Goal: Communication & Community: Answer question/provide support

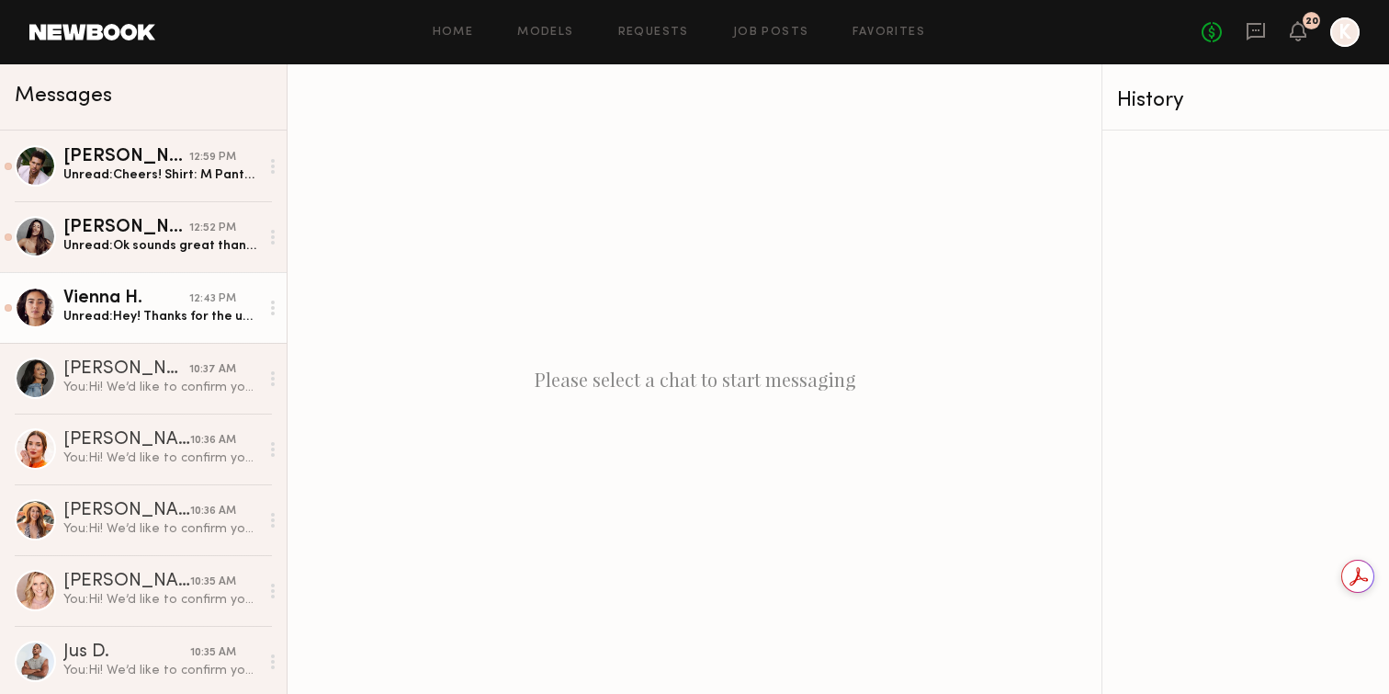
click at [143, 314] on div "Unread: Hey! Thanks for the update- super excited to work with you! Shirt: S/M …" at bounding box center [161, 316] width 196 height 17
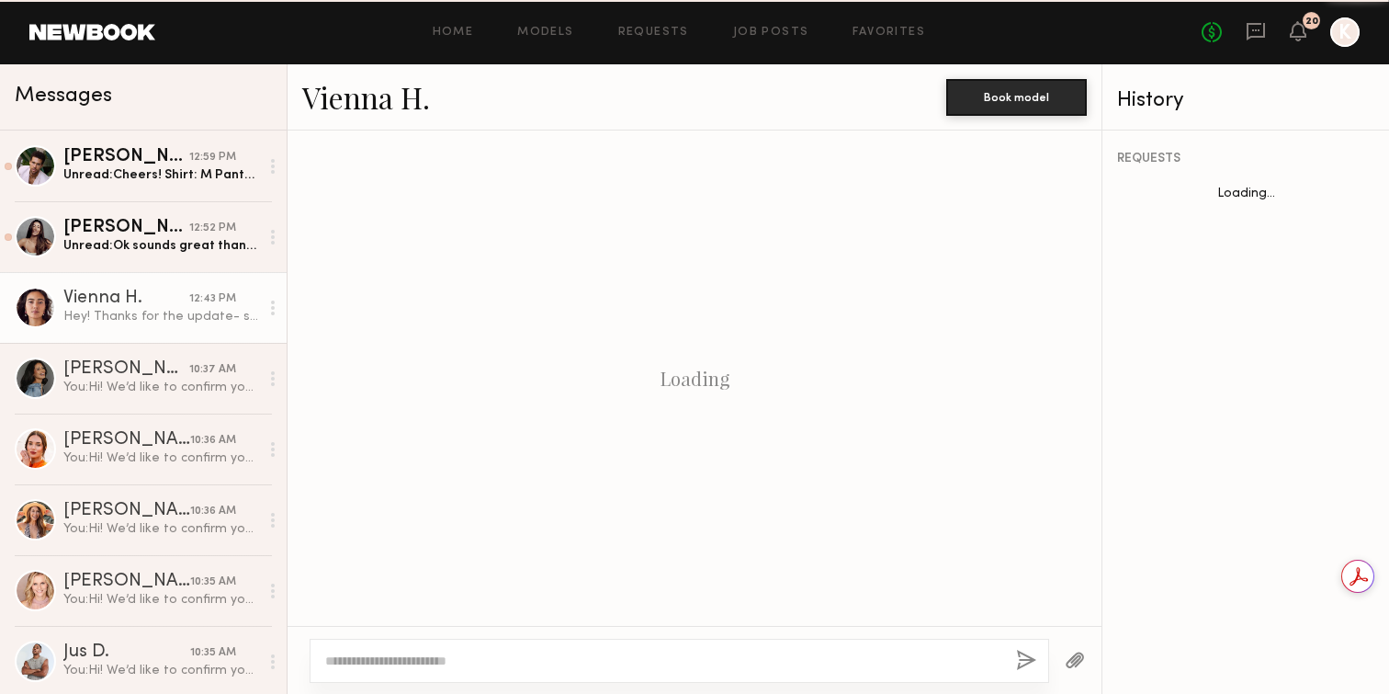
scroll to position [2800, 0]
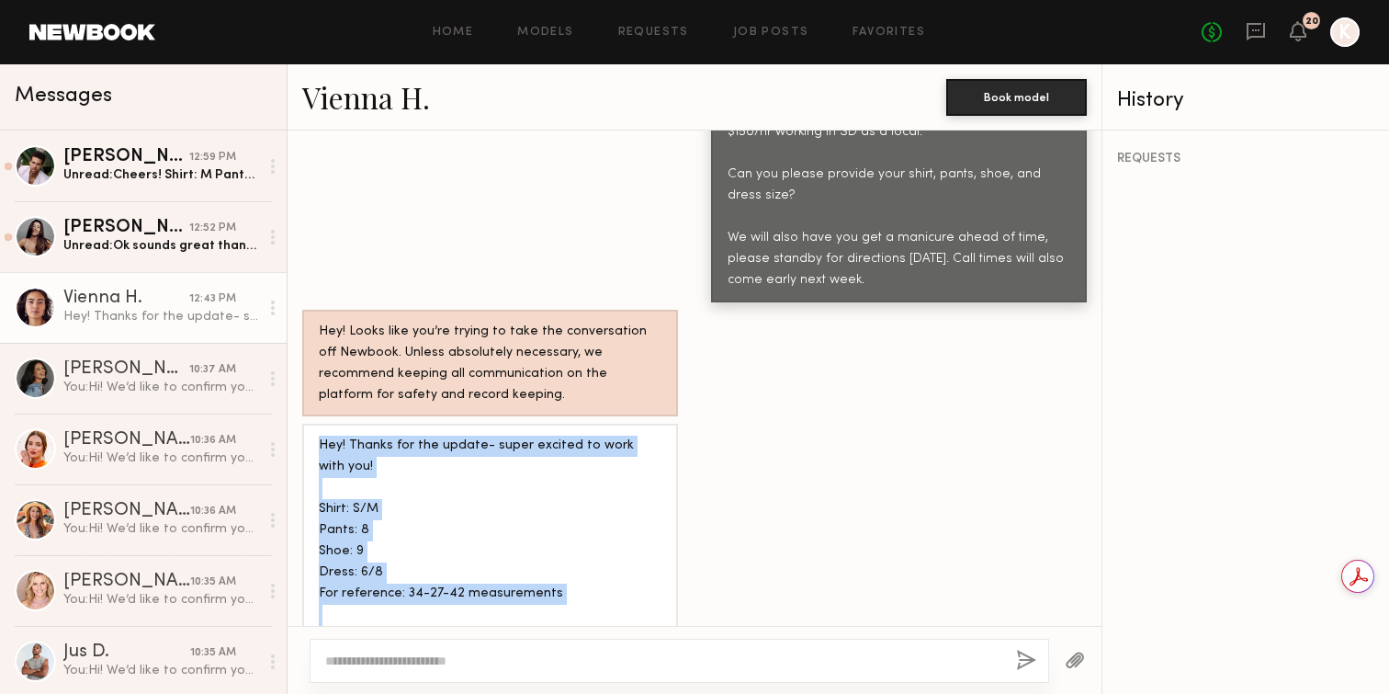
drag, startPoint x: 320, startPoint y: 378, endPoint x: 455, endPoint y: 594, distance: 255.4
click at [455, 594] on div "Hey! Thanks for the update- super excited to work with you! Shirt: S/M Pants: 8…" at bounding box center [490, 551] width 343 height 232
copy div "Hey! Thanks for the update- super excited to work with you! Shirt: S/M Pants: 8…"
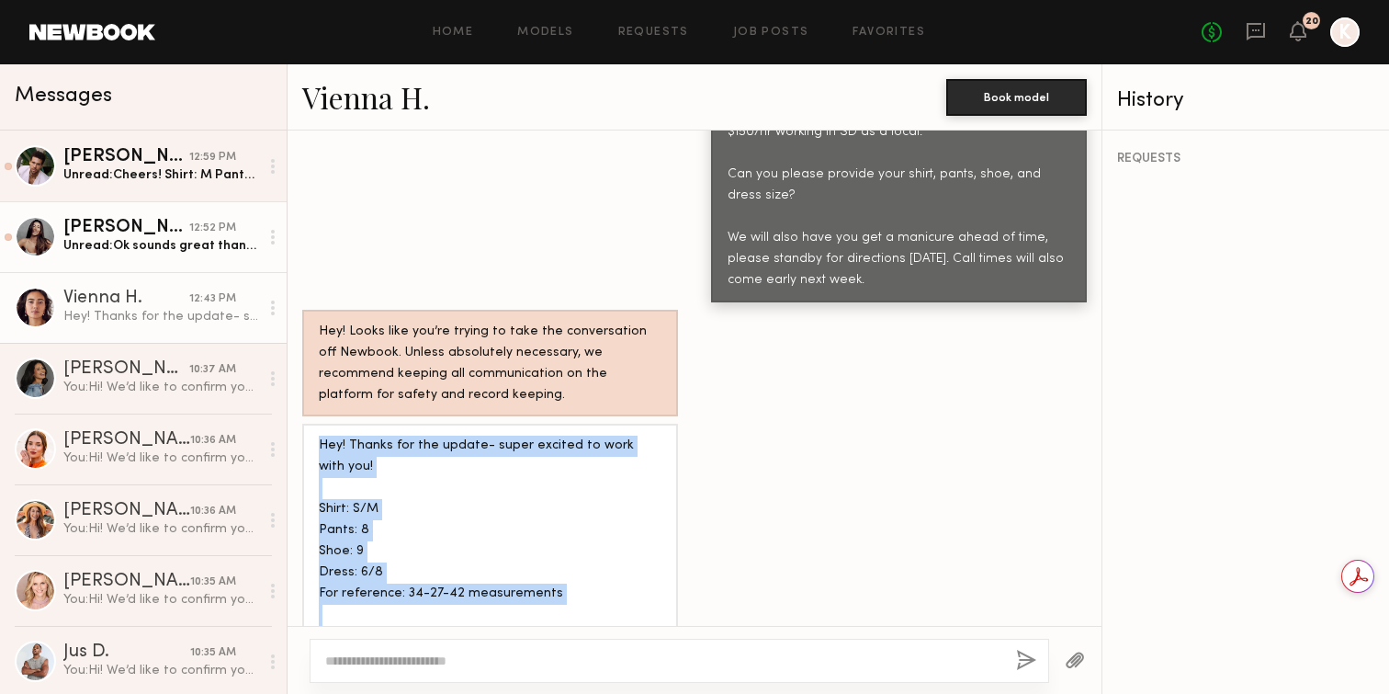
click at [137, 239] on div "Unread: Ok sounds great thank you! I’m a size 4/S top and bottom and dress and …" at bounding box center [161, 245] width 196 height 17
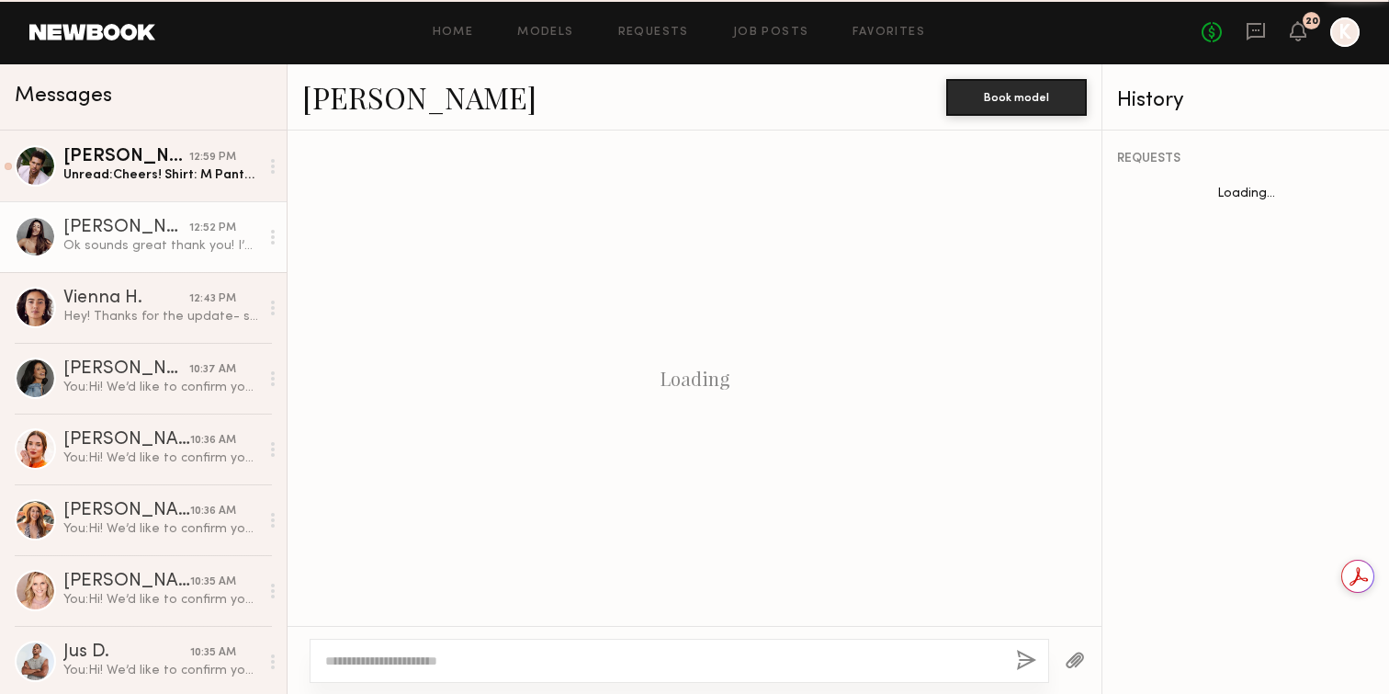
scroll to position [1797, 0]
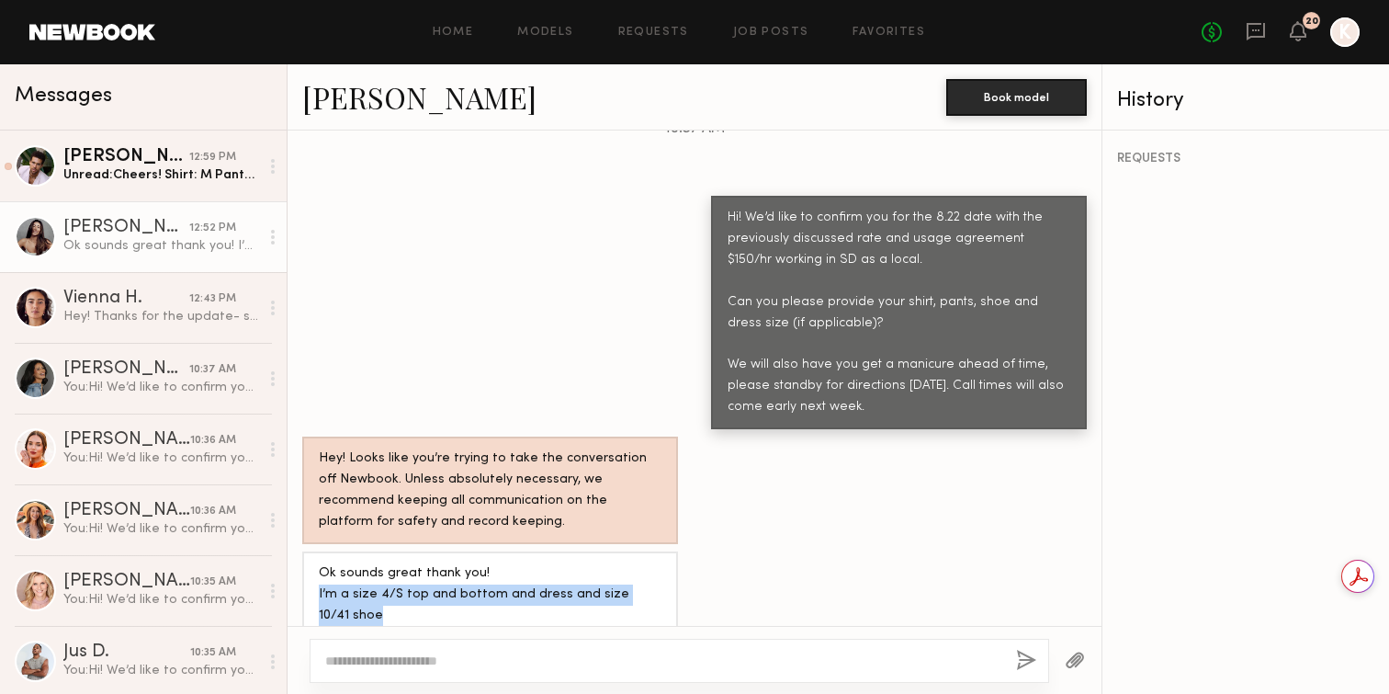
drag, startPoint x: 359, startPoint y: 590, endPoint x: 314, endPoint y: 563, distance: 52.3
click at [314, 563] on div "Ok sounds great thank you! I’m a size 4/S top and bottom and dress and size 10/…" at bounding box center [490, 594] width 376 height 86
copy div "I’m a size 4/S top and bottom and dress and size 10/41 shoe"
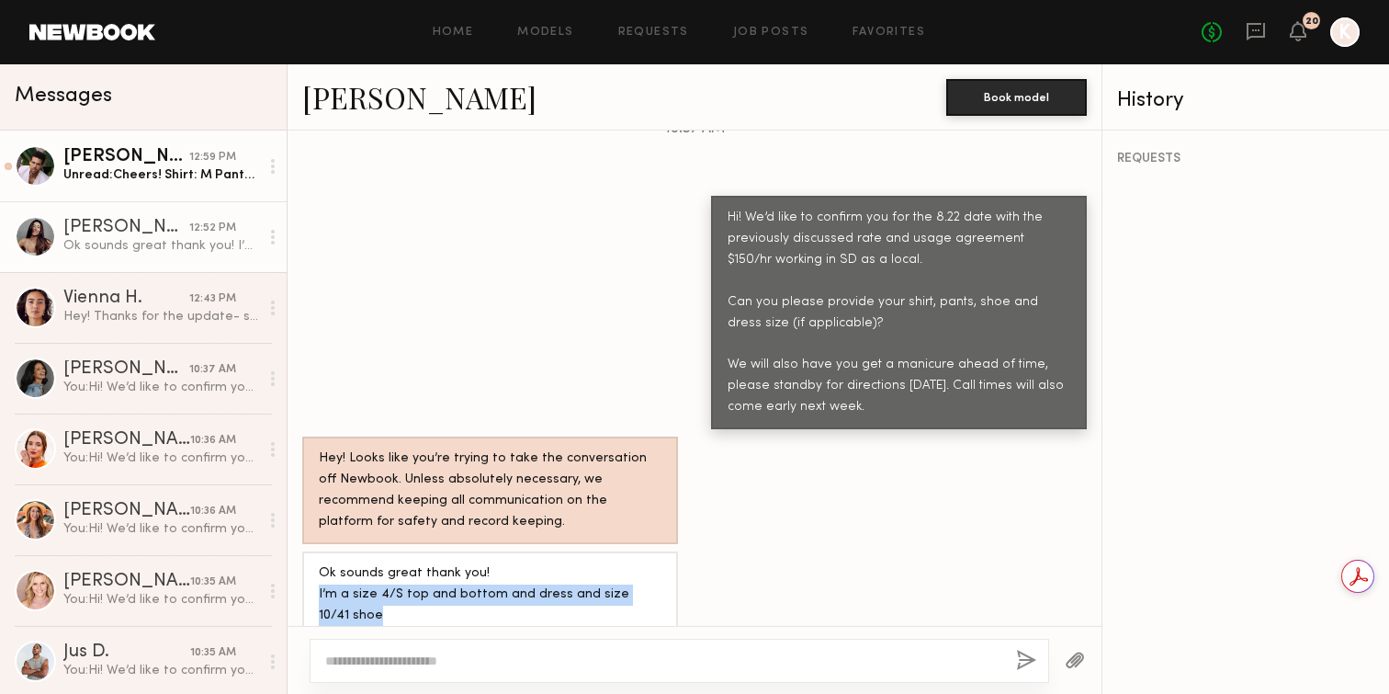
click at [119, 173] on div "Unread: Cheers! Shirt: M Pants: 30 or 31 Shoe: 11.5 but 11s fit typically" at bounding box center [161, 174] width 196 height 17
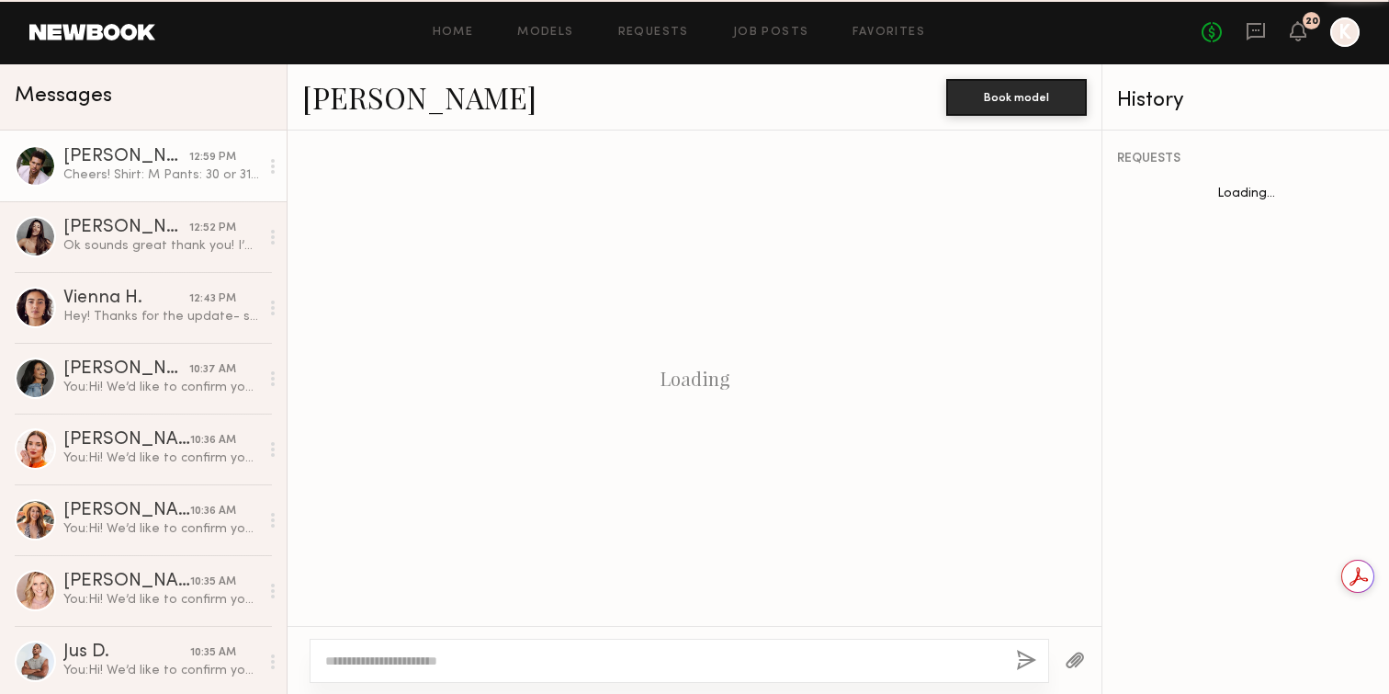
scroll to position [1941, 0]
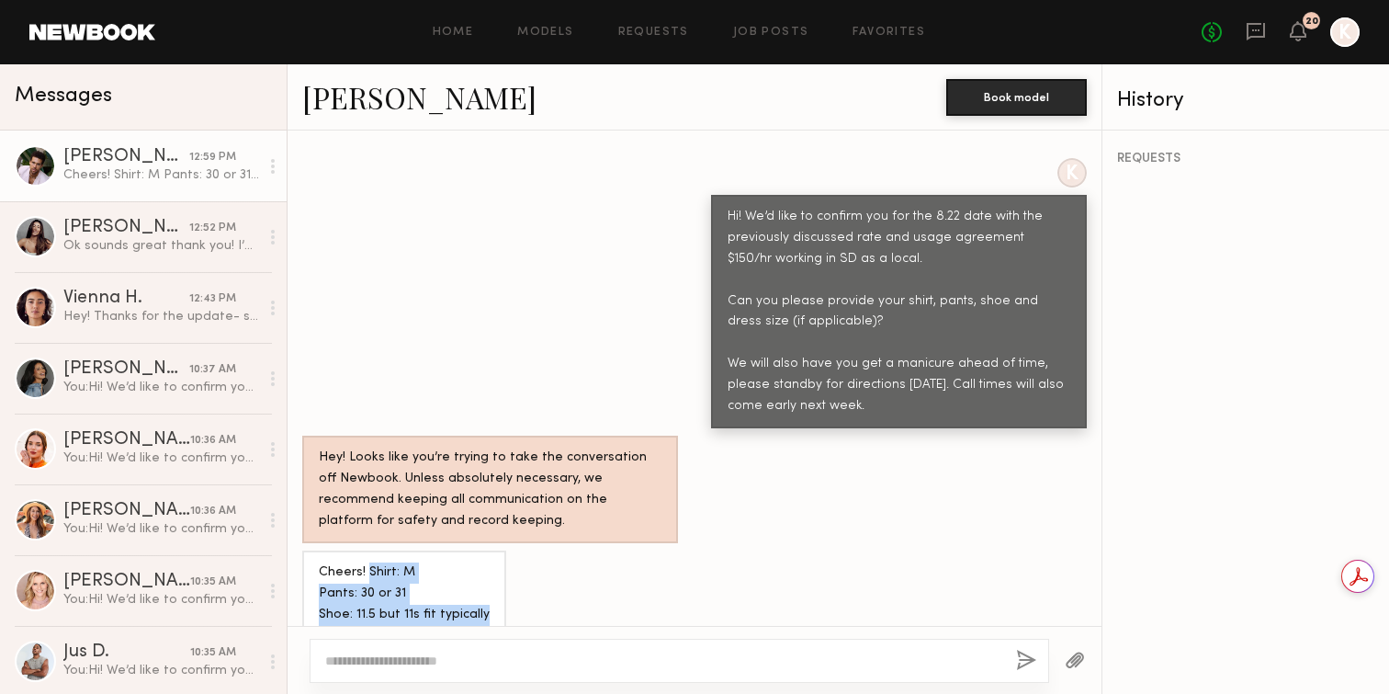
drag, startPoint x: 367, startPoint y: 544, endPoint x: 490, endPoint y: 596, distance: 132.9
click at [490, 596] on div "Cheers! Shirt: M Pants: 30 or 31 Shoe: 11.5 but 11s fit typically" at bounding box center [404, 593] width 204 height 86
copy div "Shirt: M Pants: 30 or 31 Shoe: 11.5 but 11s fit typically"
click at [149, 299] on div "Vienna H." at bounding box center [126, 298] width 126 height 18
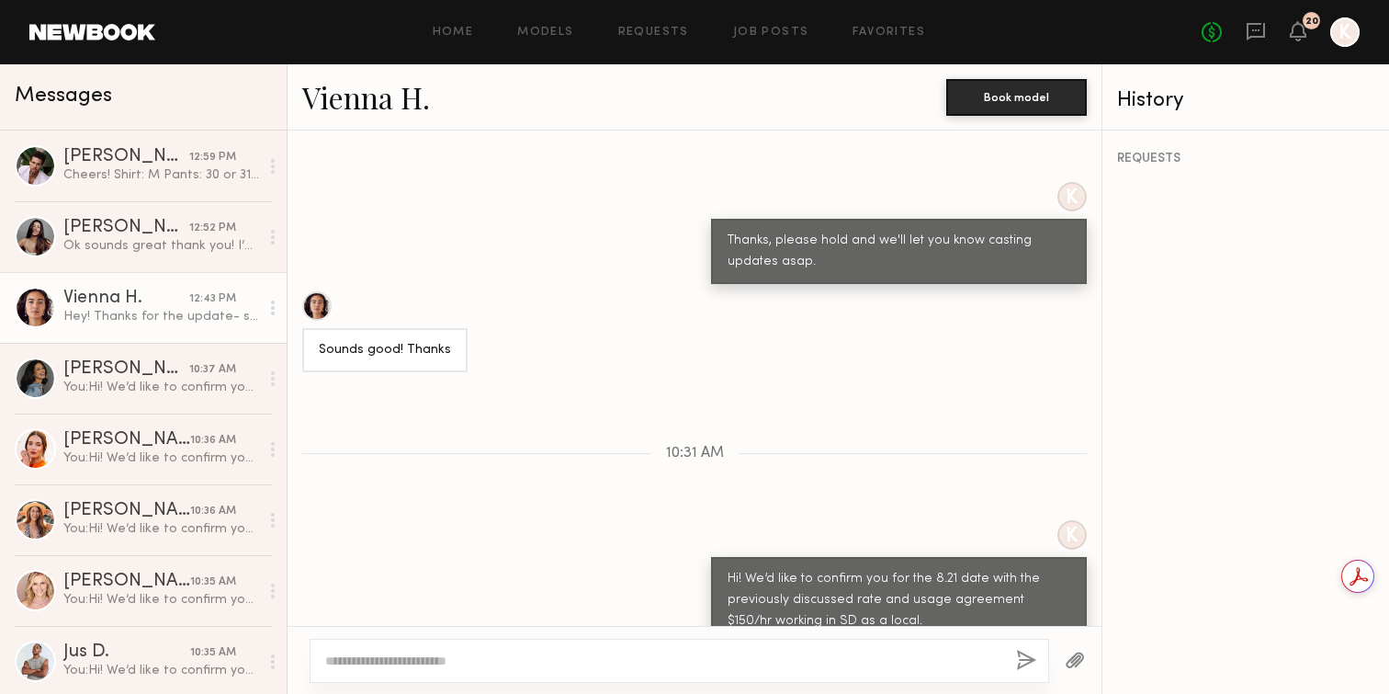
scroll to position [2309, 0]
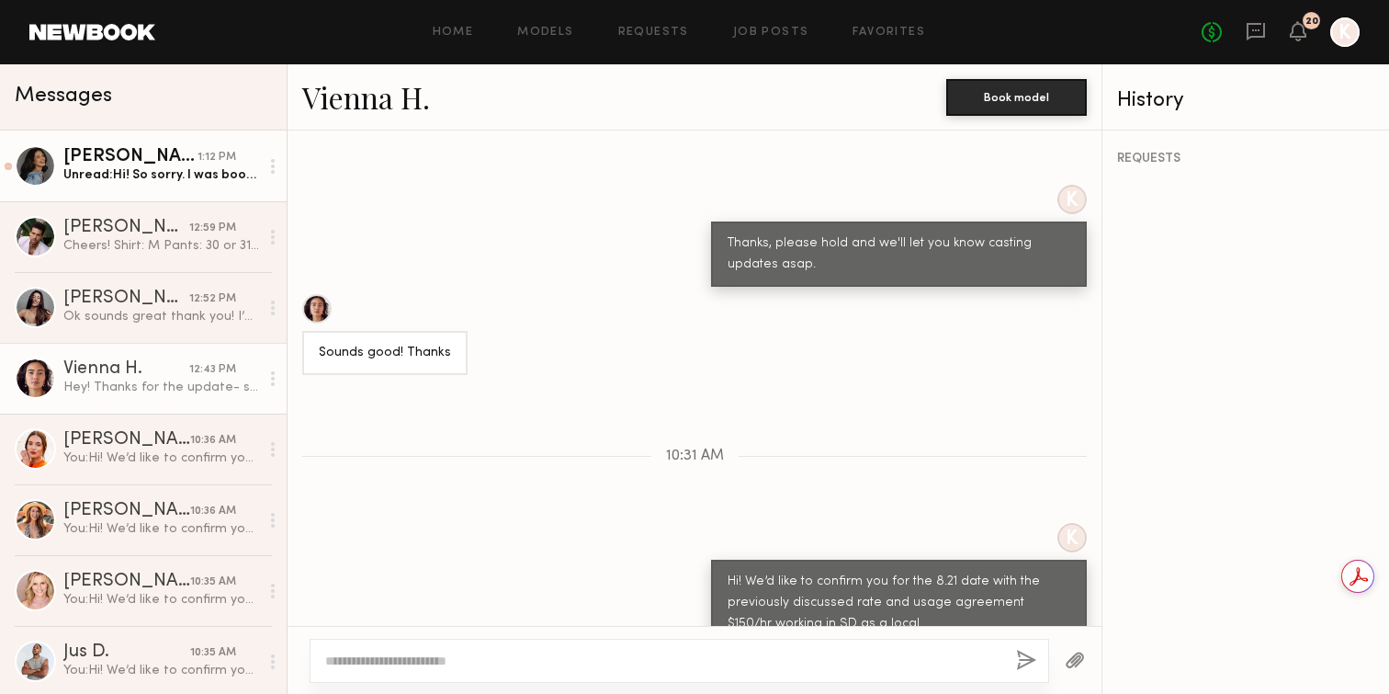
click at [126, 164] on div "Andrea P." at bounding box center [130, 157] width 134 height 18
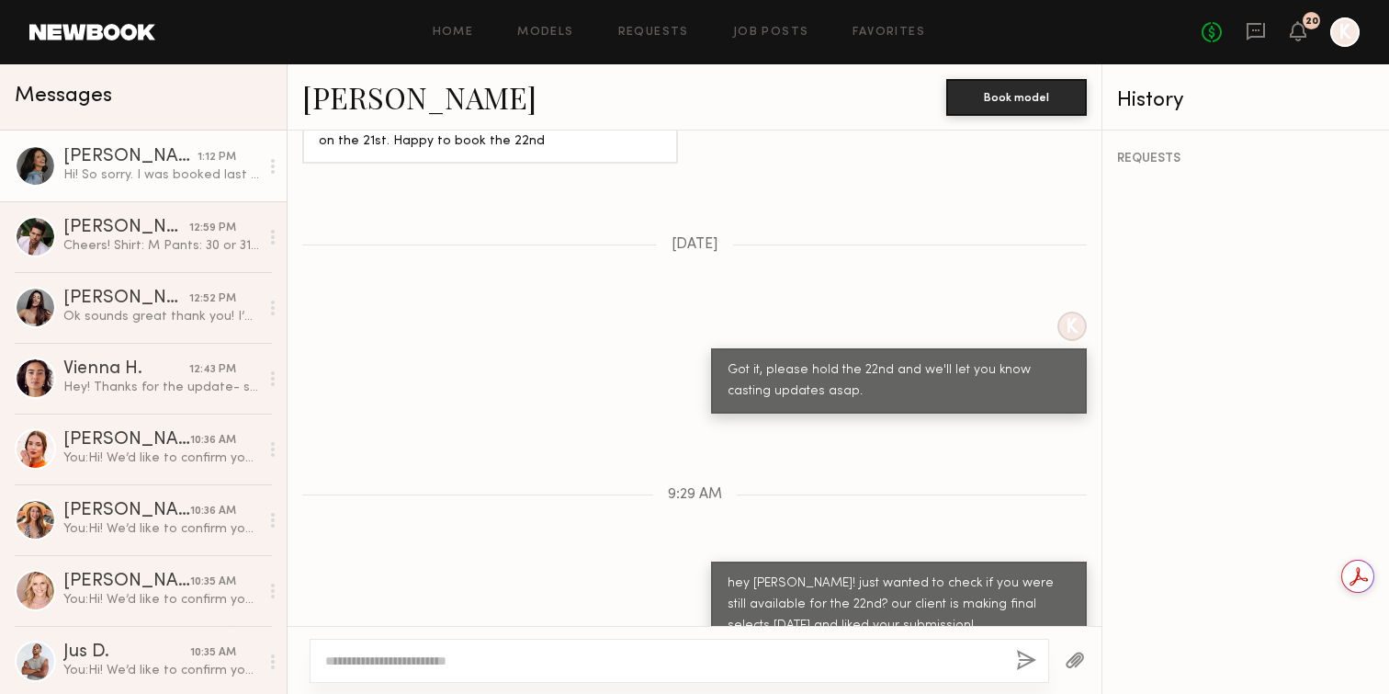
scroll to position [1655, 0]
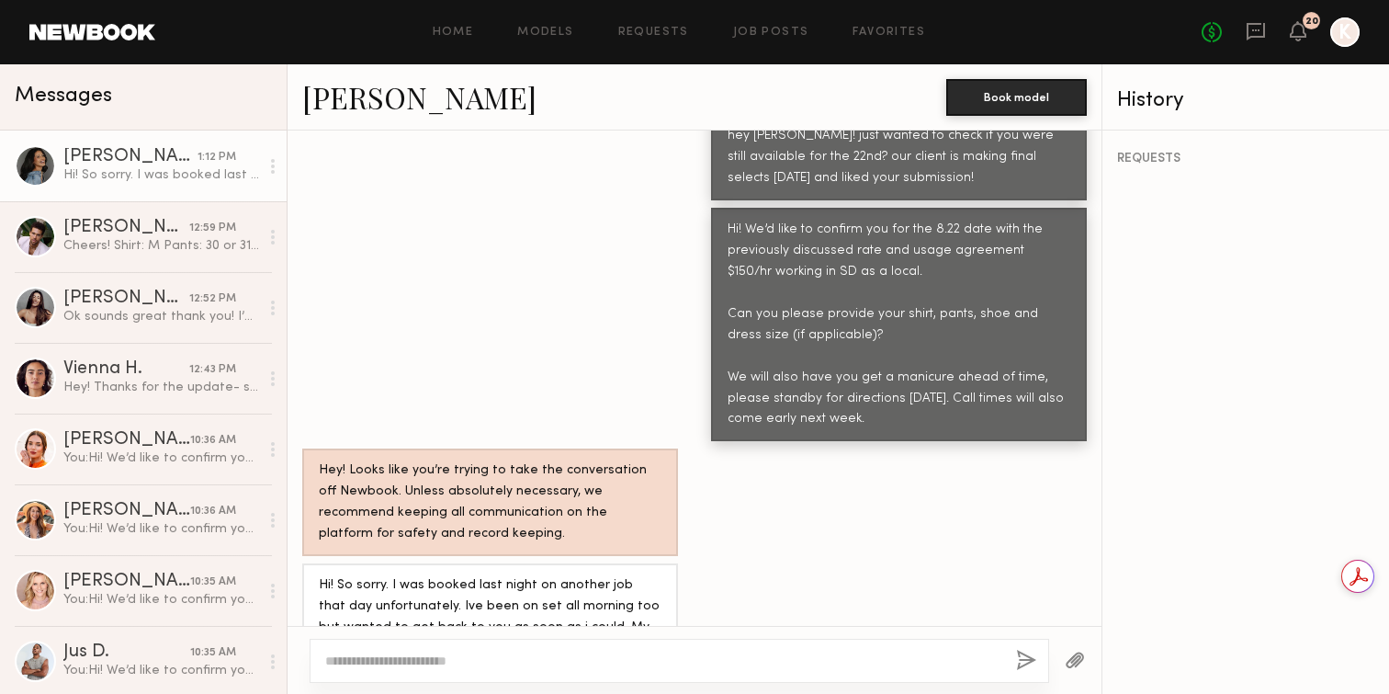
click at [447, 648] on div at bounding box center [680, 660] width 740 height 44
click at [445, 653] on textarea at bounding box center [663, 660] width 676 height 18
type textarea "**********"
click at [1027, 658] on button "button" at bounding box center [1026, 660] width 20 height 23
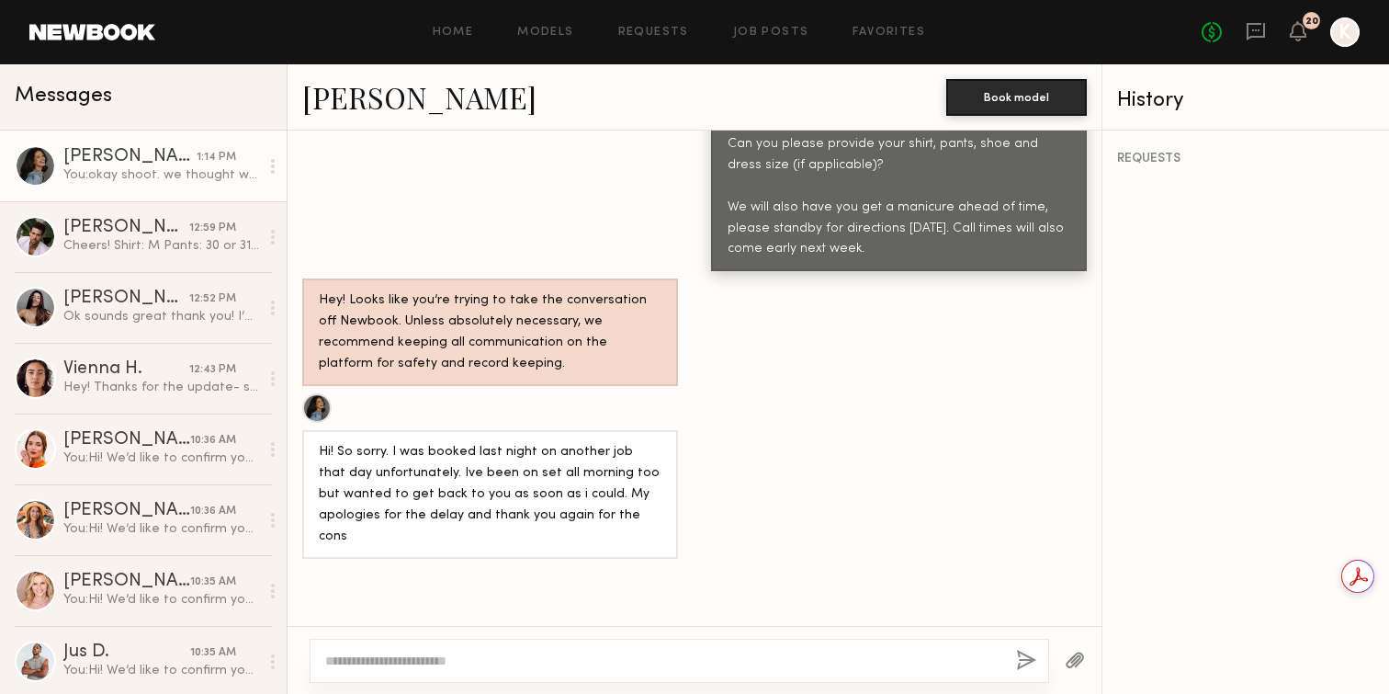
scroll to position [1883, 0]
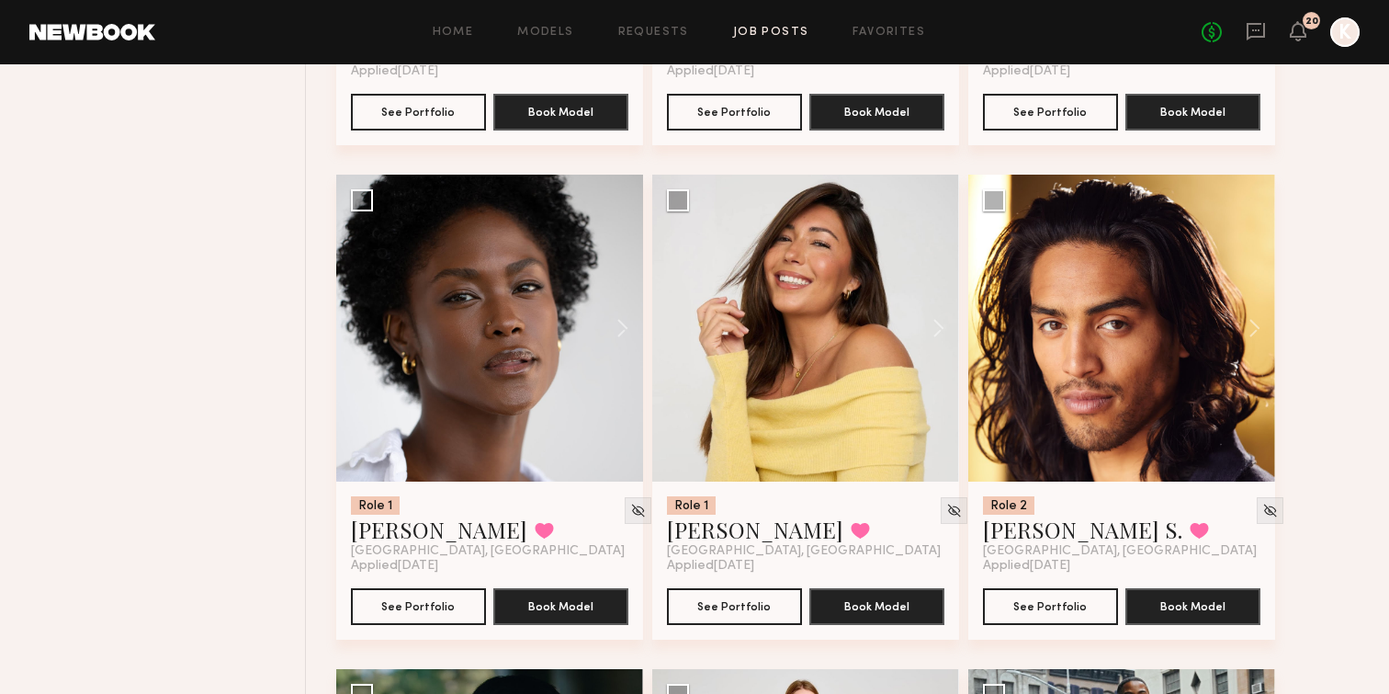
scroll to position [8531, 0]
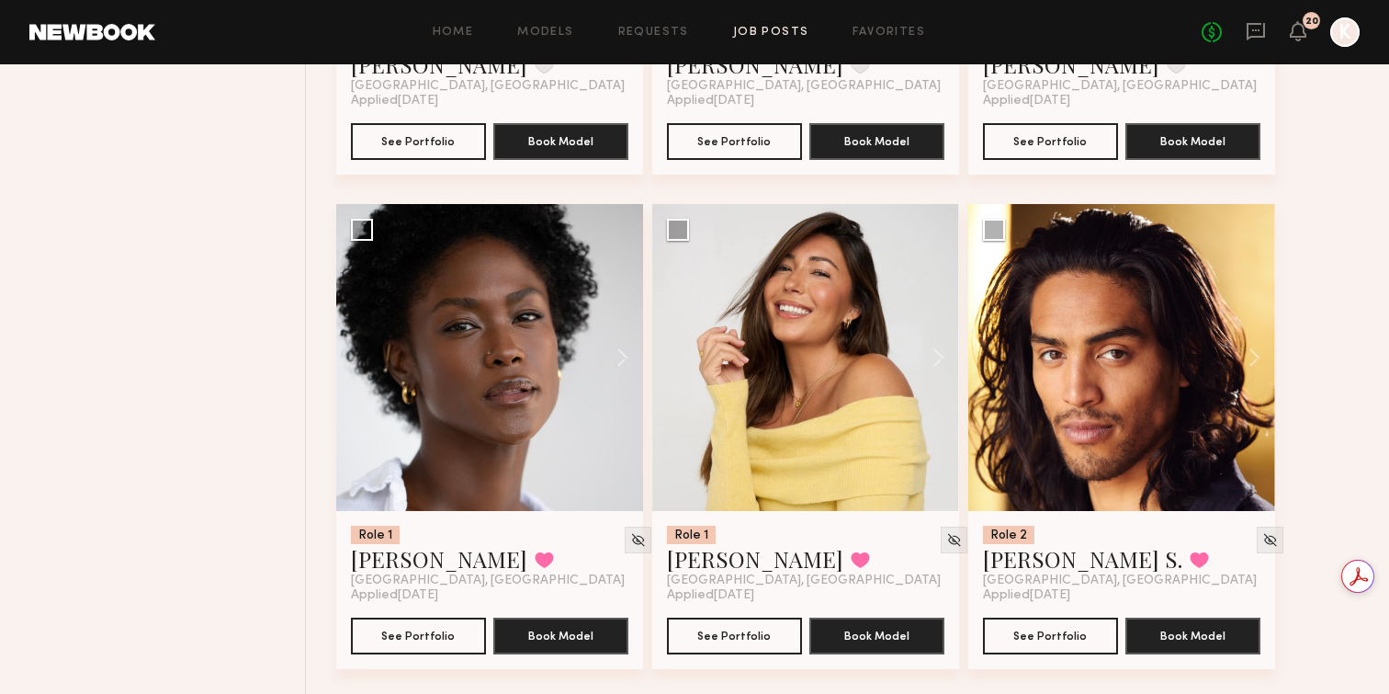
click at [1336, 34] on div at bounding box center [1344, 31] width 29 height 29
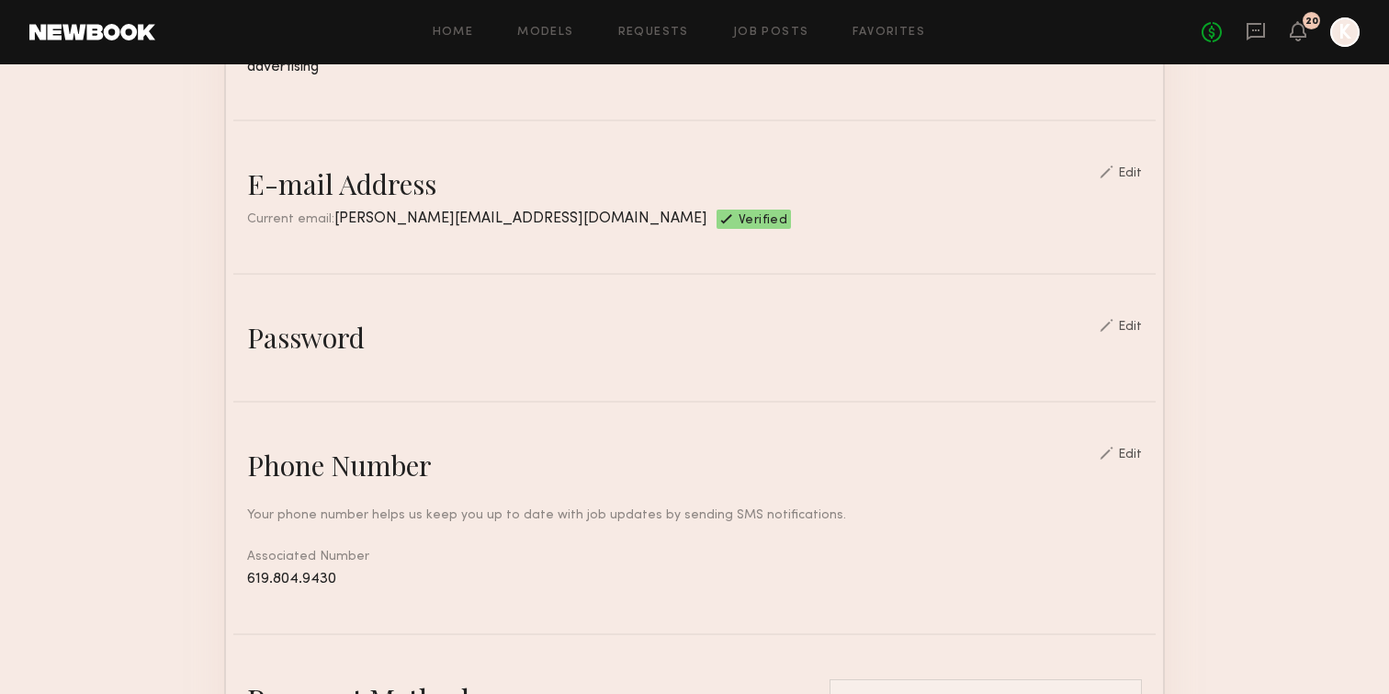
scroll to position [467, 0]
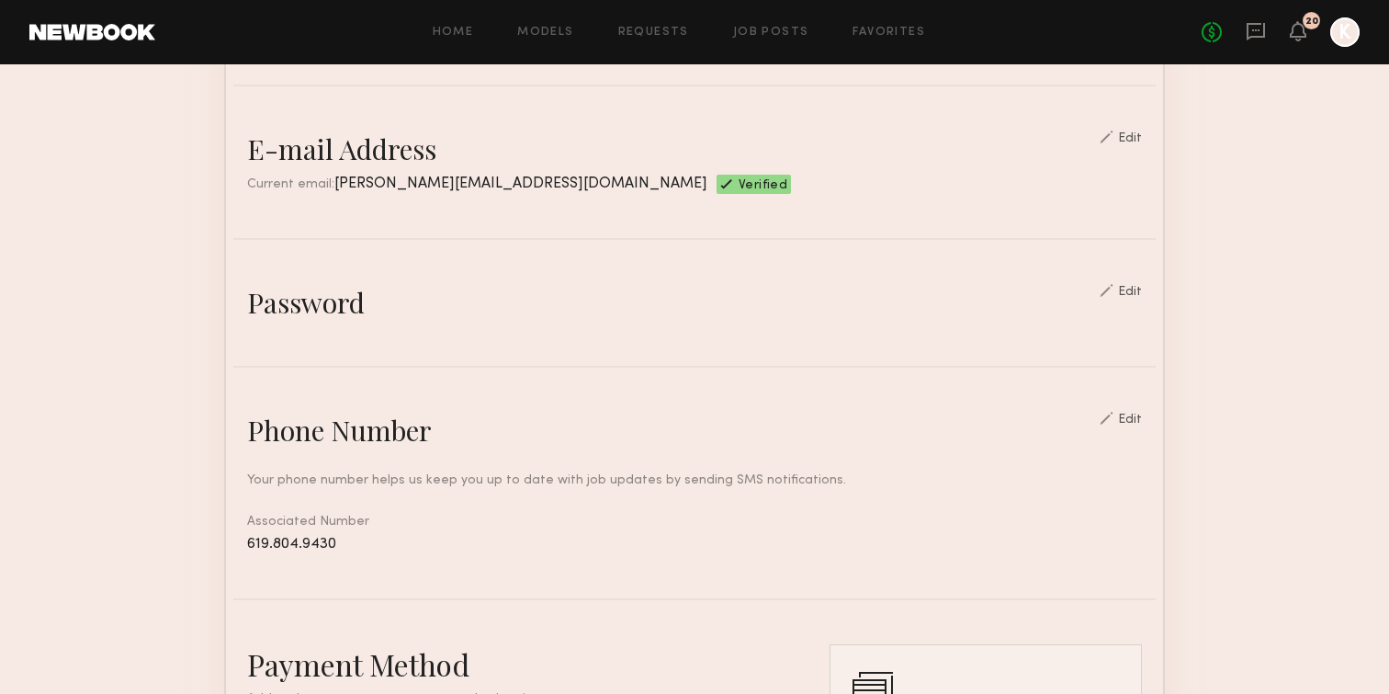
click at [1135, 286] on div "Edit" at bounding box center [1130, 292] width 24 height 13
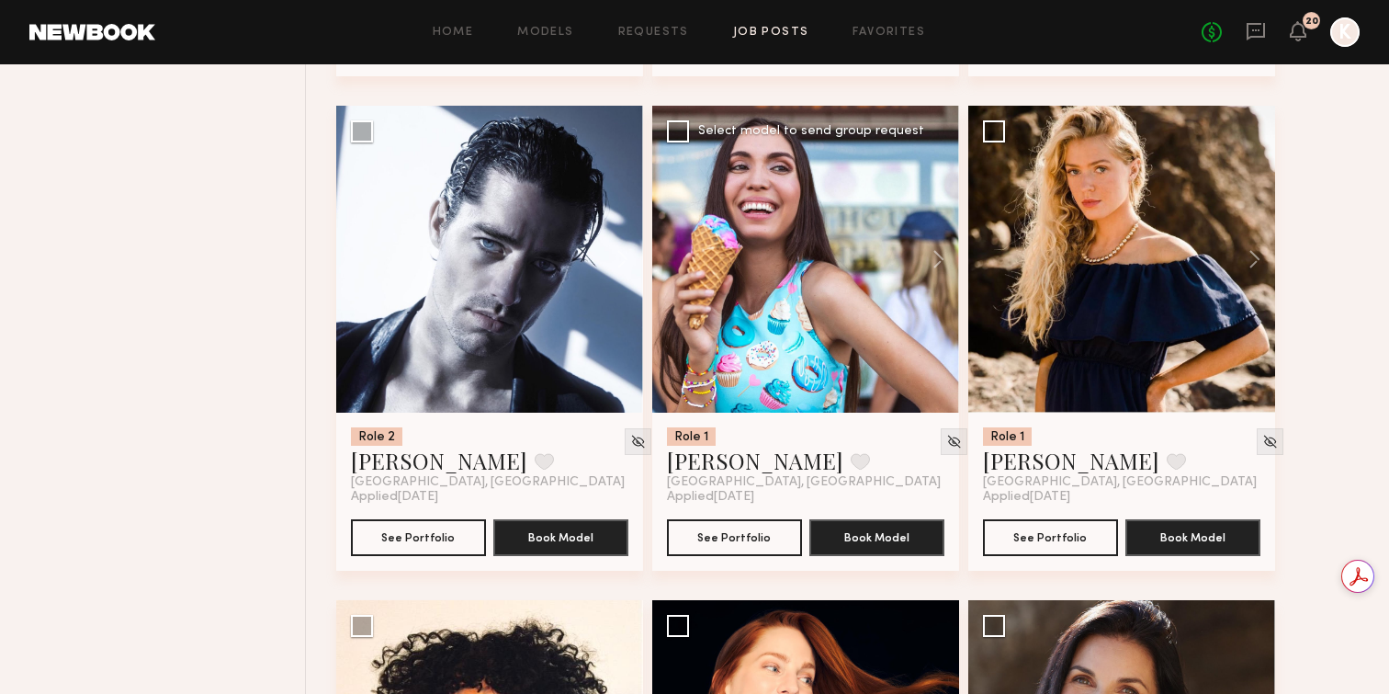
scroll to position [4192, 0]
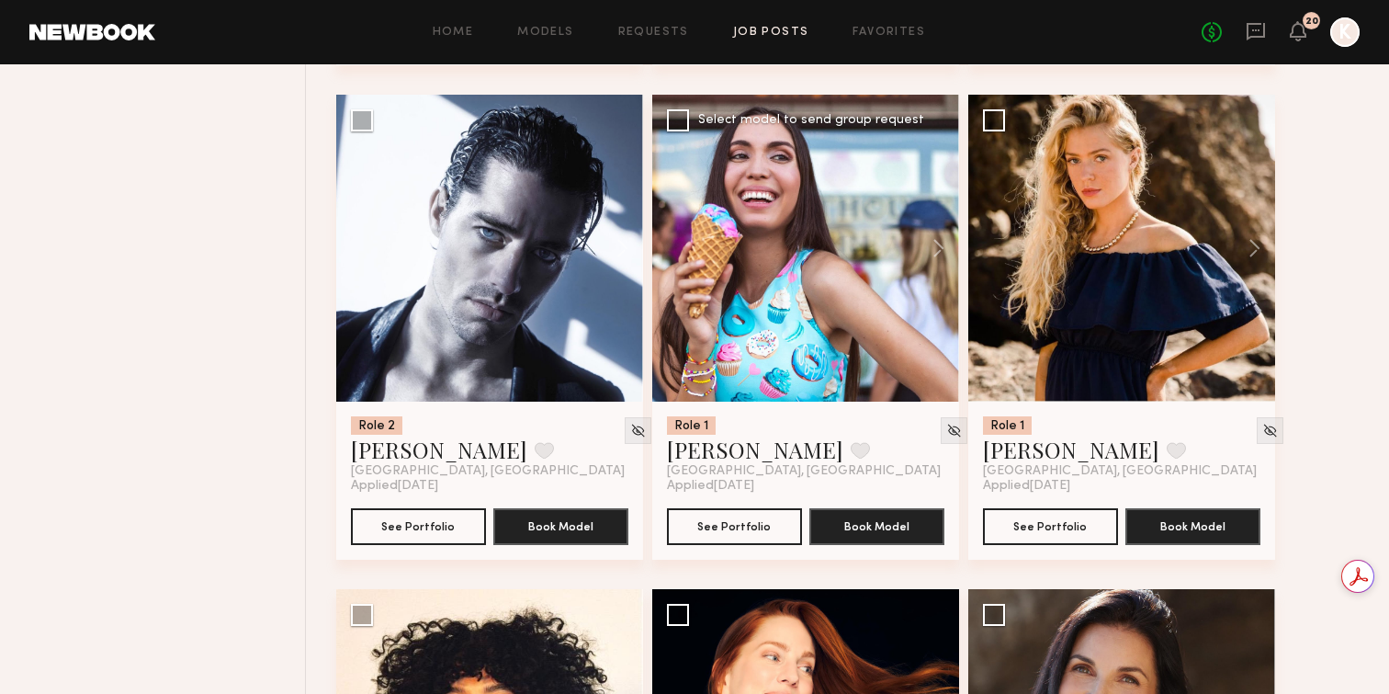
click at [753, 224] on div at bounding box center [805, 248] width 307 height 307
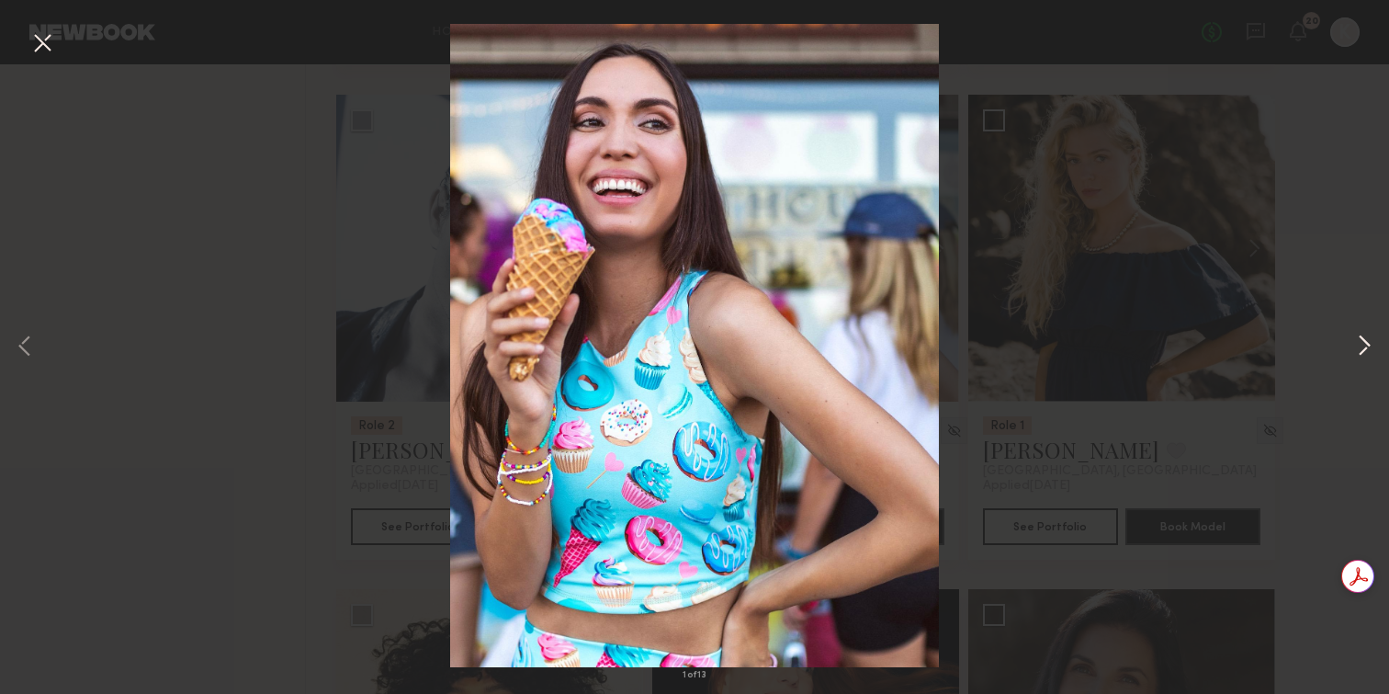
click at [1361, 343] on button at bounding box center [1364, 347] width 22 height 555
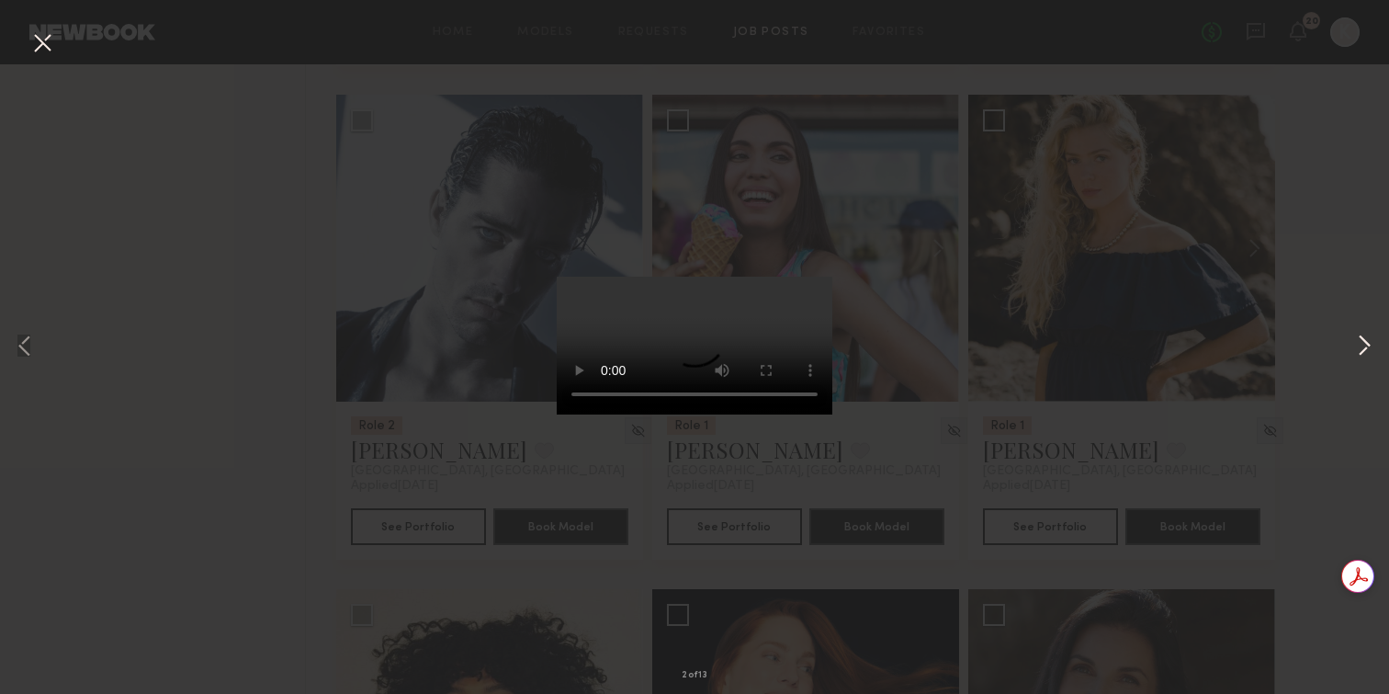
click at [1361, 343] on button at bounding box center [1364, 347] width 22 height 555
click at [1301, 253] on div "5 of 13" at bounding box center [694, 347] width 1389 height 694
click at [40, 41] on button at bounding box center [42, 44] width 29 height 33
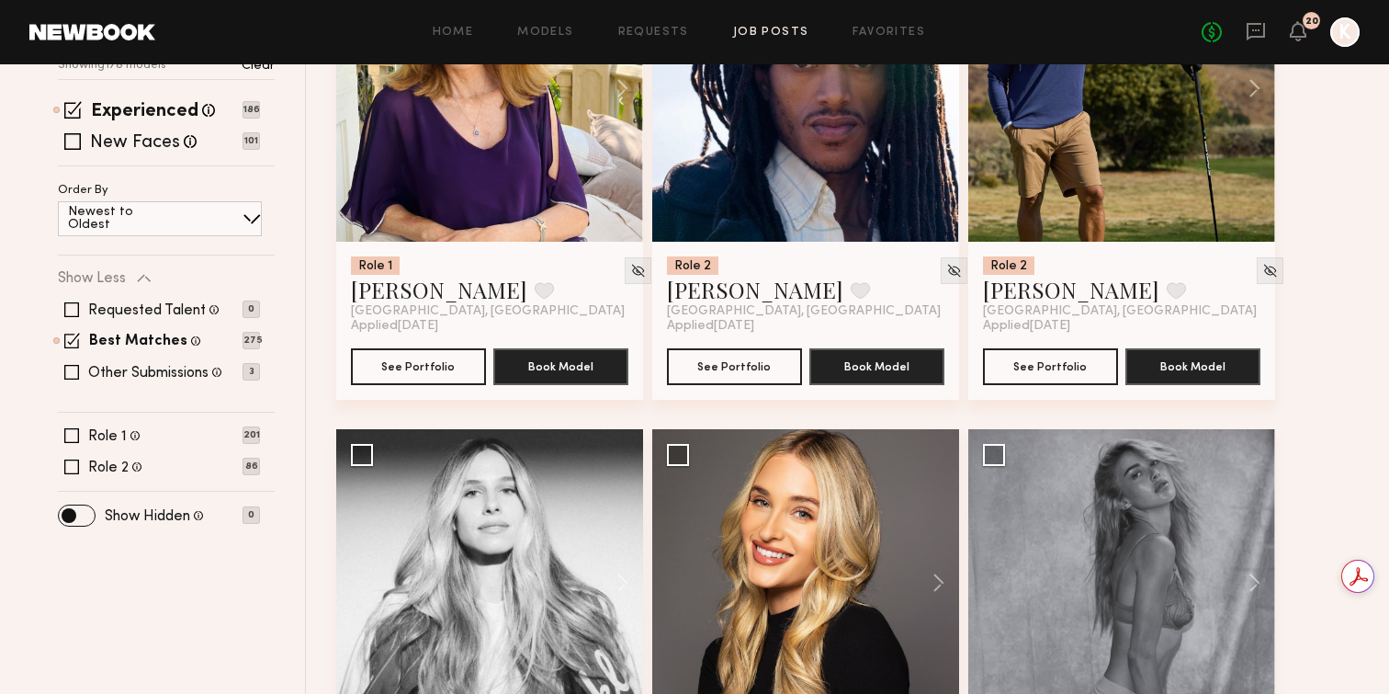
scroll to position [0, 0]
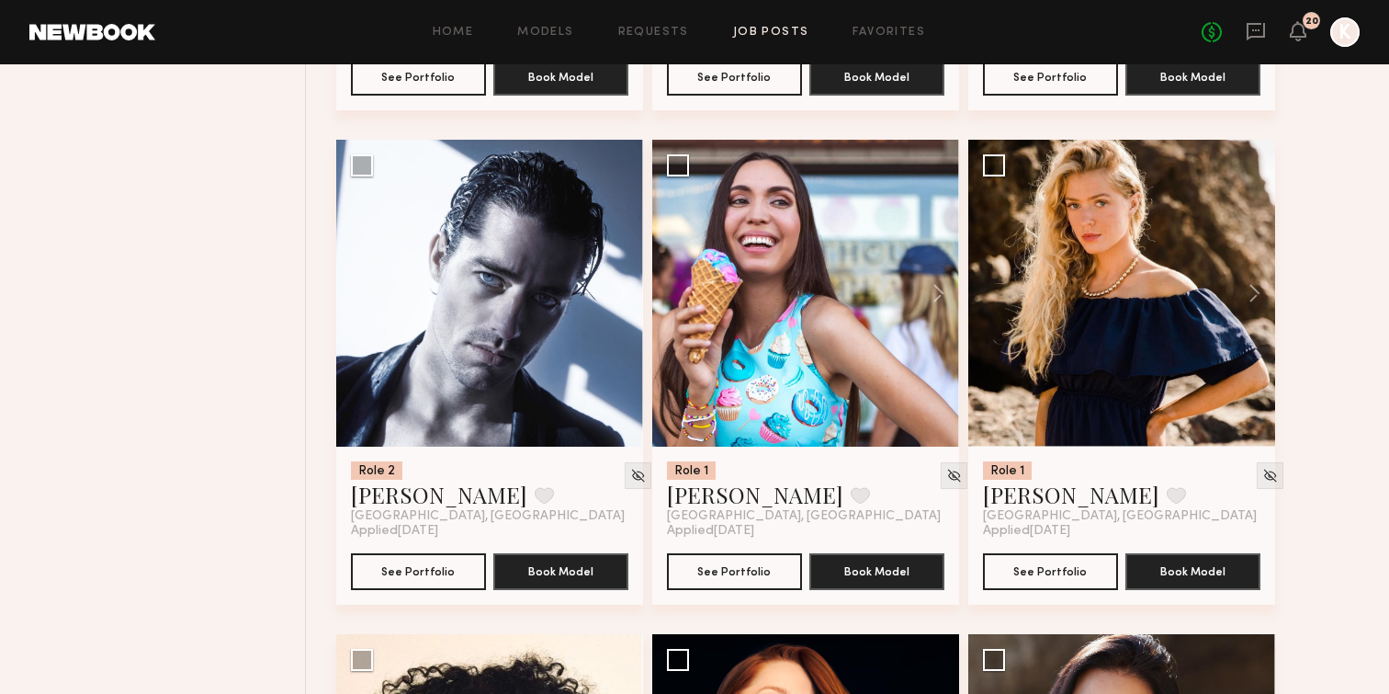
scroll to position [4148, 0]
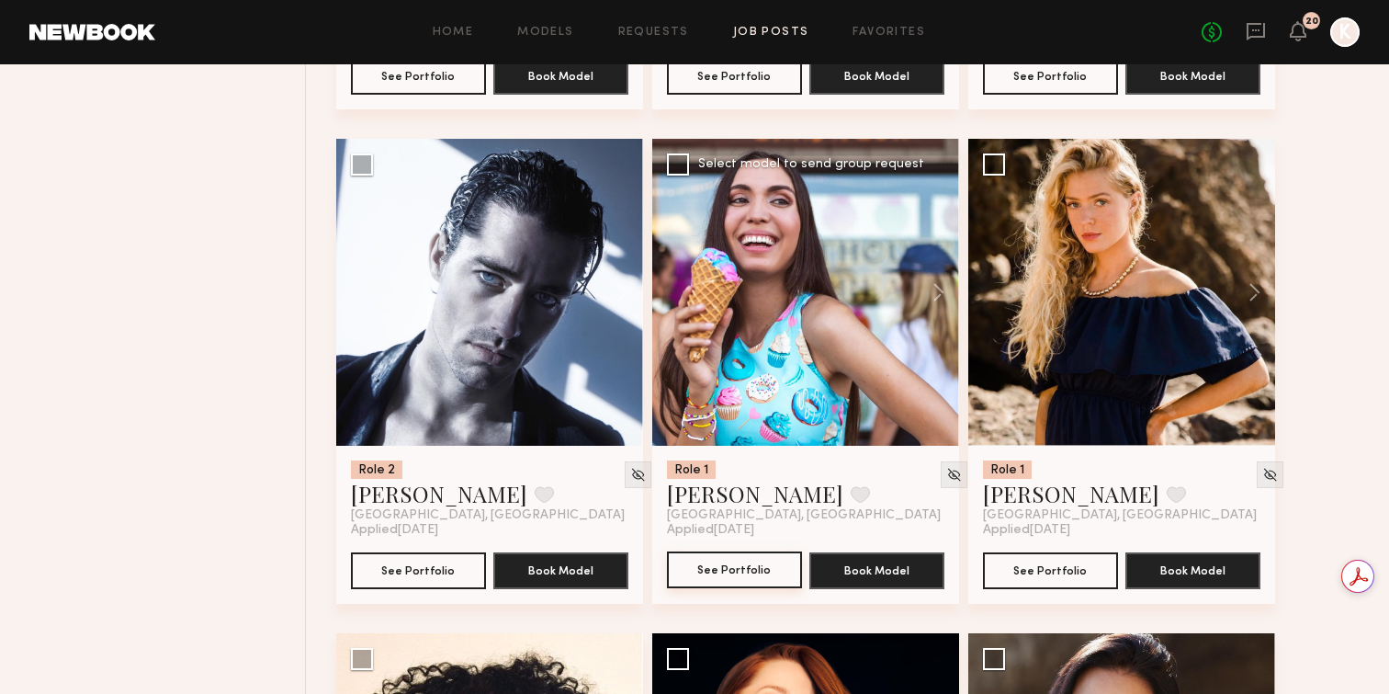
click at [740, 570] on button "See Portfolio" at bounding box center [734, 569] width 135 height 37
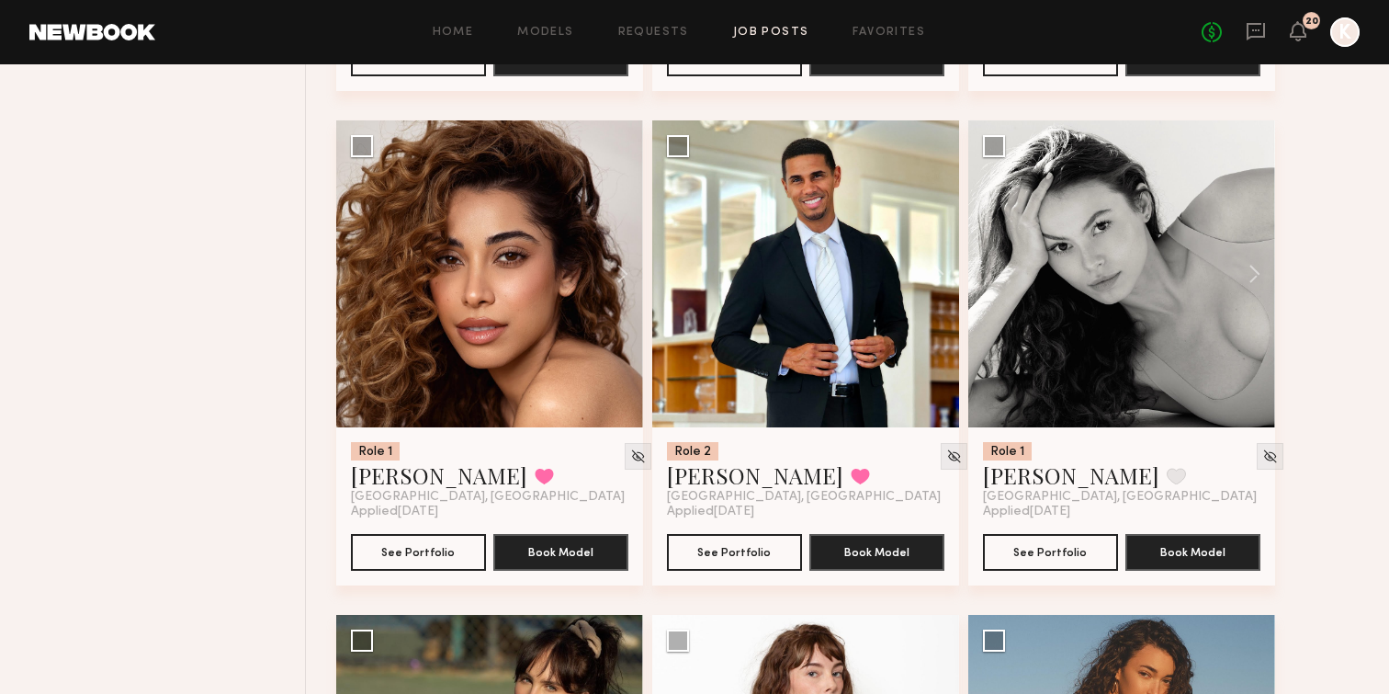
scroll to position [6632, 0]
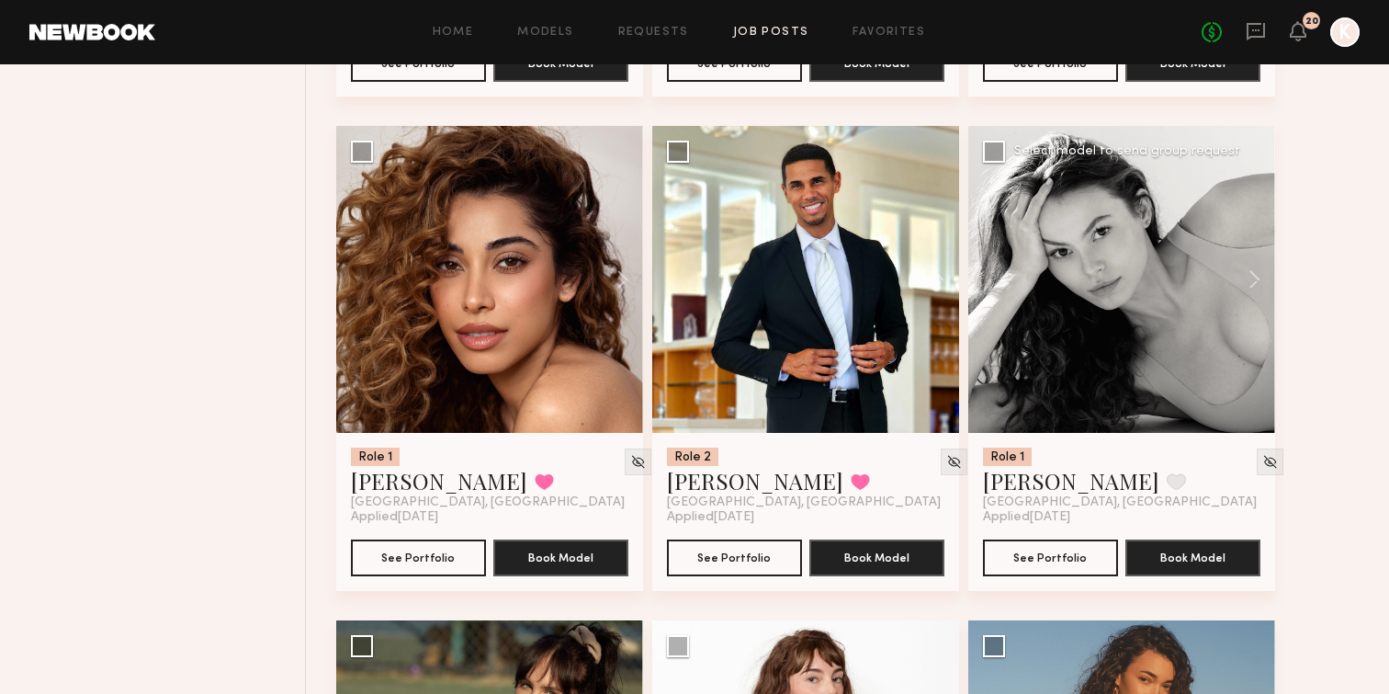
click at [1096, 300] on div at bounding box center [1121, 279] width 307 height 307
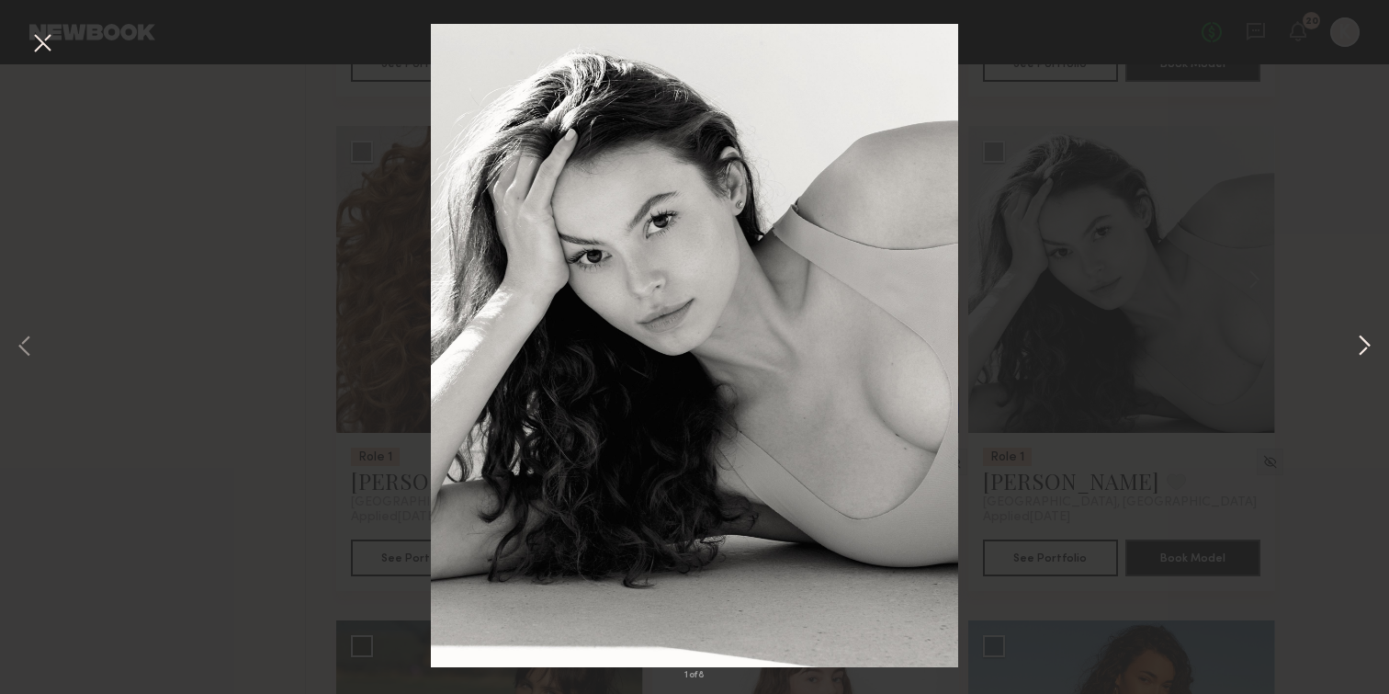
click at [1366, 343] on button at bounding box center [1364, 347] width 22 height 555
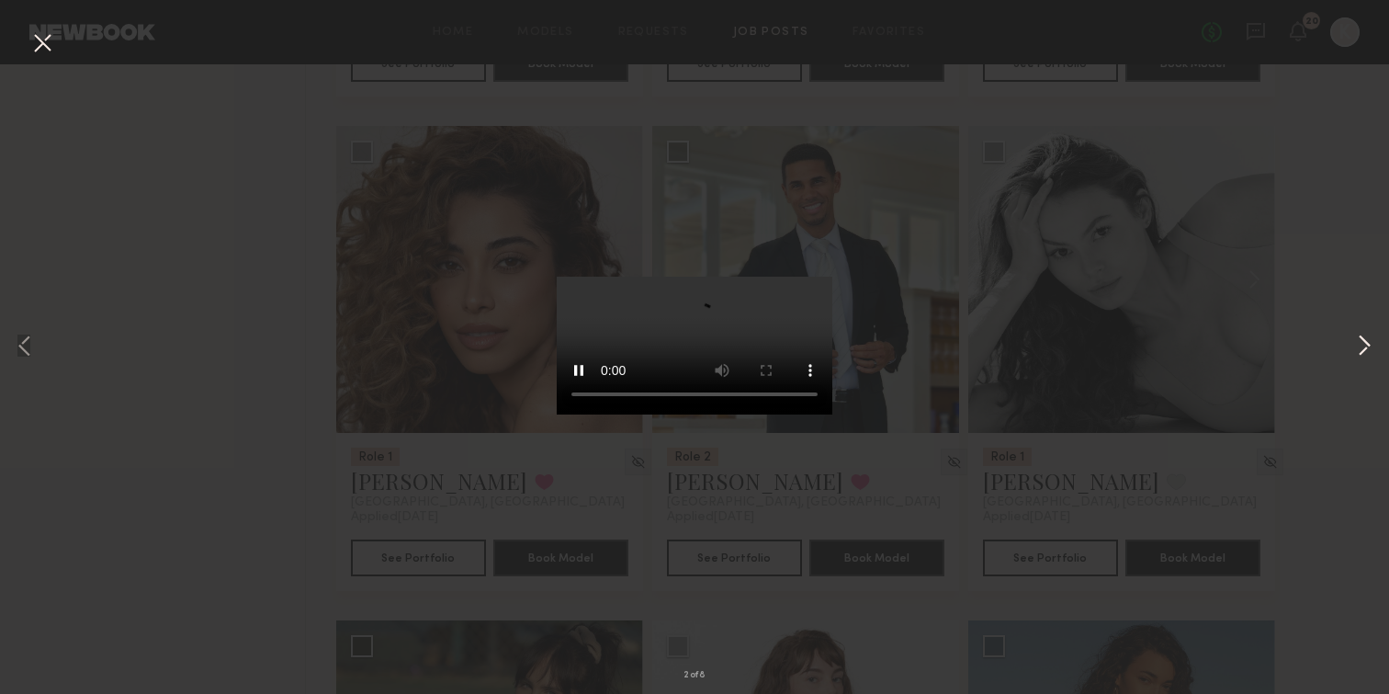
click at [1366, 343] on button at bounding box center [1364, 347] width 22 height 555
click at [1256, 310] on div "4 of 8" at bounding box center [694, 347] width 1389 height 694
click at [975, 185] on div "4 of 8" at bounding box center [694, 347] width 1389 height 694
click at [41, 43] on button at bounding box center [42, 44] width 29 height 33
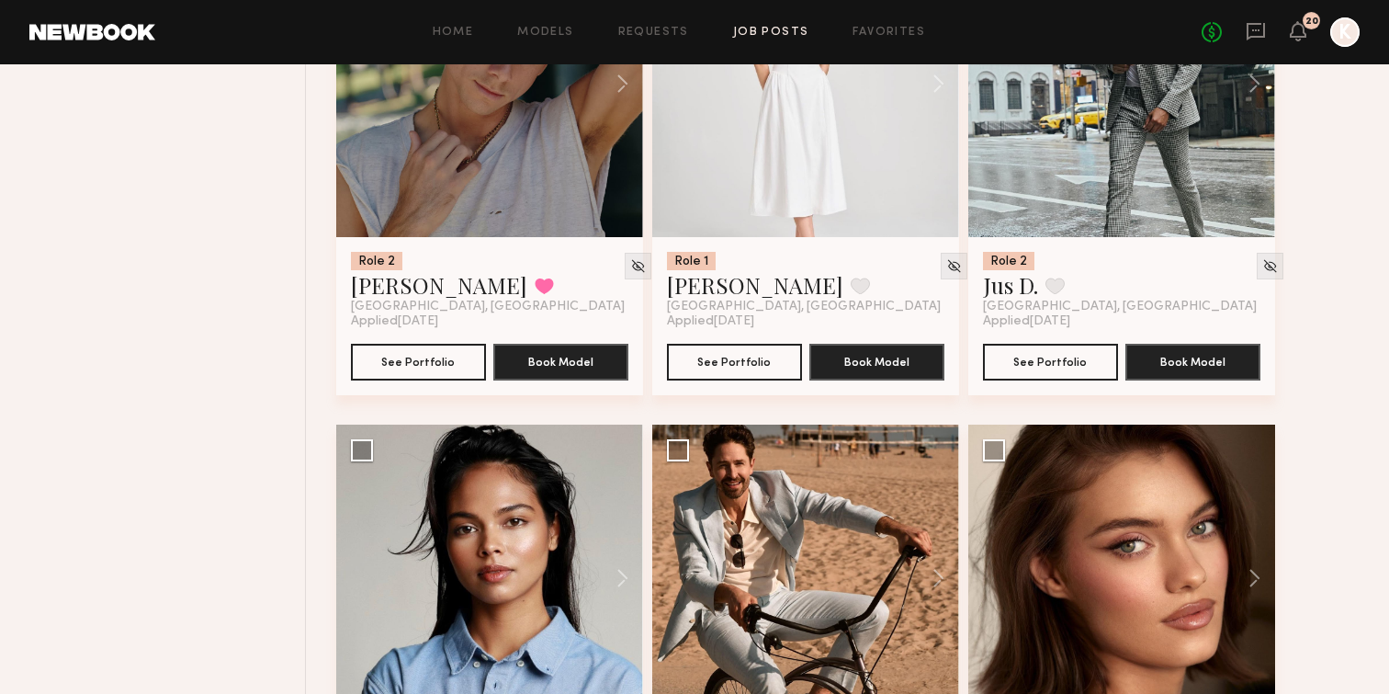
scroll to position [9307, 0]
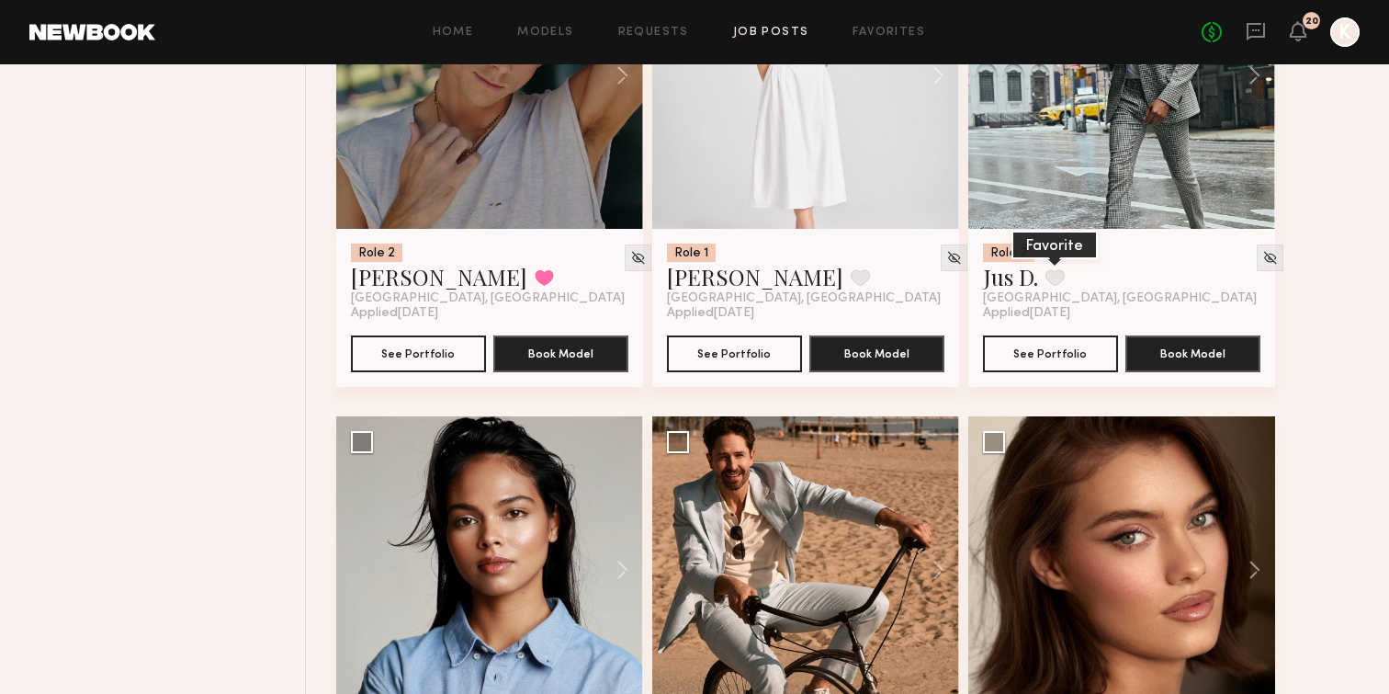
click at [1054, 286] on button at bounding box center [1054, 277] width 19 height 17
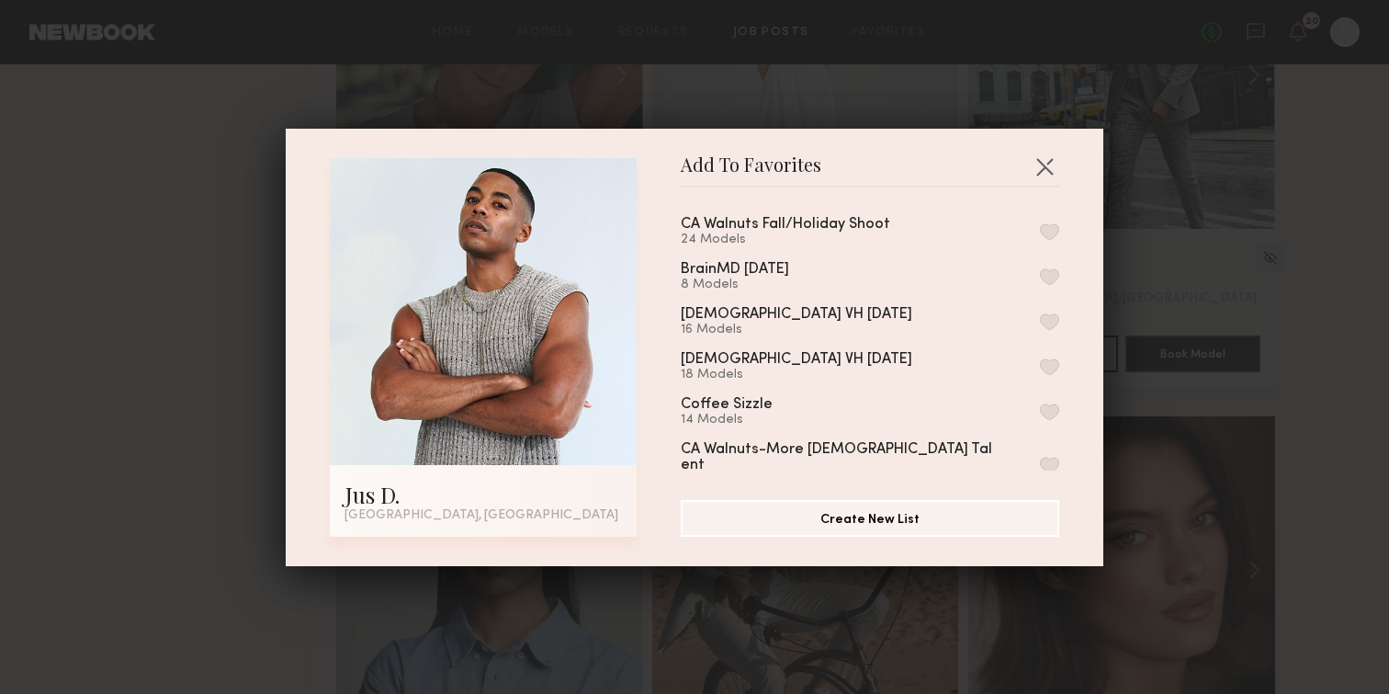
click at [973, 220] on div "CA Walnuts Fall/Holiday Shoot 24 Models" at bounding box center [870, 232] width 378 height 30
click at [1053, 232] on button "button" at bounding box center [1049, 231] width 19 height 17
click at [1048, 164] on button "button" at bounding box center [1044, 166] width 29 height 29
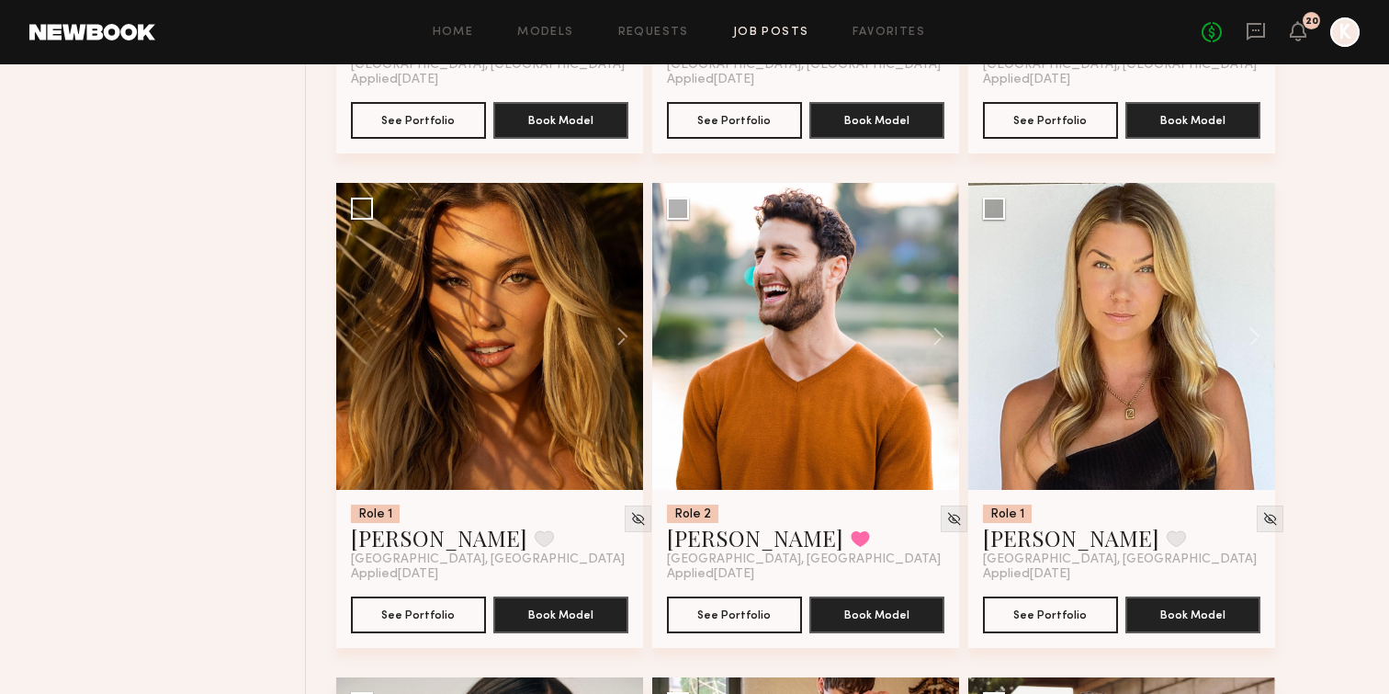
scroll to position [26834, 0]
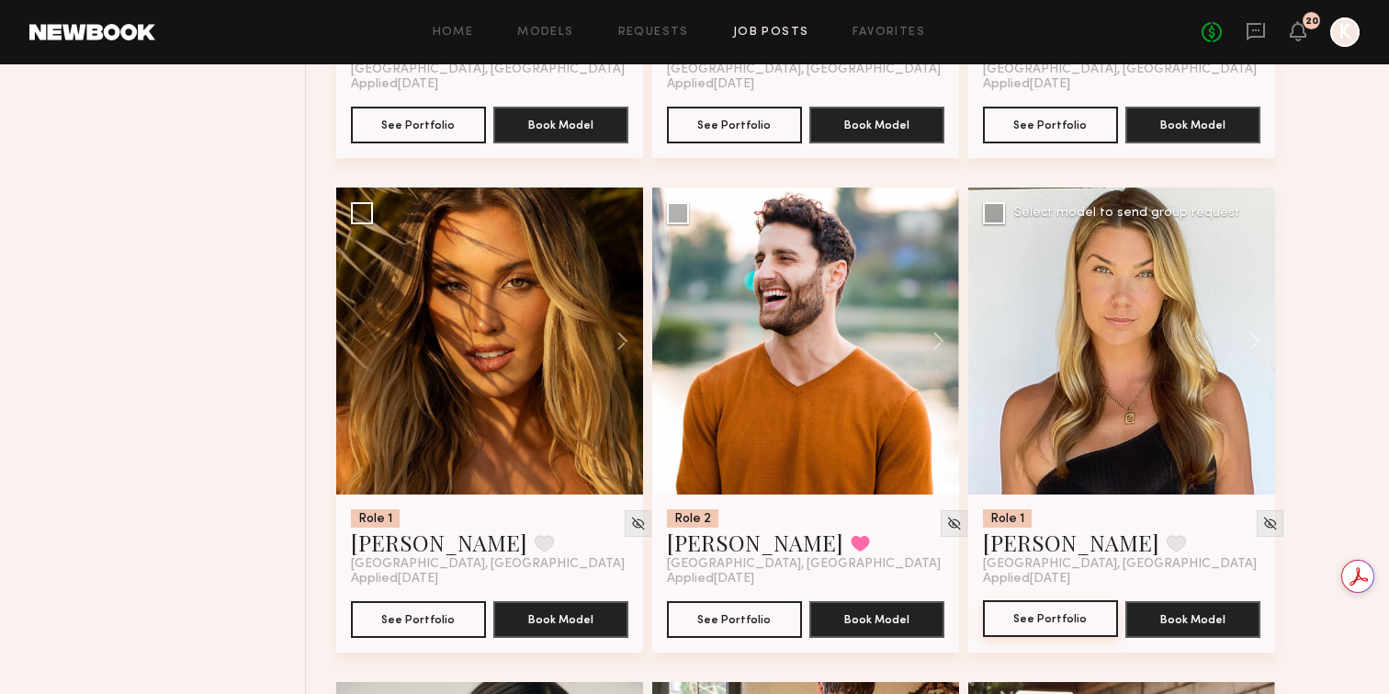
click at [1058, 636] on button "See Portfolio" at bounding box center [1050, 618] width 135 height 37
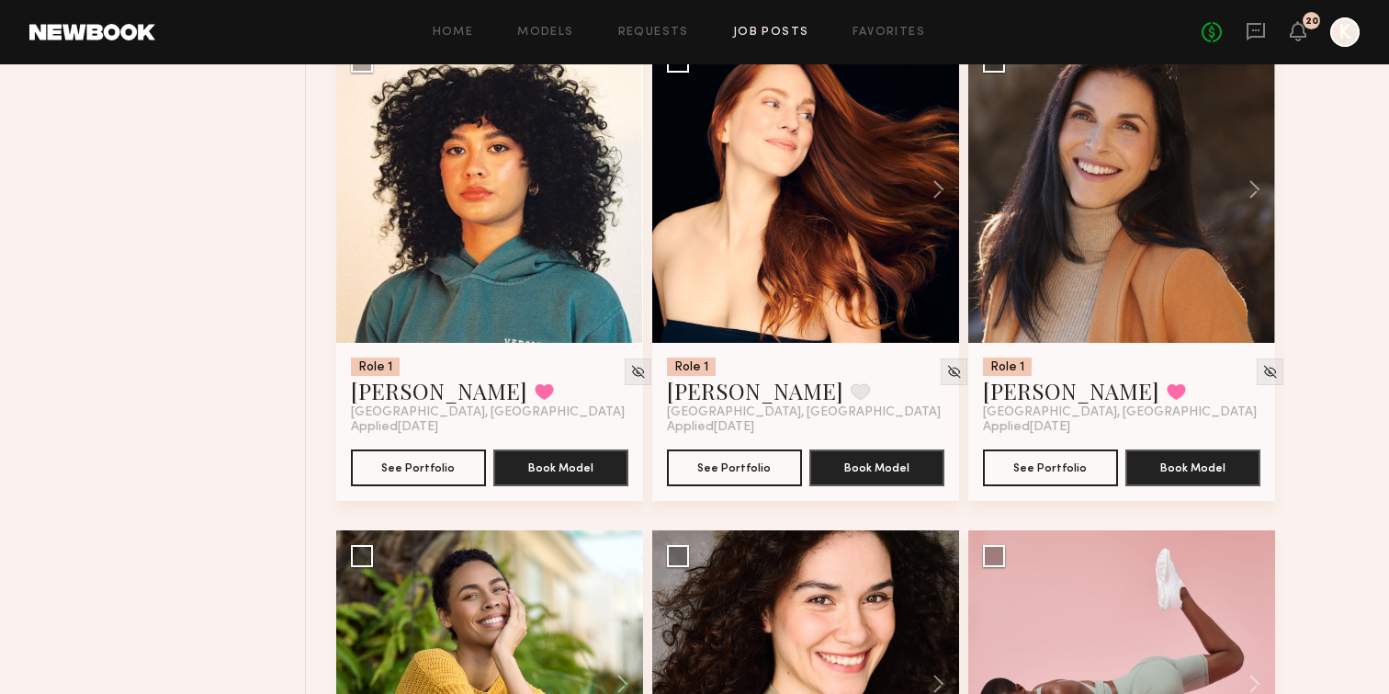
scroll to position [4772, 0]
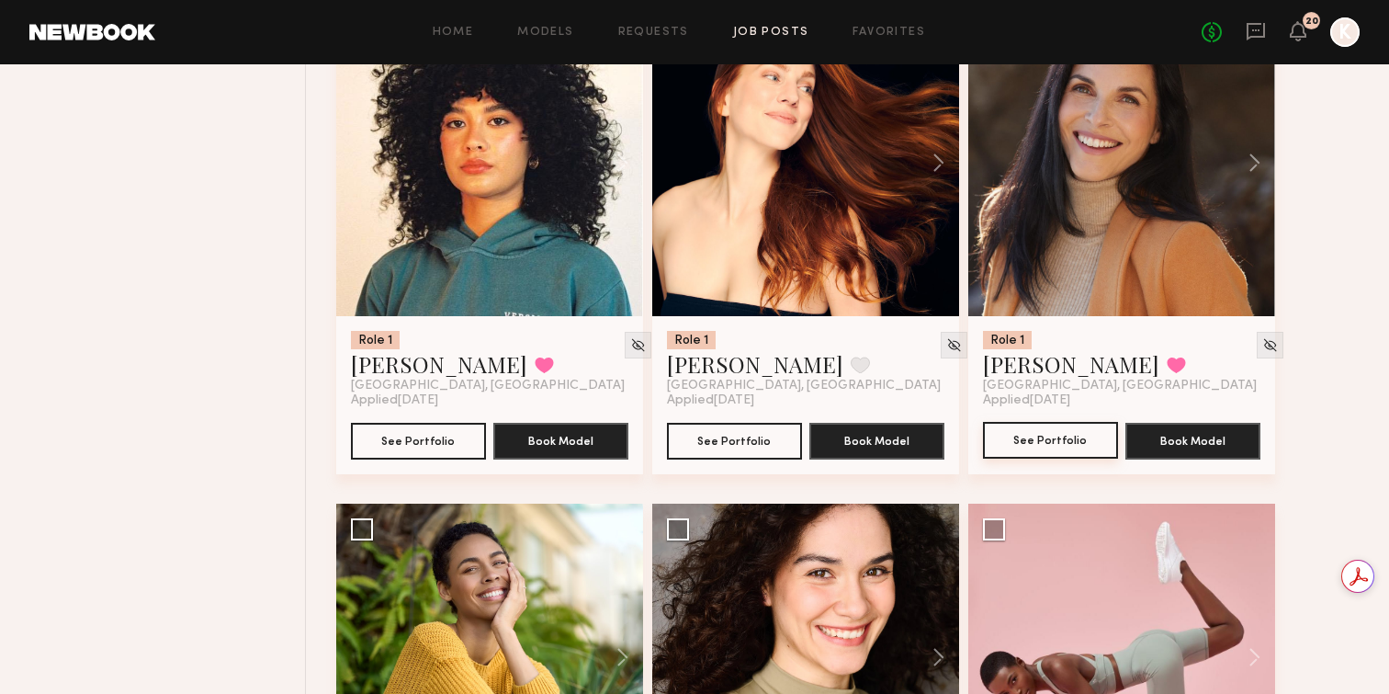
click at [1044, 446] on button "See Portfolio" at bounding box center [1050, 440] width 135 height 37
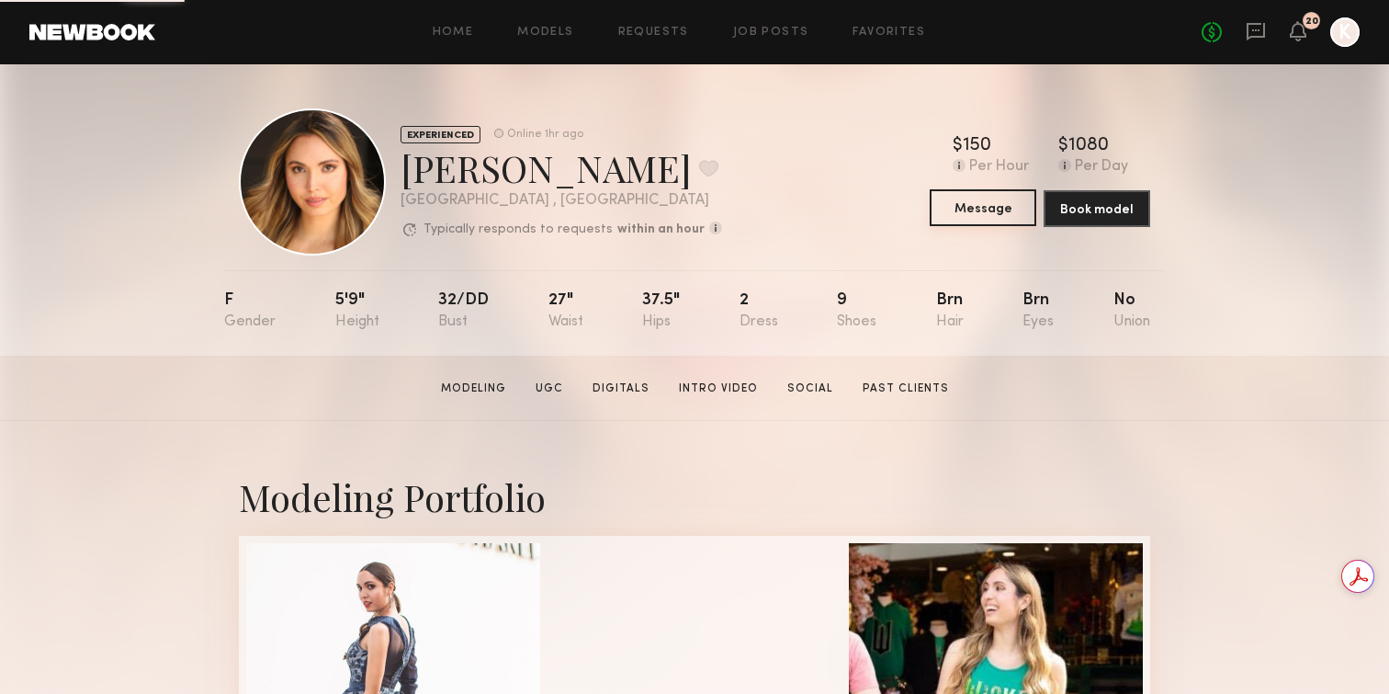
click at [977, 210] on button "Message" at bounding box center [983, 207] width 107 height 37
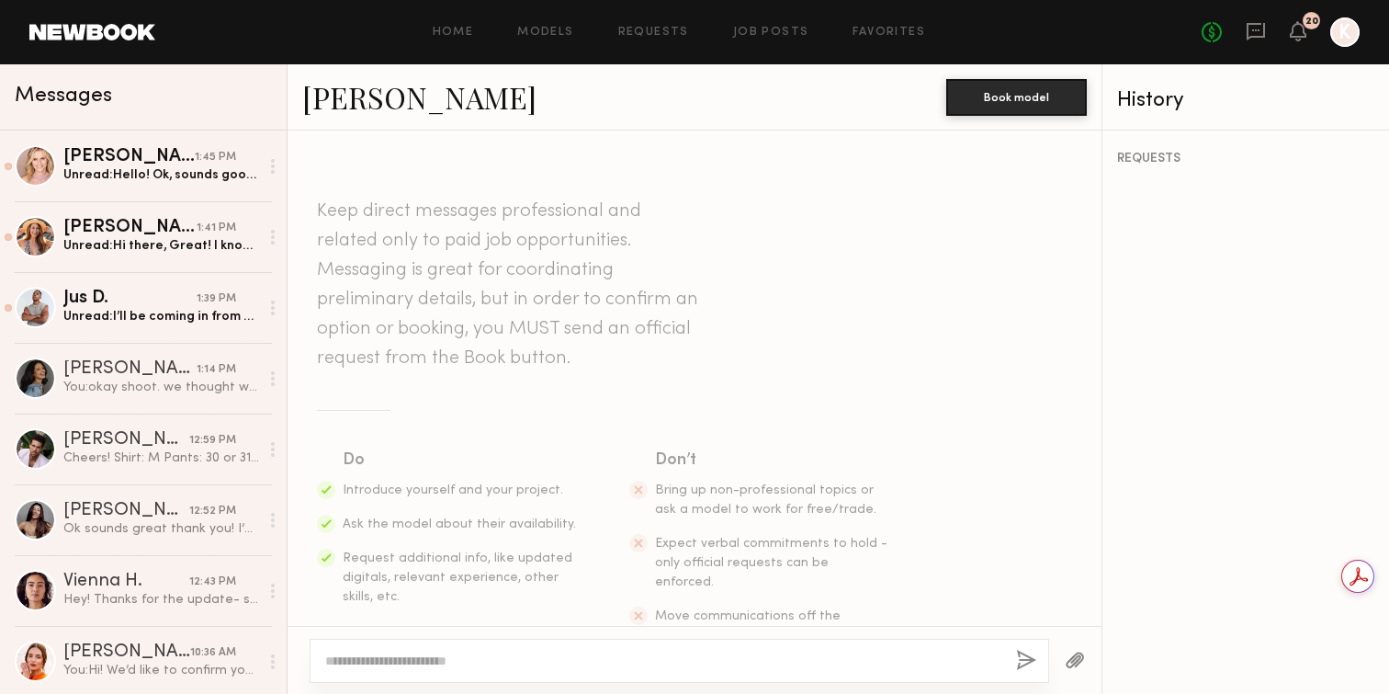
scroll to position [50, 0]
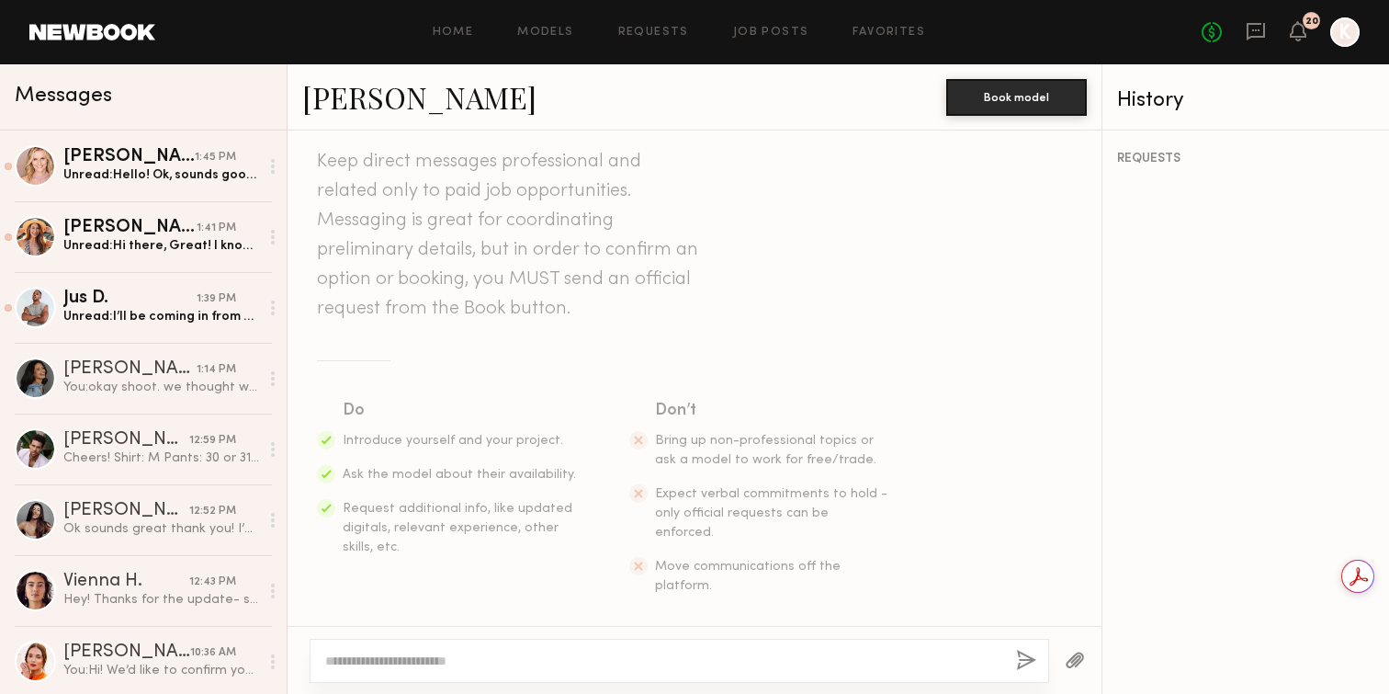
click at [470, 656] on textarea at bounding box center [663, 660] width 676 height 18
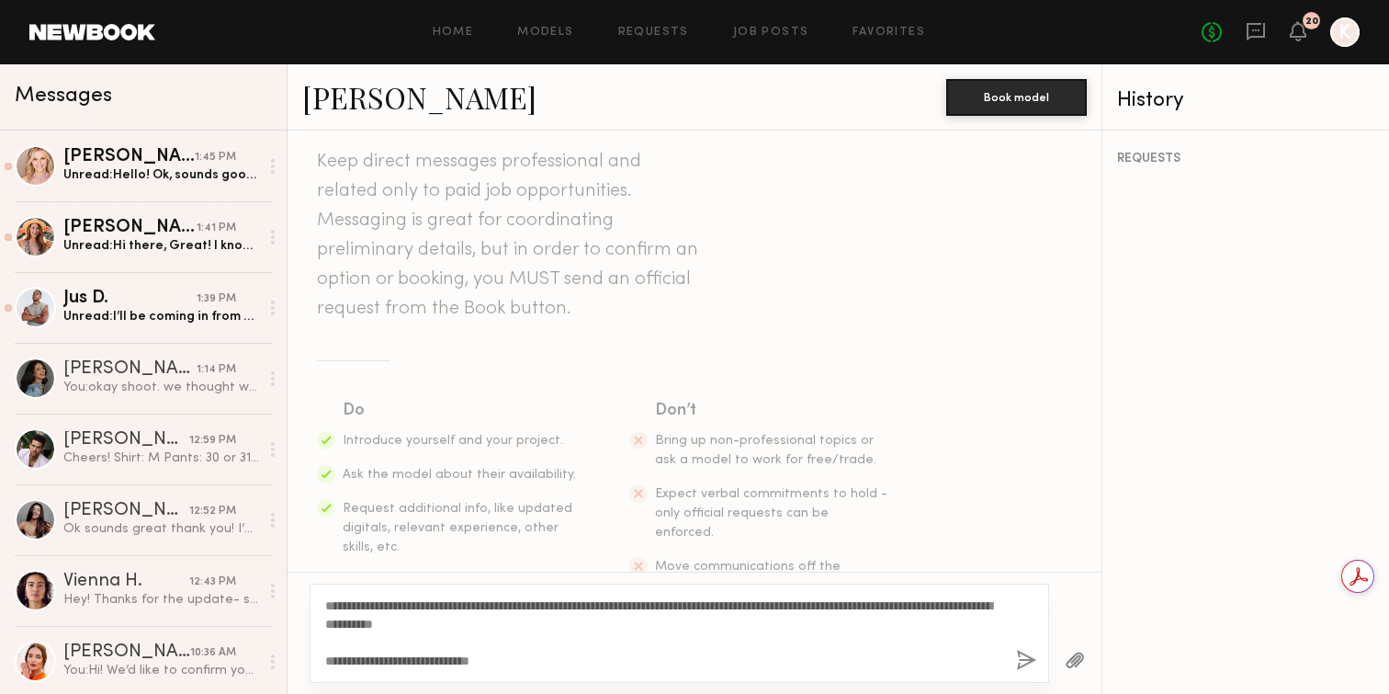
drag, startPoint x: 529, startPoint y: 654, endPoint x: 310, endPoint y: 593, distance: 227.8
click at [310, 593] on div "**********" at bounding box center [680, 632] width 740 height 99
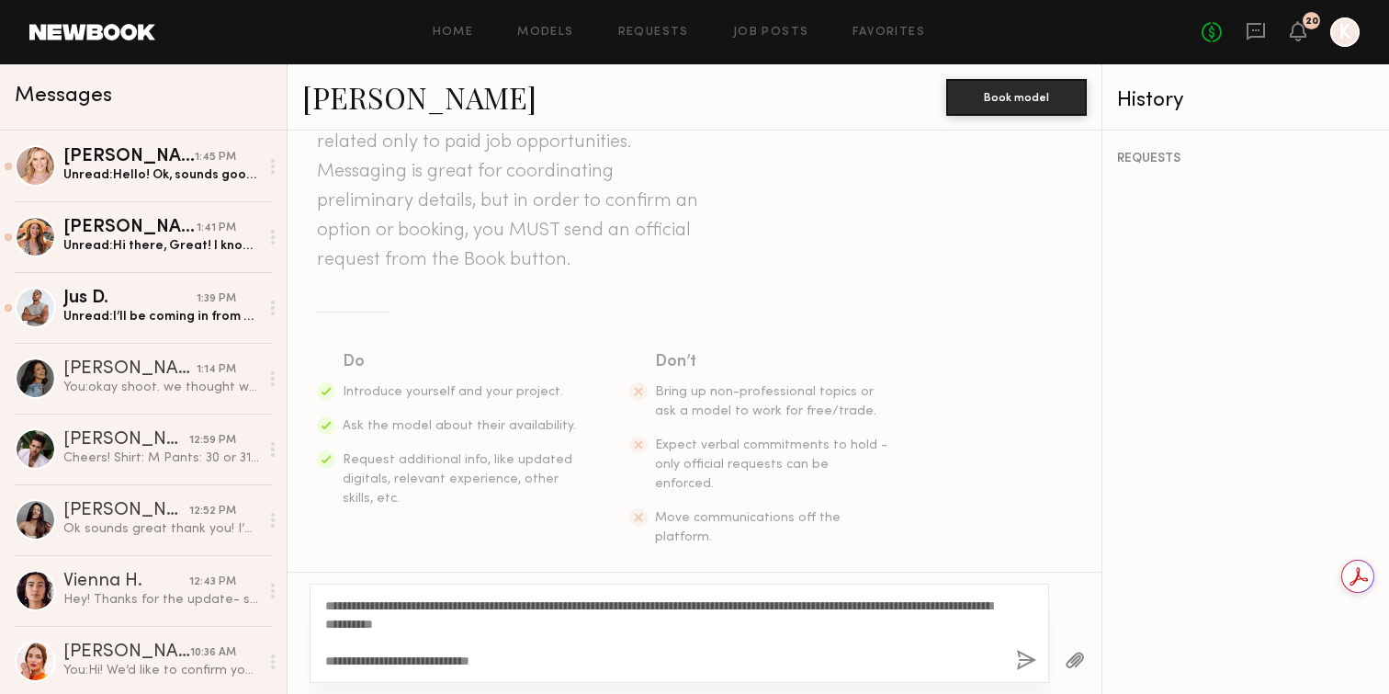
scroll to position [101, 0]
click at [503, 660] on textarea "**********" at bounding box center [663, 632] width 676 height 73
type textarea "**********"
click at [1020, 661] on button "button" at bounding box center [1026, 660] width 20 height 23
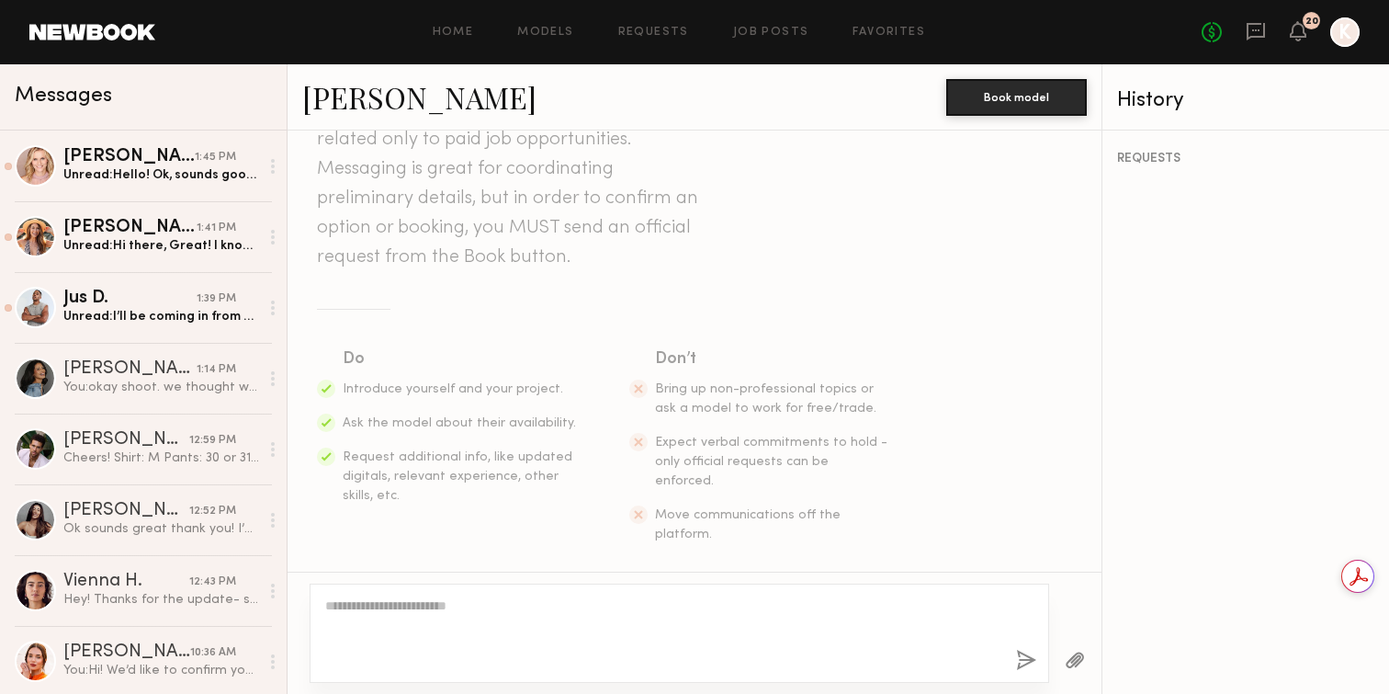
scroll to position [362, 0]
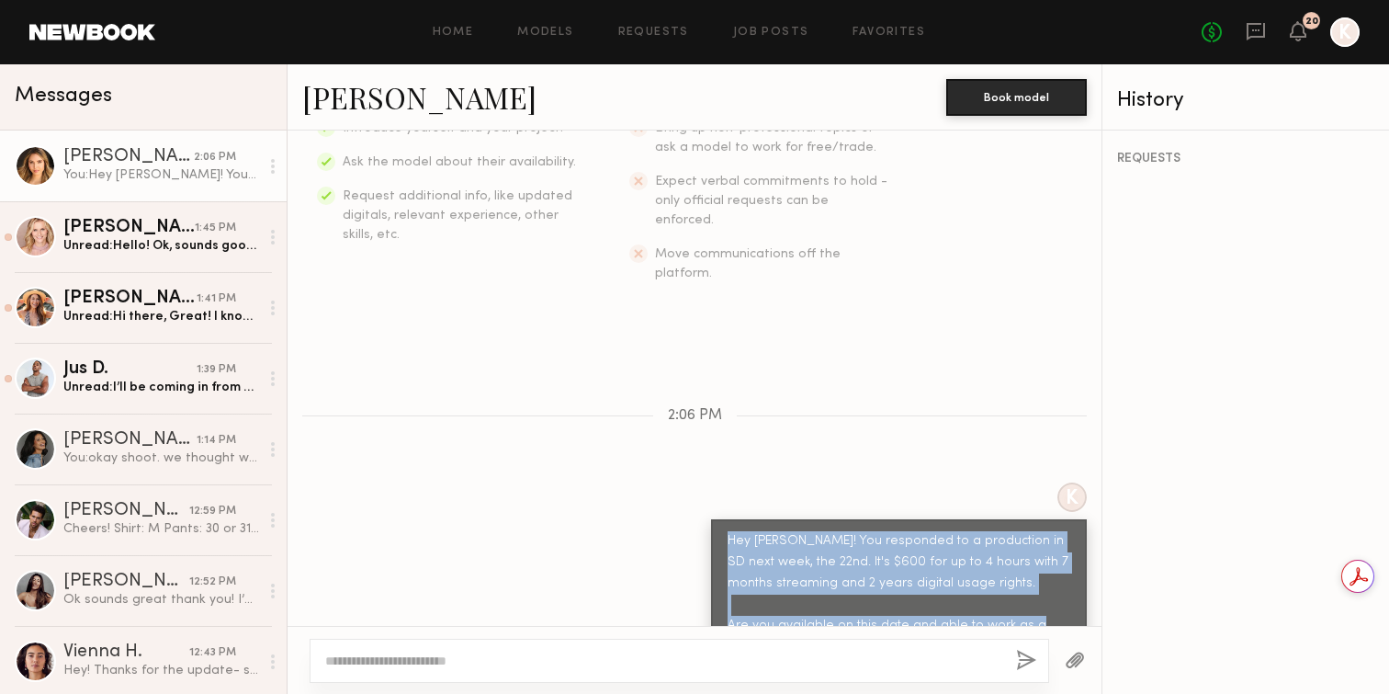
drag, startPoint x: 1067, startPoint y: 590, endPoint x: 720, endPoint y: 504, distance: 357.6
click at [720, 519] on div "Hey Rachel! You responded to a production in SD next week, the 22nd. It's $600 …" at bounding box center [899, 594] width 376 height 150
copy div "Hey Rachel! You responded to a production in SD next week, the 22nd. It's $600 …"
click at [175, 372] on div "Jus D." at bounding box center [129, 369] width 133 height 18
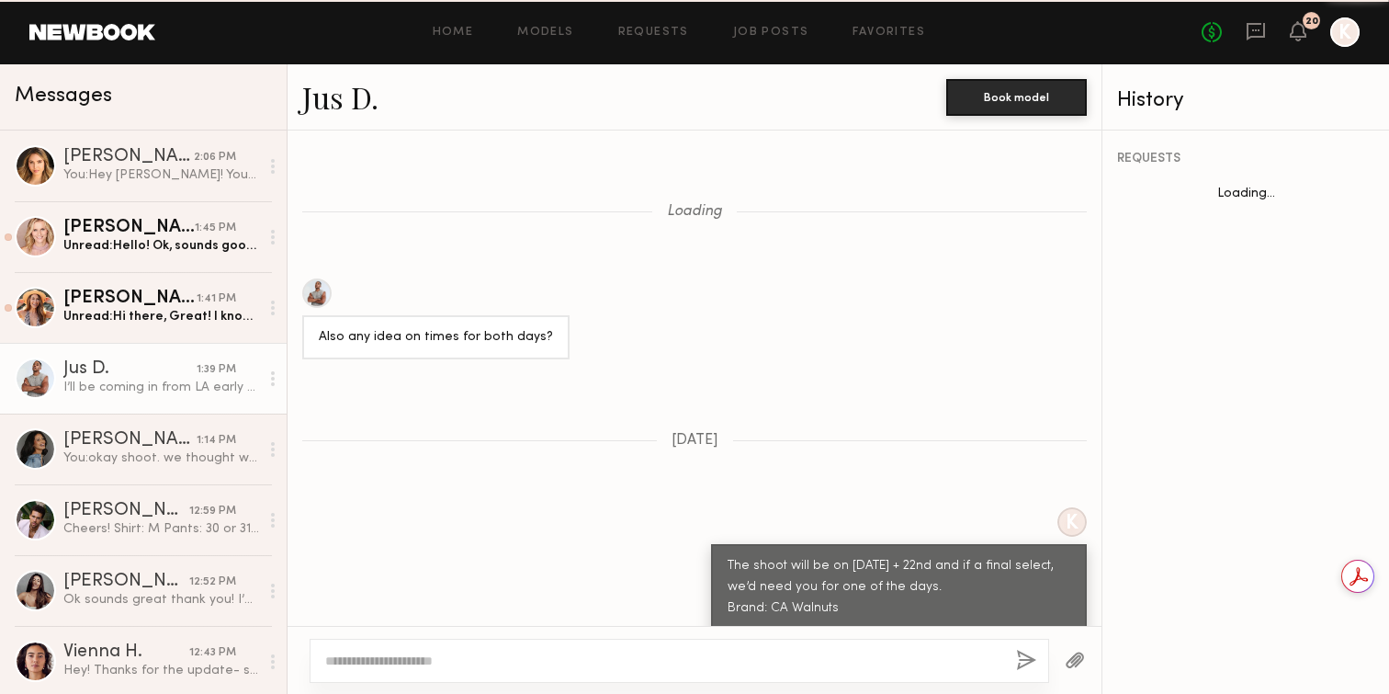
scroll to position [1669, 0]
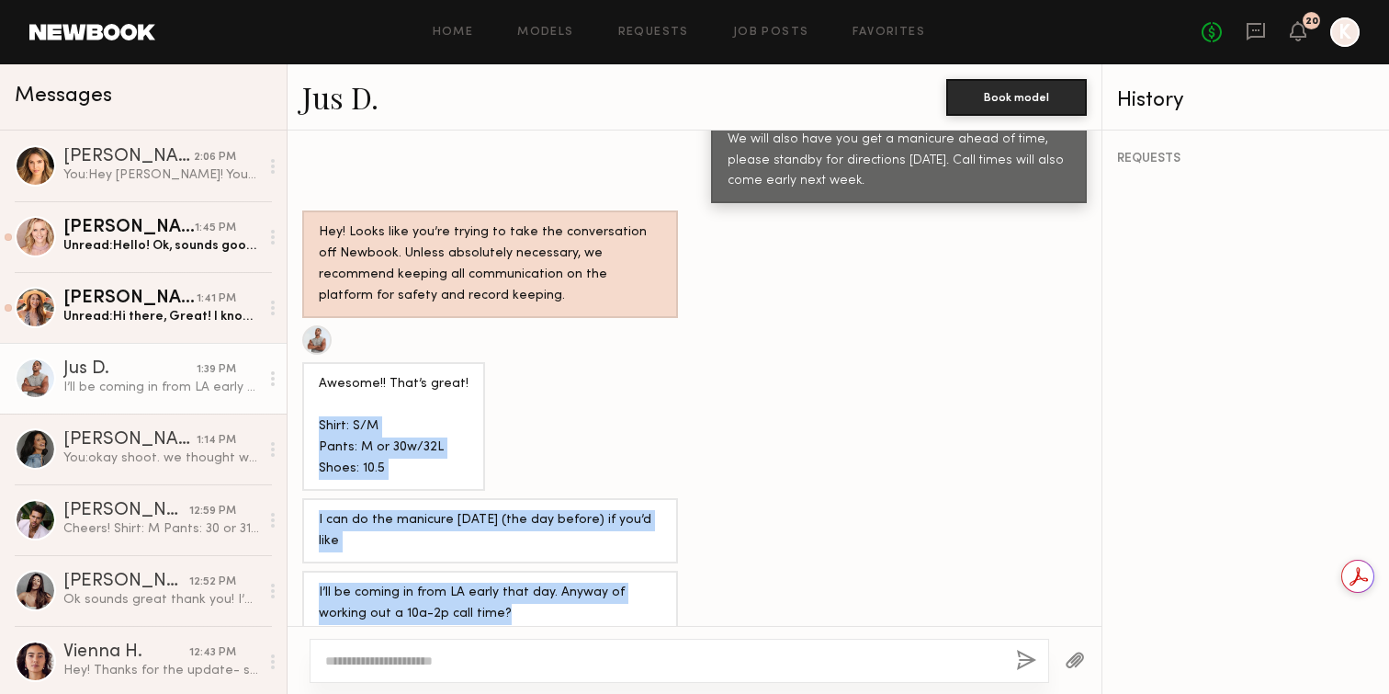
drag, startPoint x: 317, startPoint y: 400, endPoint x: 520, endPoint y: 588, distance: 276.9
click at [520, 588] on div "Loading Also any idea on times for both days? 08/13/2025 K The shoot will be on…" at bounding box center [695, 377] width 814 height 495
copy div "Shirt: S/M Pants: M or 30w/32L Shoes: 10.5 I can do the manicure Wednesday (the…"
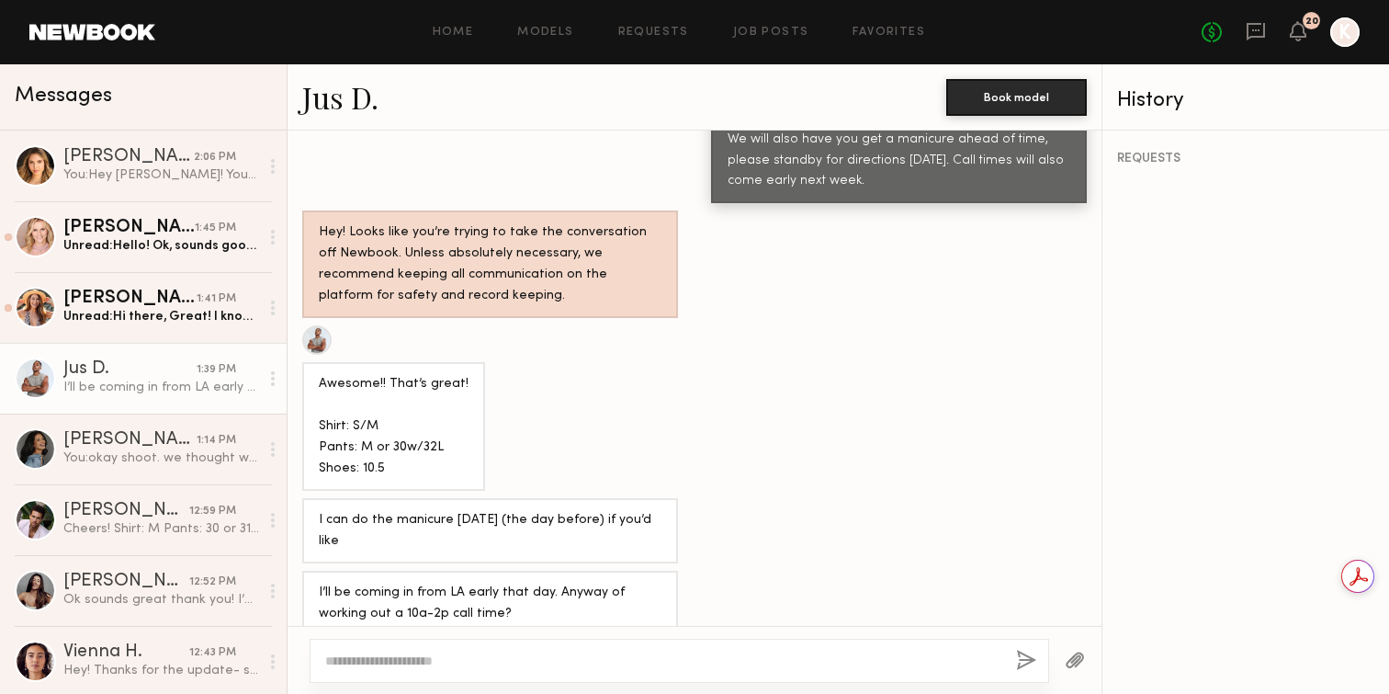
click at [445, 657] on textarea at bounding box center [663, 660] width 676 height 18
type textarea "**********"
click at [1026, 655] on button "button" at bounding box center [1026, 660] width 20 height 23
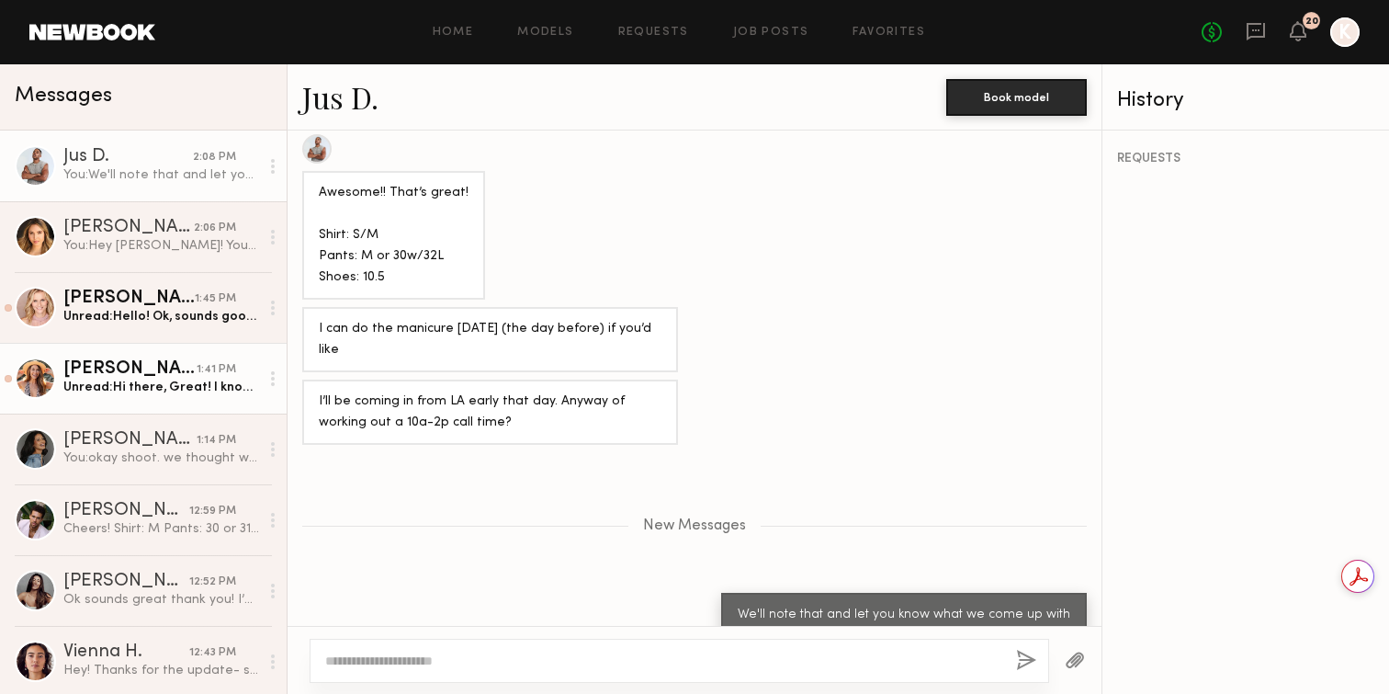
click at [182, 372] on div "Deena T." at bounding box center [129, 369] width 133 height 18
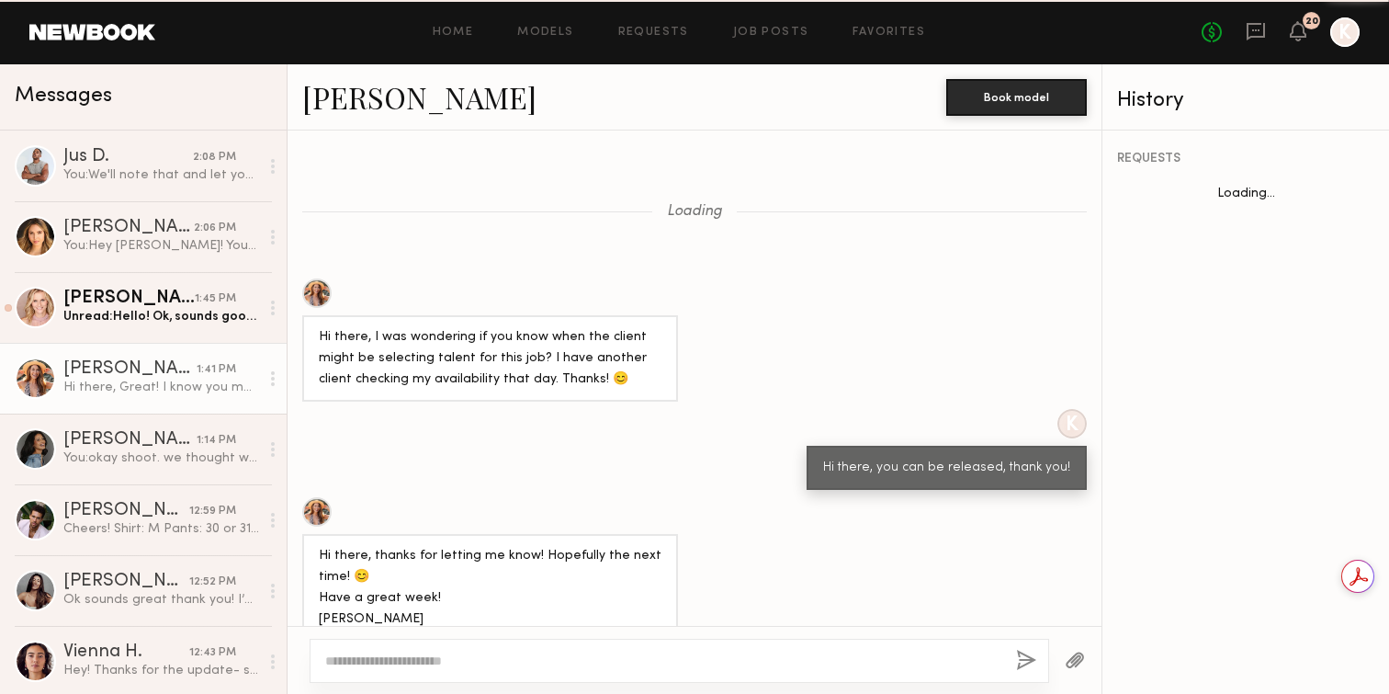
scroll to position [1984, 0]
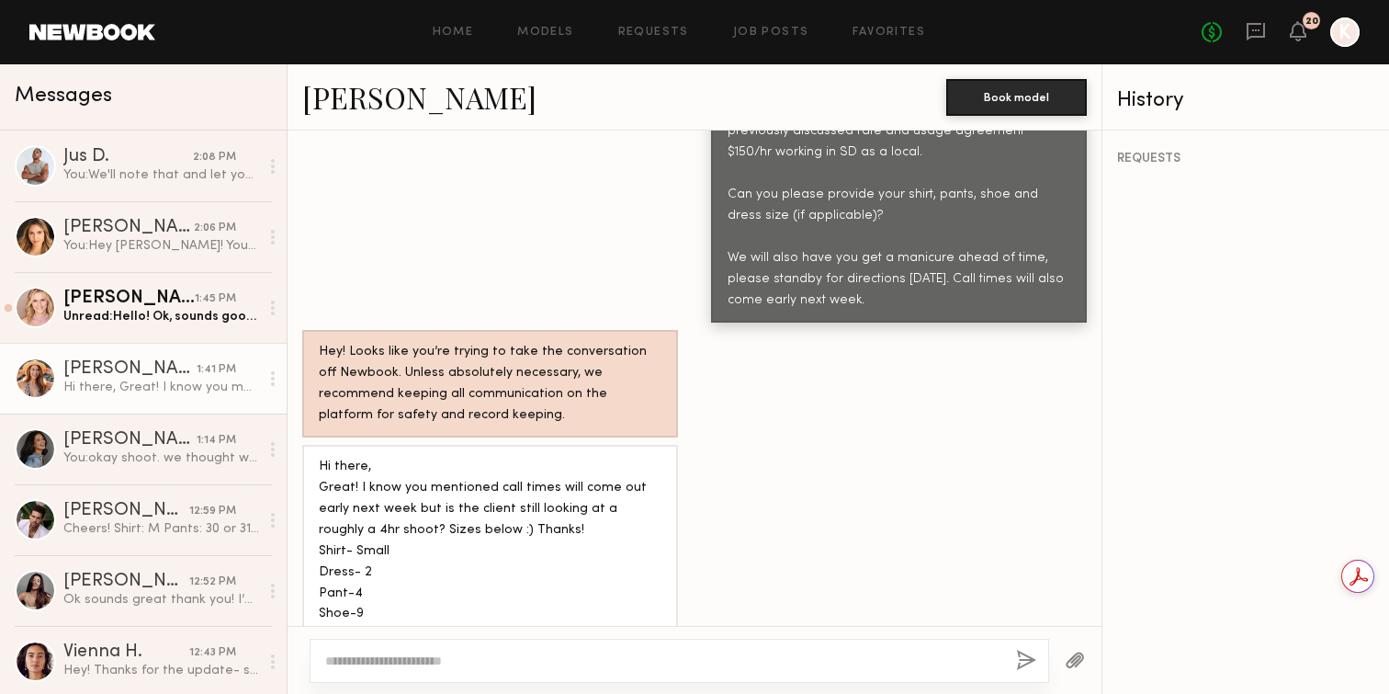
click at [388, 654] on textarea at bounding box center [663, 660] width 676 height 18
type textarea "**********"
click at [1024, 663] on button "button" at bounding box center [1026, 660] width 20 height 23
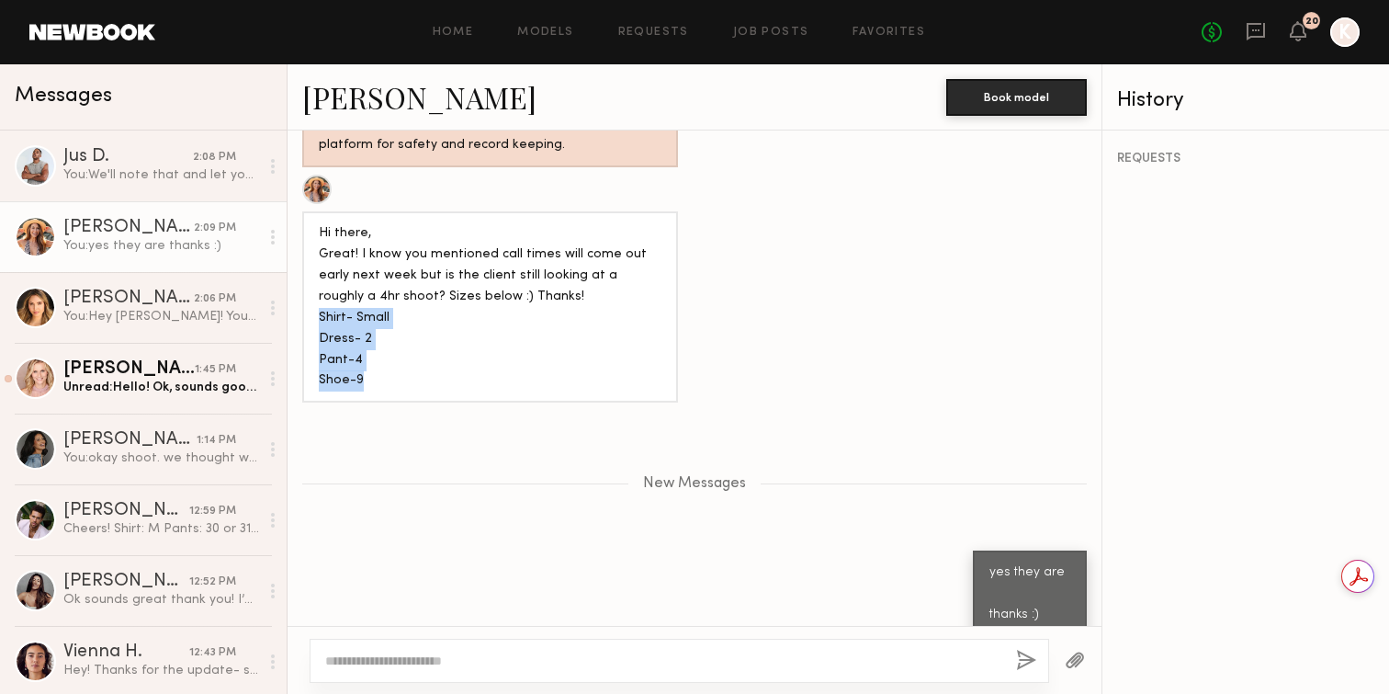
drag, startPoint x: 321, startPoint y: 288, endPoint x: 382, endPoint y: 354, distance: 89.7
click at [382, 354] on div "Hi there, Great! I know you mentioned call times will come out early next week …" at bounding box center [490, 307] width 343 height 169
copy div "Shirt- Small Dress- 2 Pant-4 Shoe-9"
click at [141, 383] on div "Unread: Hello! Ok, sounds good. Confirming 8/21. Can you please confirm that a …" at bounding box center [161, 386] width 196 height 17
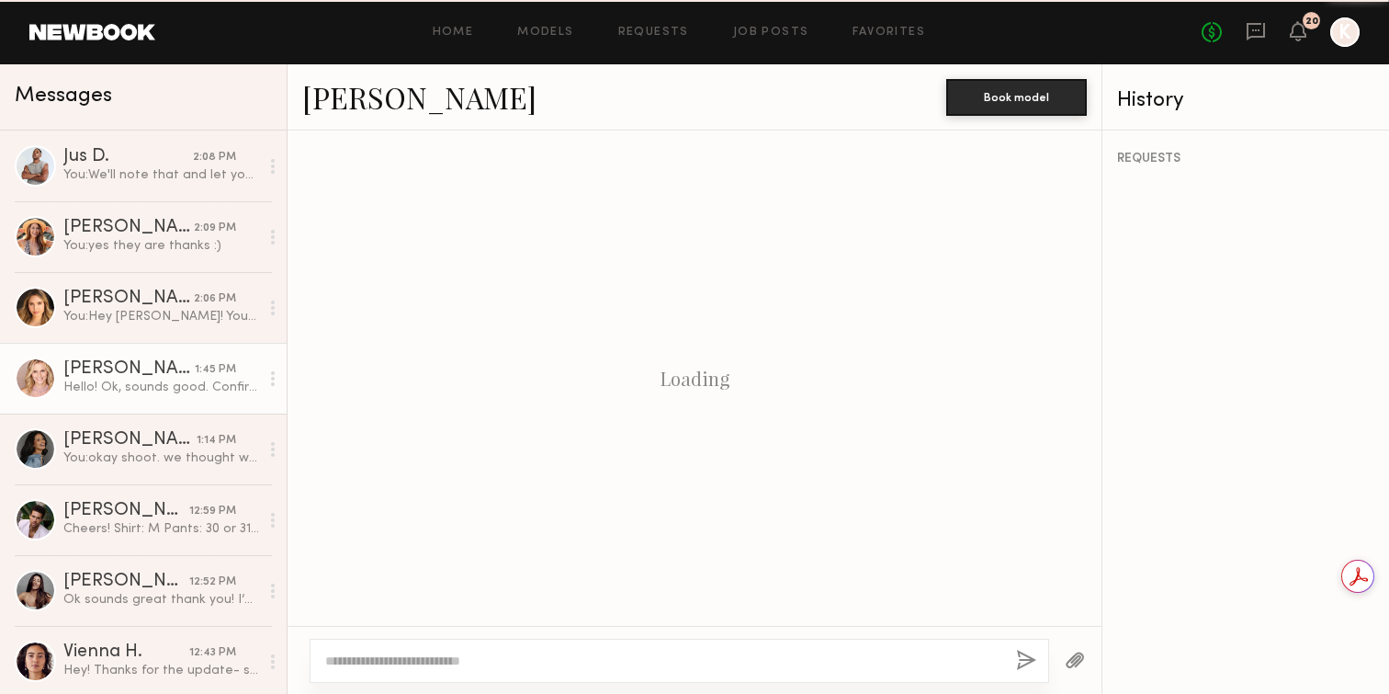
scroll to position [2319, 0]
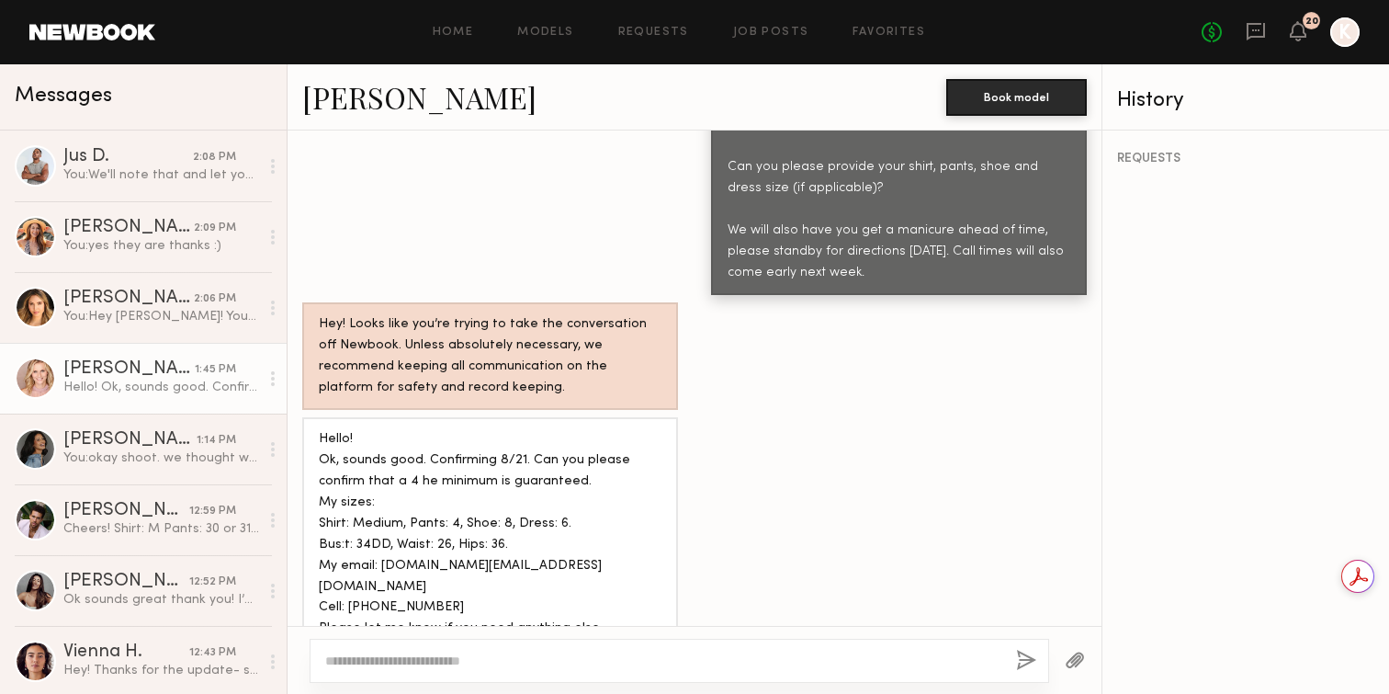
click at [454, 660] on textarea at bounding box center [663, 660] width 676 height 18
type textarea "**********"
click at [1019, 664] on button "button" at bounding box center [1026, 660] width 20 height 23
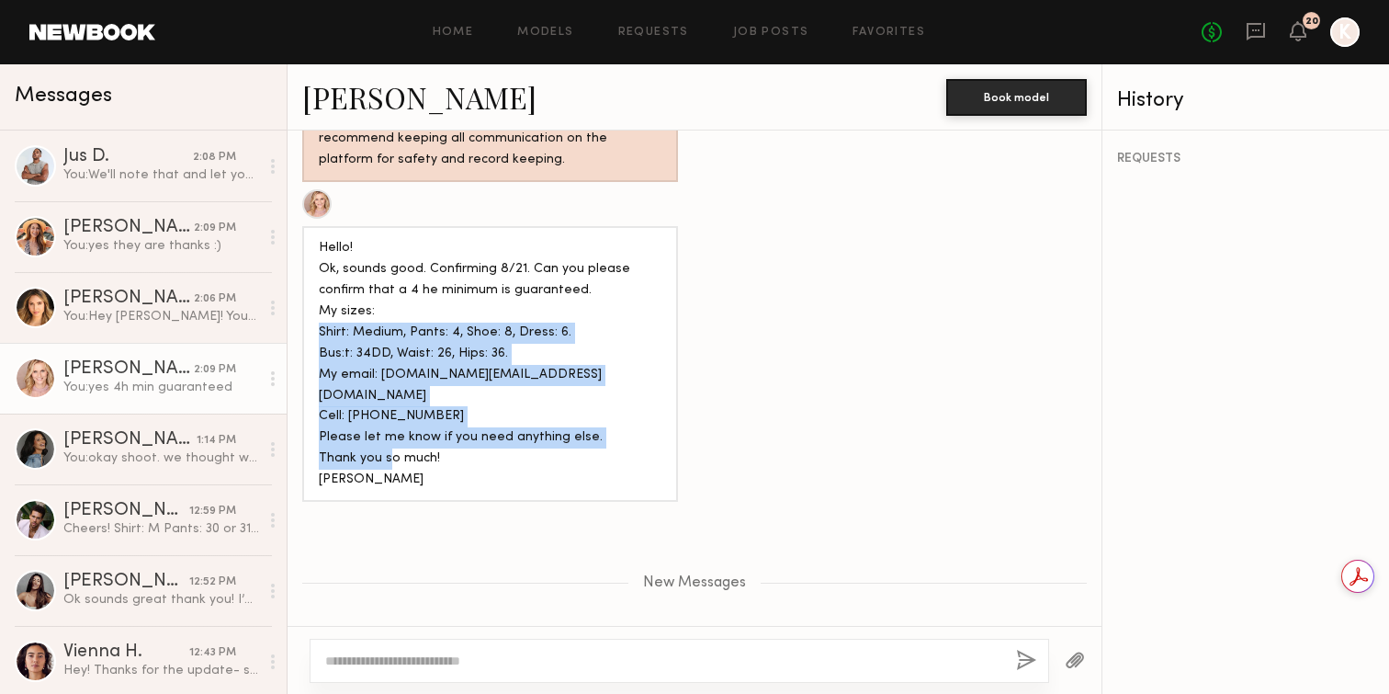
drag, startPoint x: 321, startPoint y: 266, endPoint x: 442, endPoint y: 407, distance: 185.6
click at [442, 407] on div "Hello! Ok, sounds good. Confirming 8/21. Can you please confirm that a 4 he min…" at bounding box center [490, 364] width 343 height 253
copy div "Shirt: Medium, Pants: 4, Shoe: 8, Dress: 6. Bus:t: 34DD, Waist: 26, Hips: 36. M…"
click at [166, 308] on div "You: Hey Rachel! You responded to a production in SD next week, the 22nd. It's …" at bounding box center [161, 316] width 196 height 17
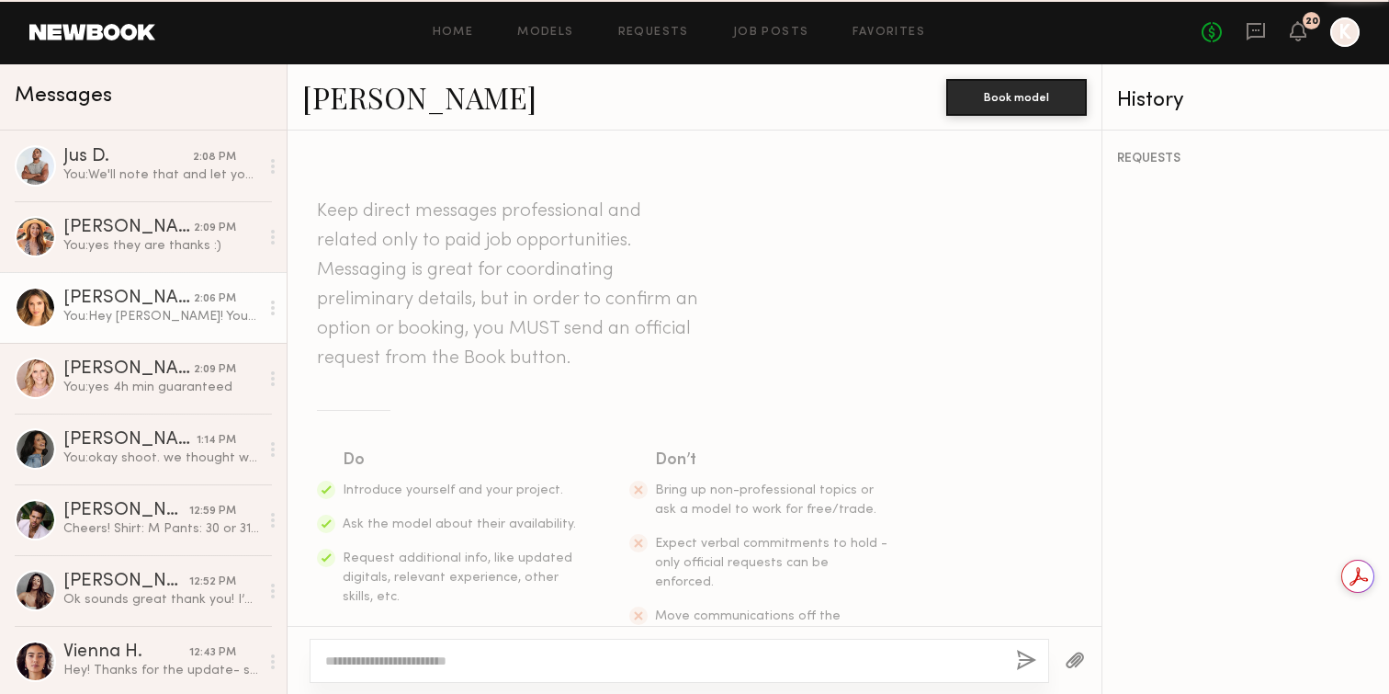
scroll to position [362, 0]
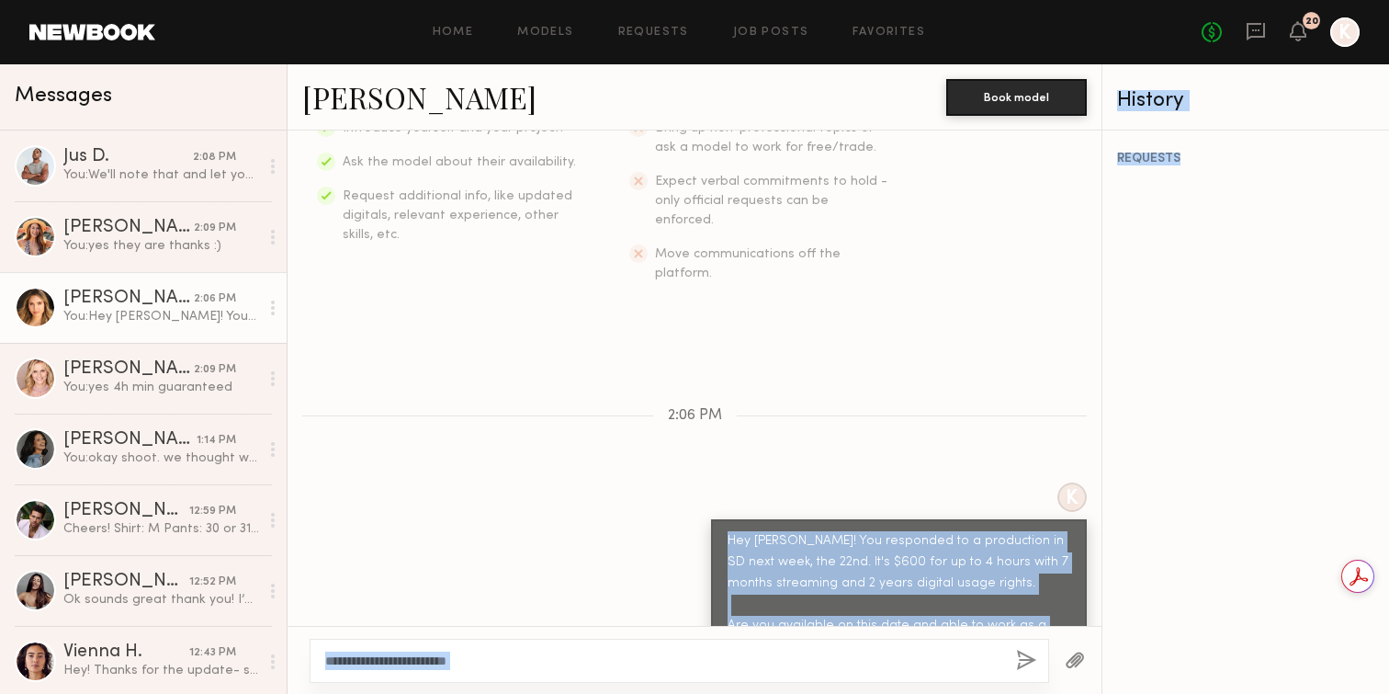
copy div "Hey Rachel! You responded to a production in SD next week, the 22nd. It's $600 …"
drag, startPoint x: 728, startPoint y: 499, endPoint x: 1130, endPoint y: 620, distance: 420.3
click at [1130, 620] on div "Messages Jus D. 2:08 PM You: We'll note that and let you know what we come up w…" at bounding box center [694, 378] width 1389 height 629
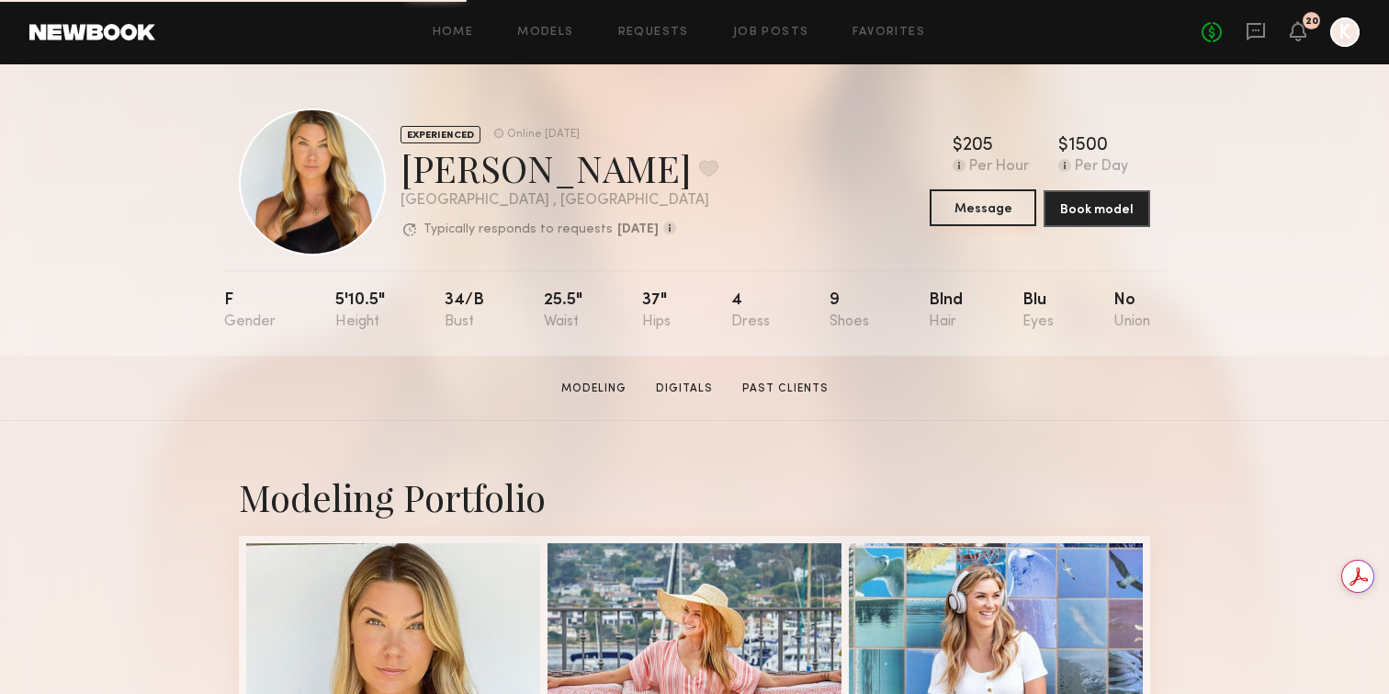
click at [973, 204] on button "Message" at bounding box center [983, 207] width 107 height 37
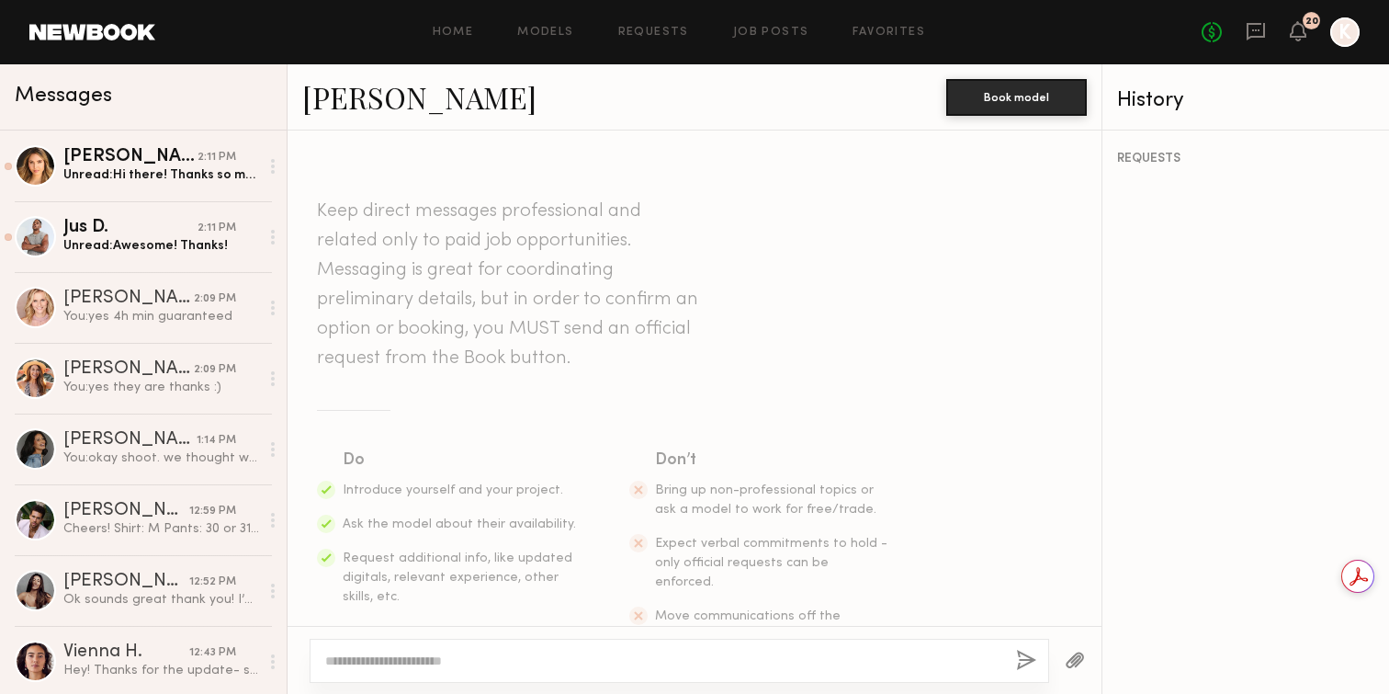
click at [392, 649] on div at bounding box center [680, 660] width 740 height 44
click at [427, 653] on textarea at bounding box center [663, 660] width 676 height 18
paste textarea "**********"
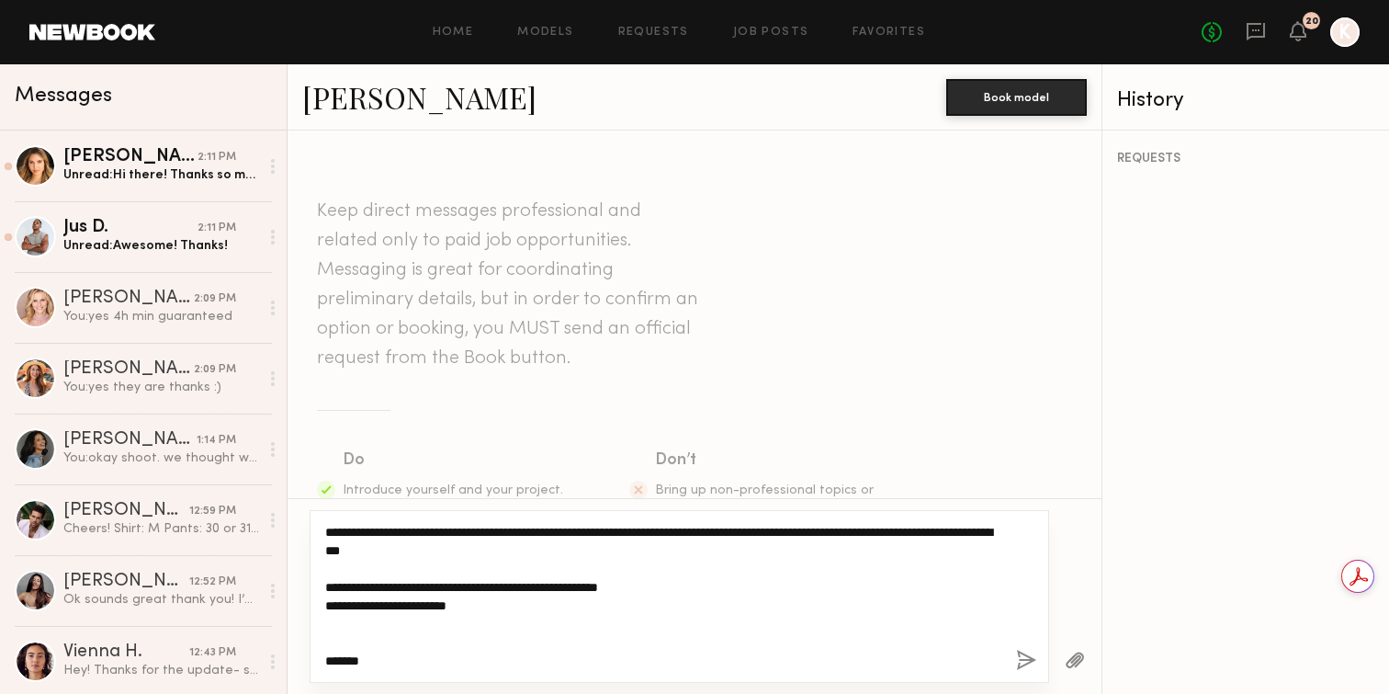
drag, startPoint x: 390, startPoint y: 531, endPoint x: 350, endPoint y: 527, distance: 40.6
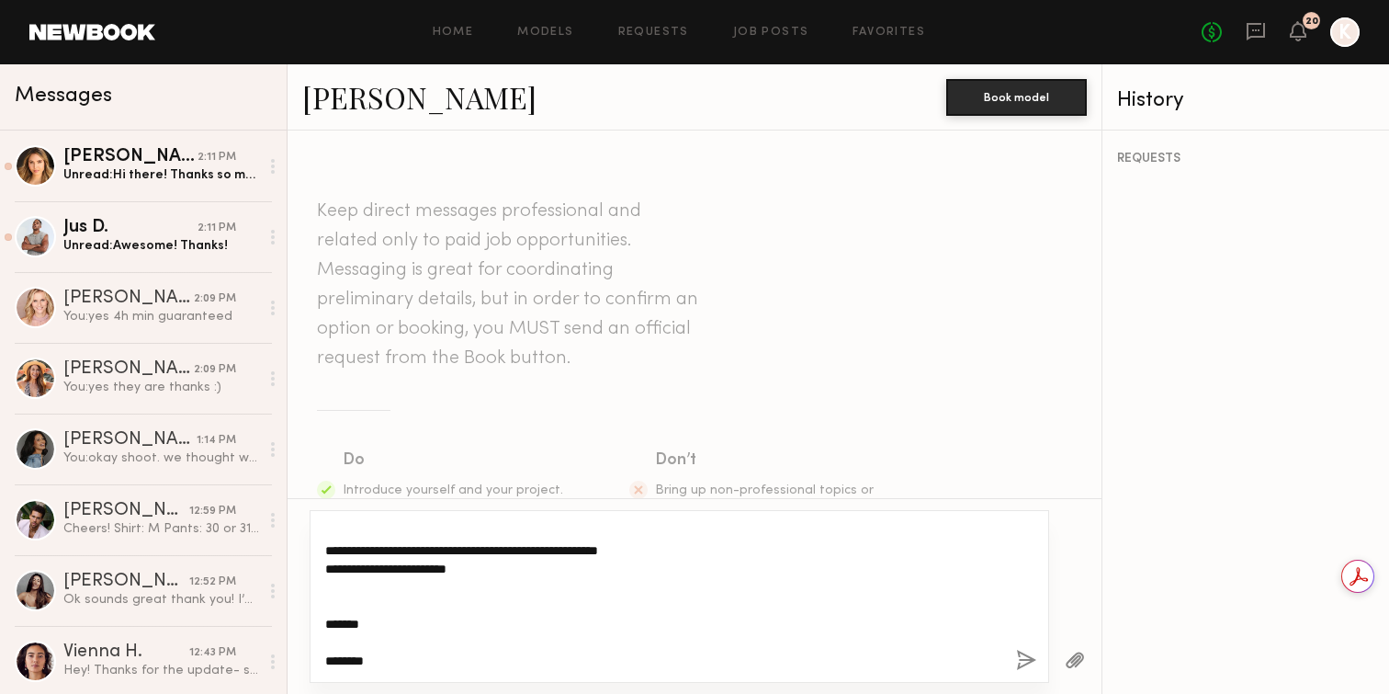
drag, startPoint x: 325, startPoint y: 530, endPoint x: 567, endPoint y: 751, distance: 327.1
click at [567, 693] on html "Home Models Requests Job Posts Favorites Sign Out No fees up to $5,000 20 K Mes…" at bounding box center [694, 347] width 1389 height 694
click at [451, 616] on textarea "**********" at bounding box center [663, 596] width 676 height 147
drag, startPoint x: 432, startPoint y: 662, endPoint x: 331, endPoint y: 567, distance: 139.1
click at [331, 567] on textarea "**********" at bounding box center [663, 596] width 676 height 147
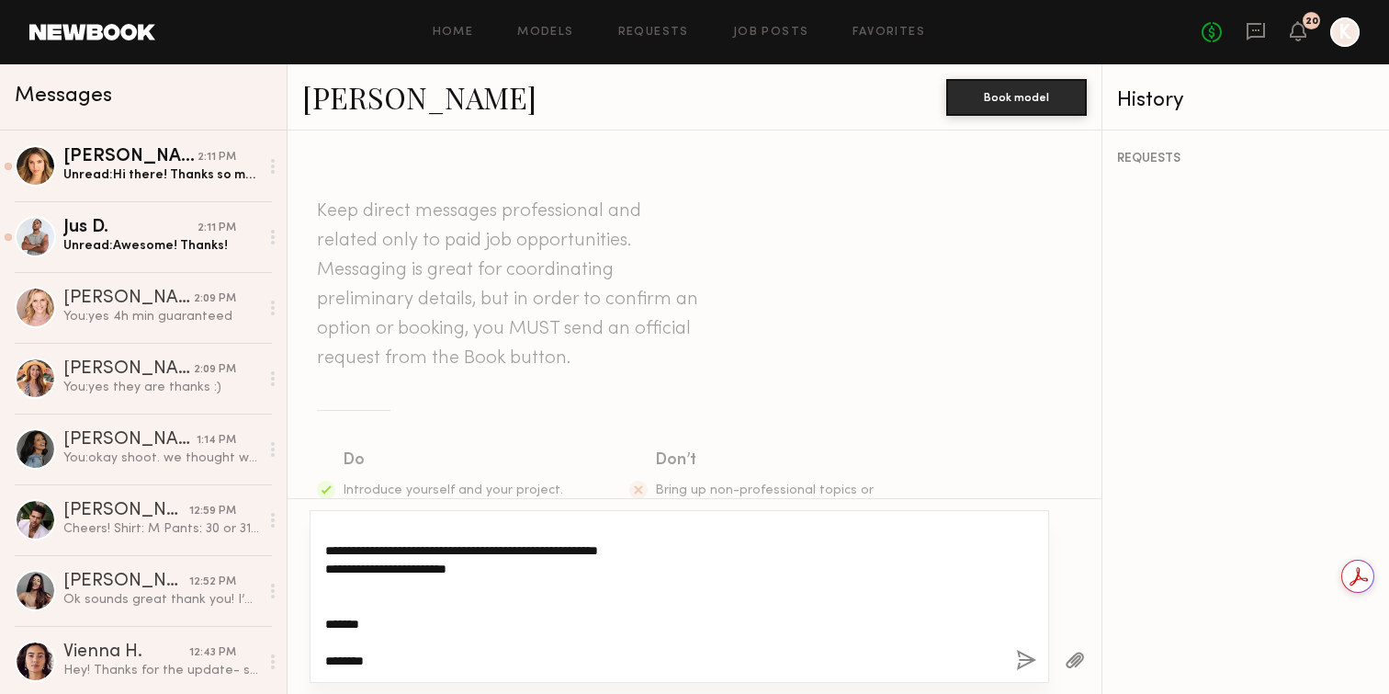
scroll to position [0, 0]
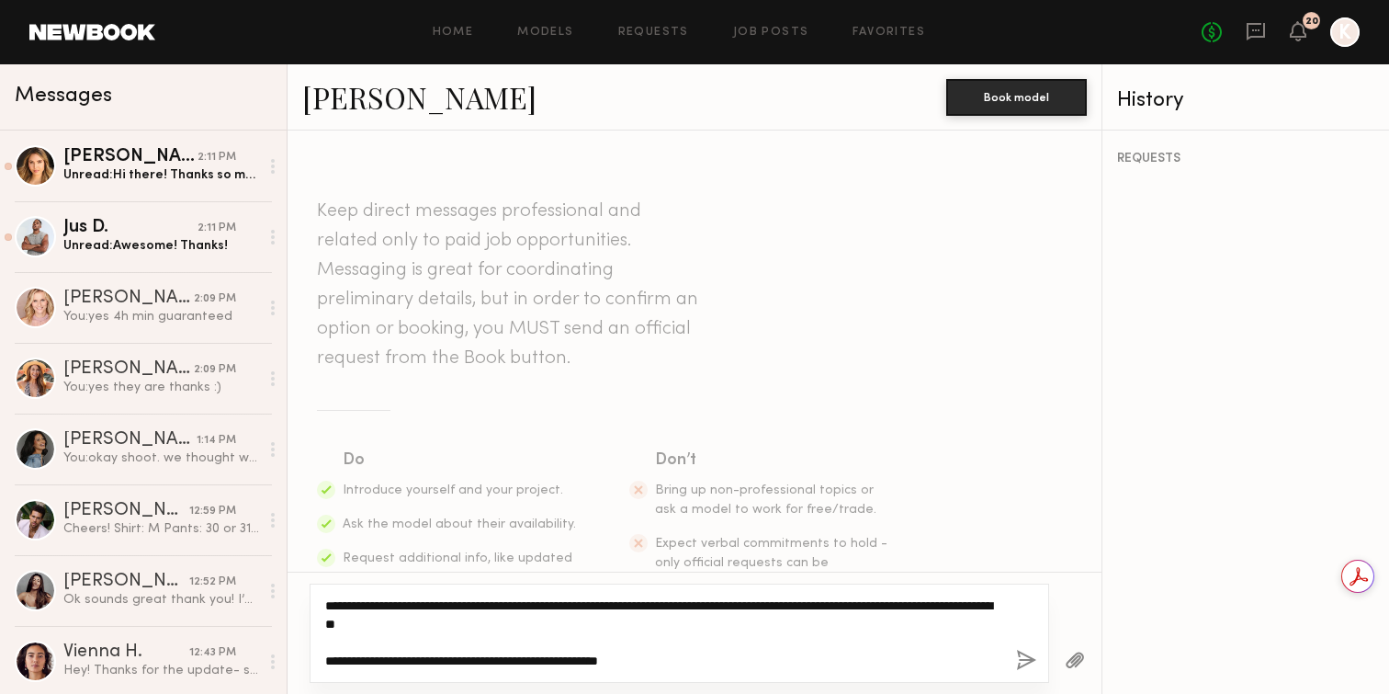
drag, startPoint x: 674, startPoint y: 662, endPoint x: 324, endPoint y: 598, distance: 355.9
click at [324, 598] on div "**********" at bounding box center [680, 632] width 740 height 99
type textarea "**********"
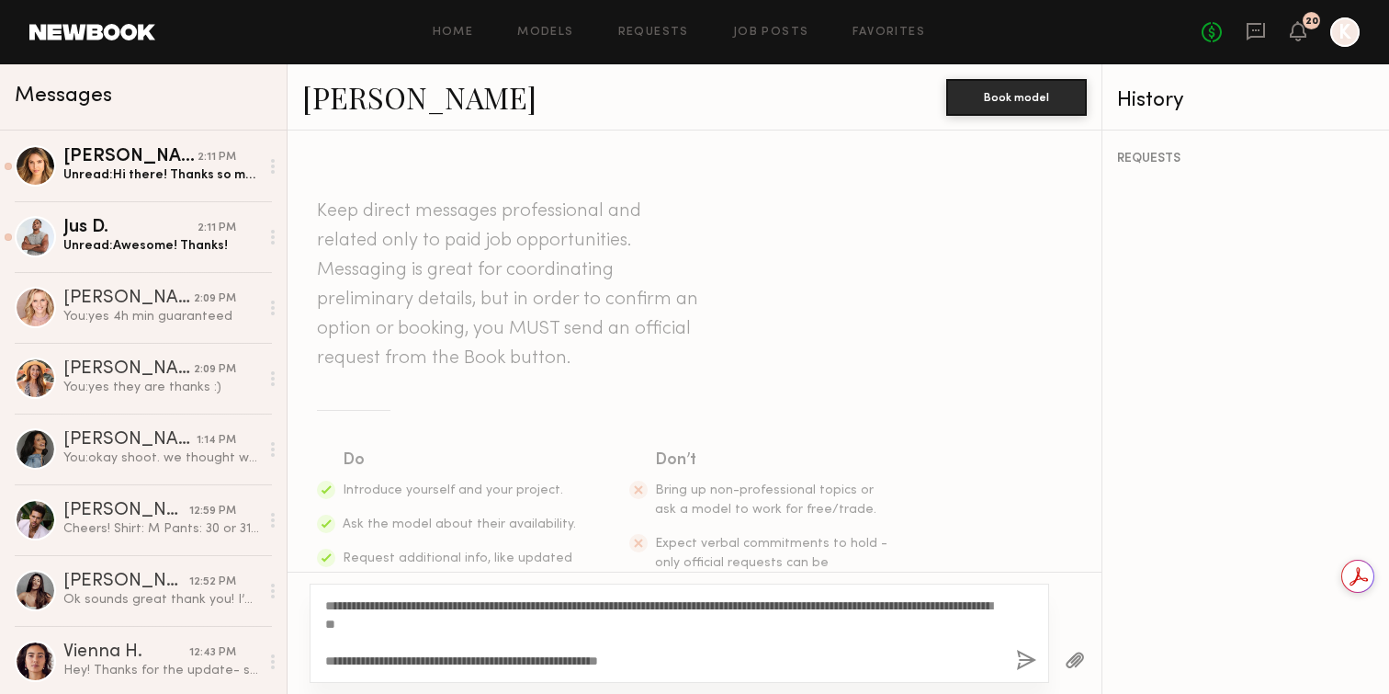
click at [1027, 655] on button "button" at bounding box center [1026, 660] width 20 height 23
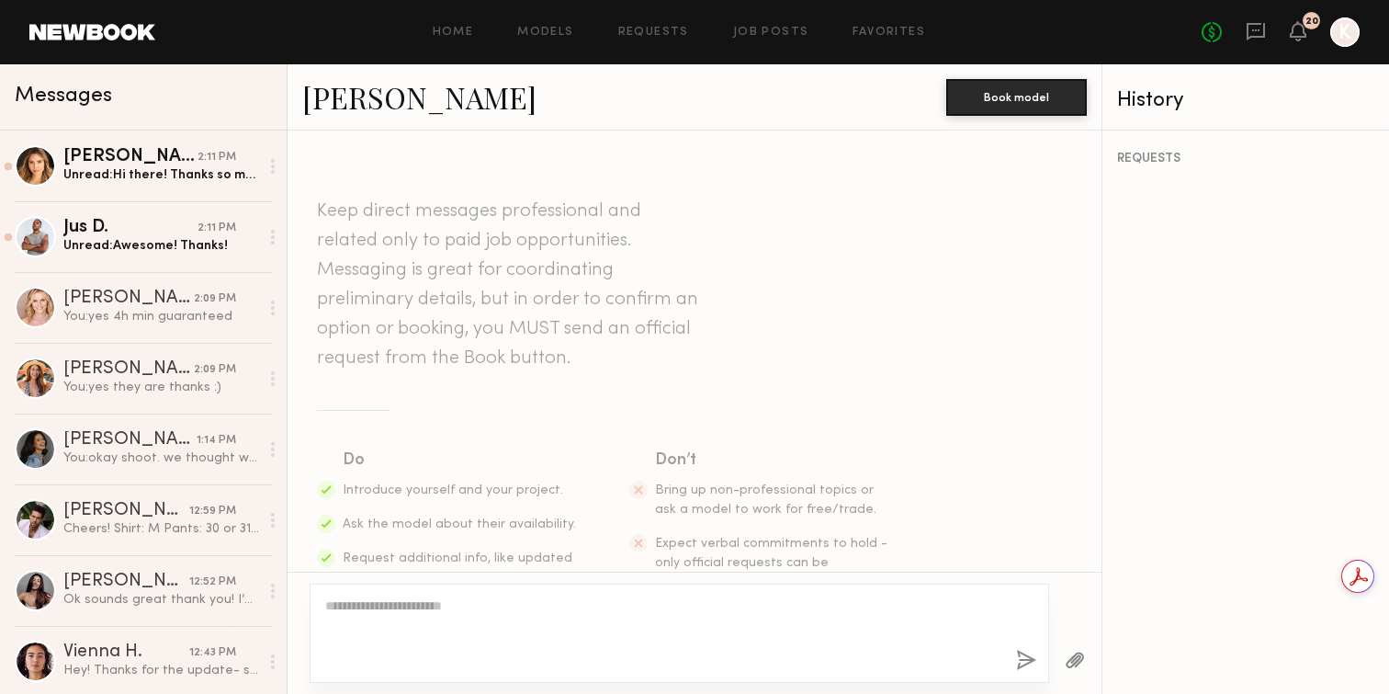
scroll to position [362, 0]
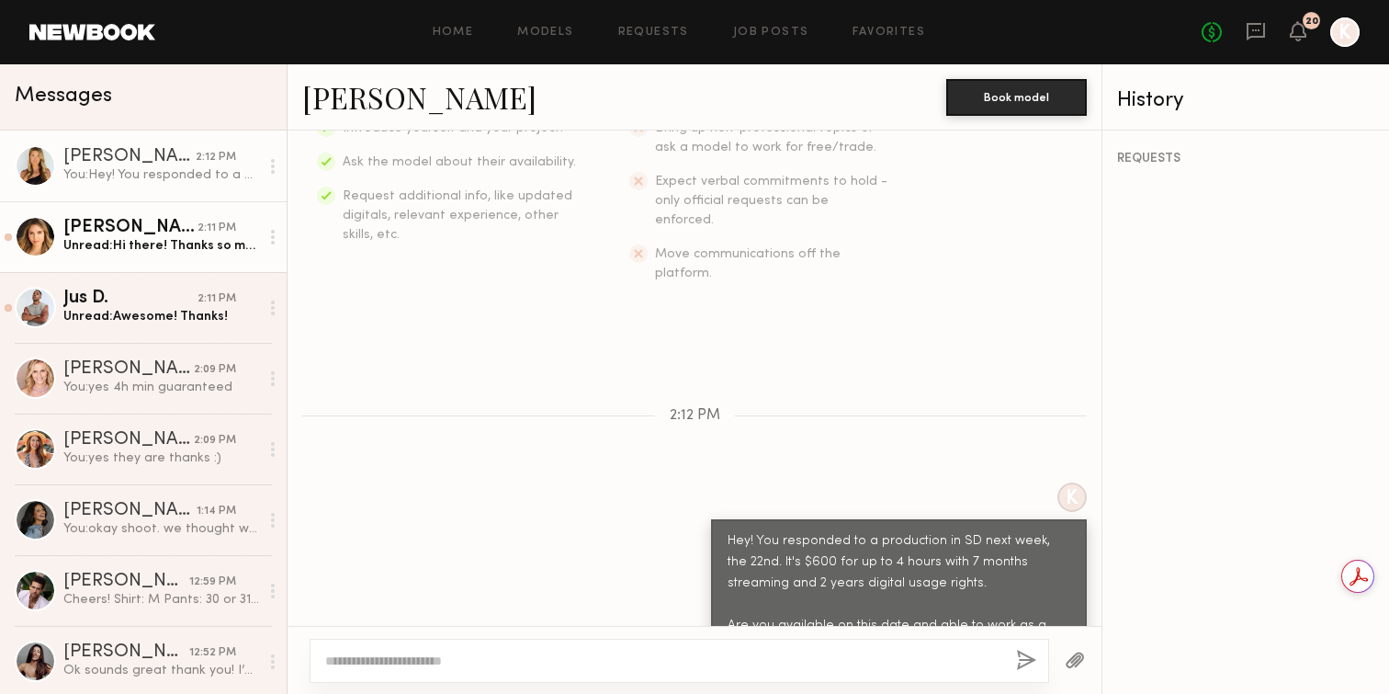
click at [121, 223] on div "Rachel R." at bounding box center [130, 228] width 134 height 18
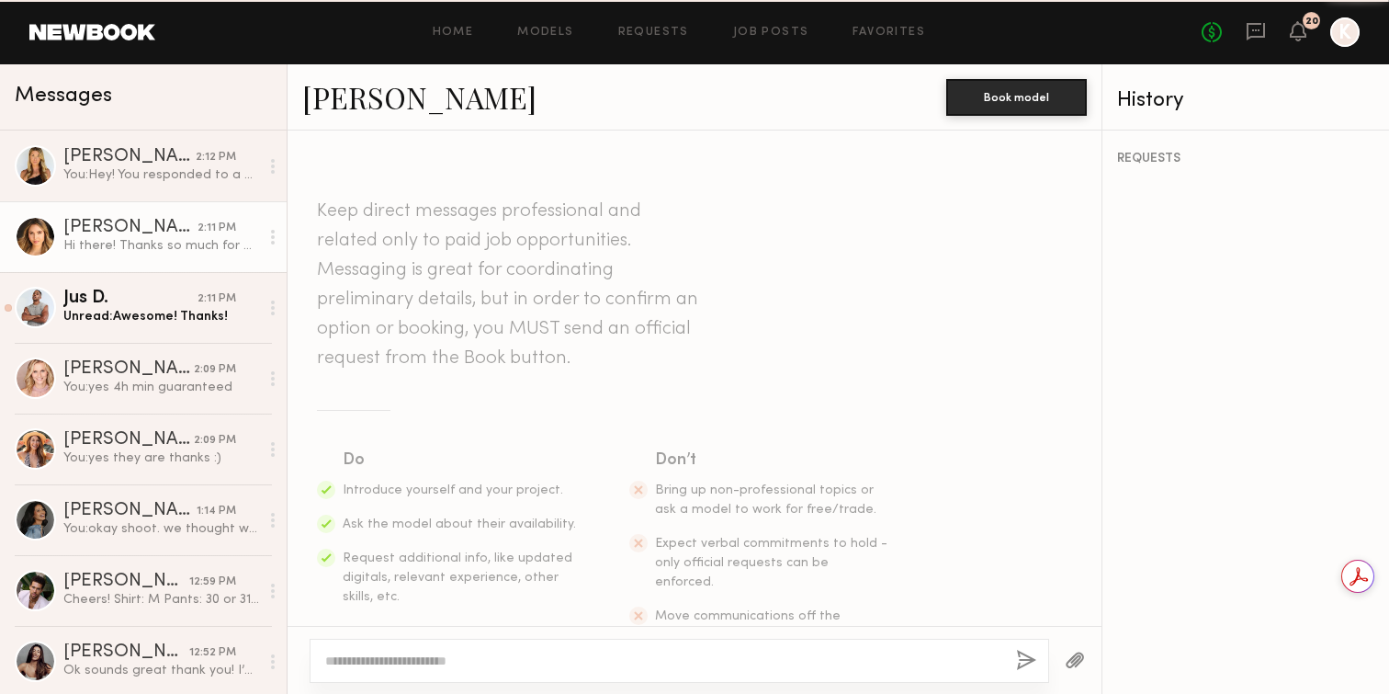
scroll to position [455, 0]
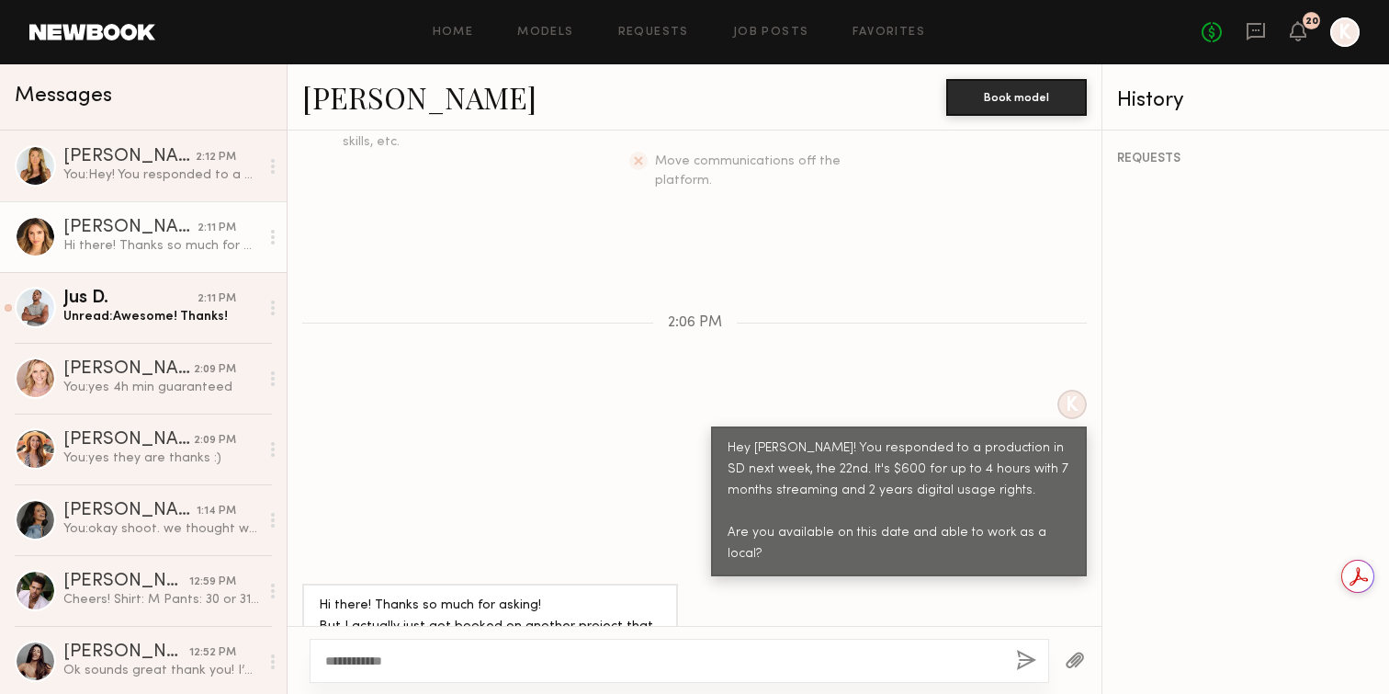
type textarea "**********"
click at [1027, 656] on button "button" at bounding box center [1026, 660] width 20 height 23
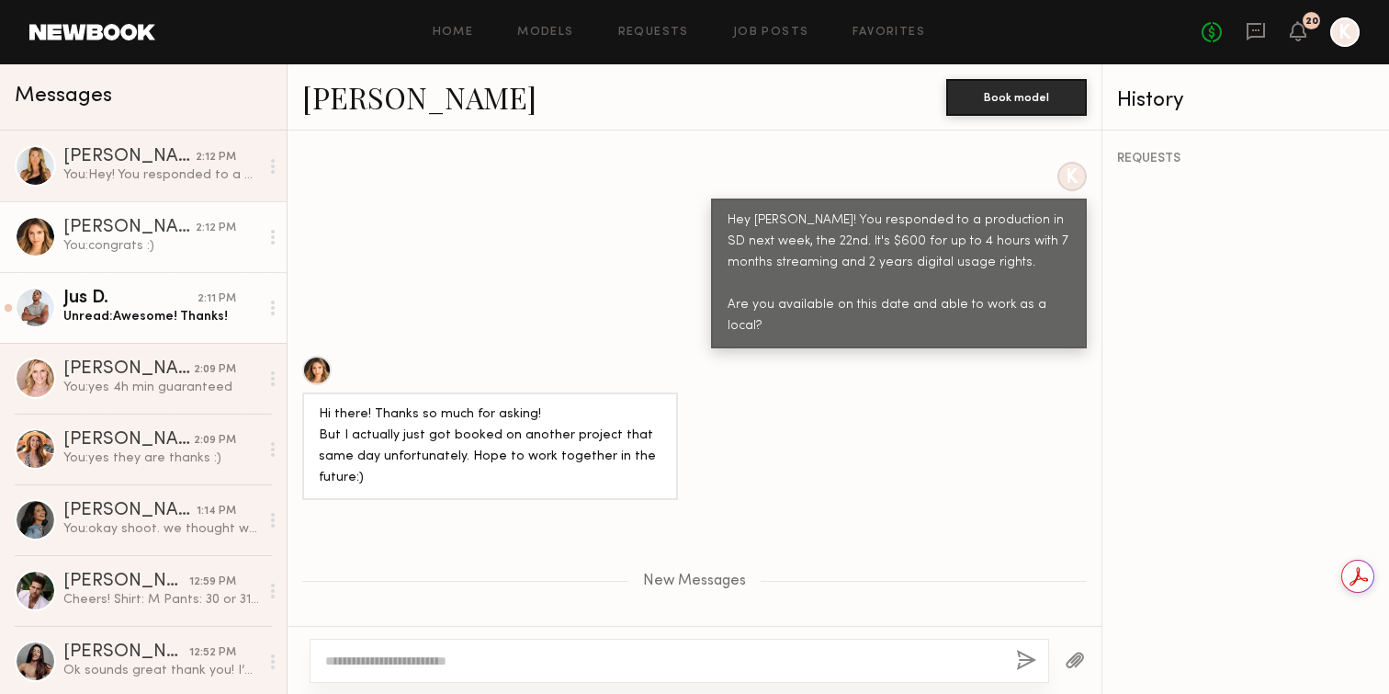
click at [122, 301] on div "Jus D." at bounding box center [130, 298] width 134 height 18
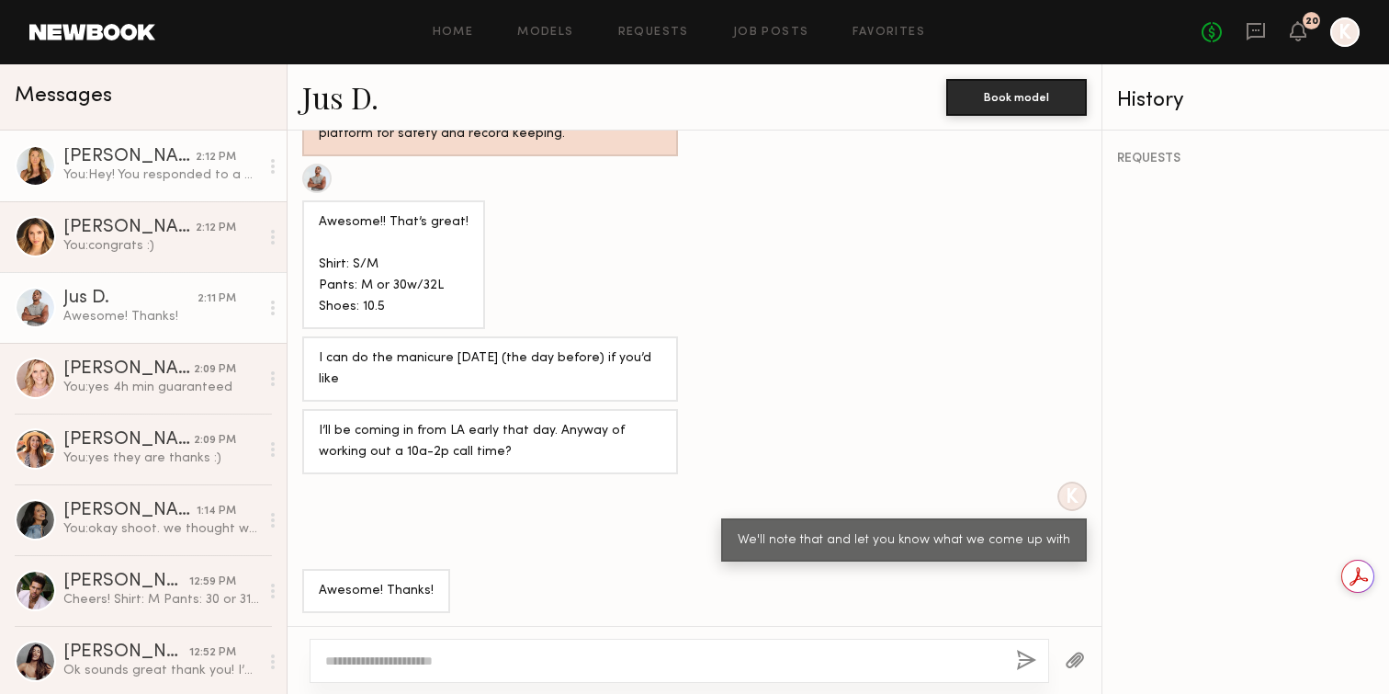
click at [141, 172] on div "You: Hey! You responded to a production in SD next week, the 22nd. It's $600 fo…" at bounding box center [161, 174] width 196 height 17
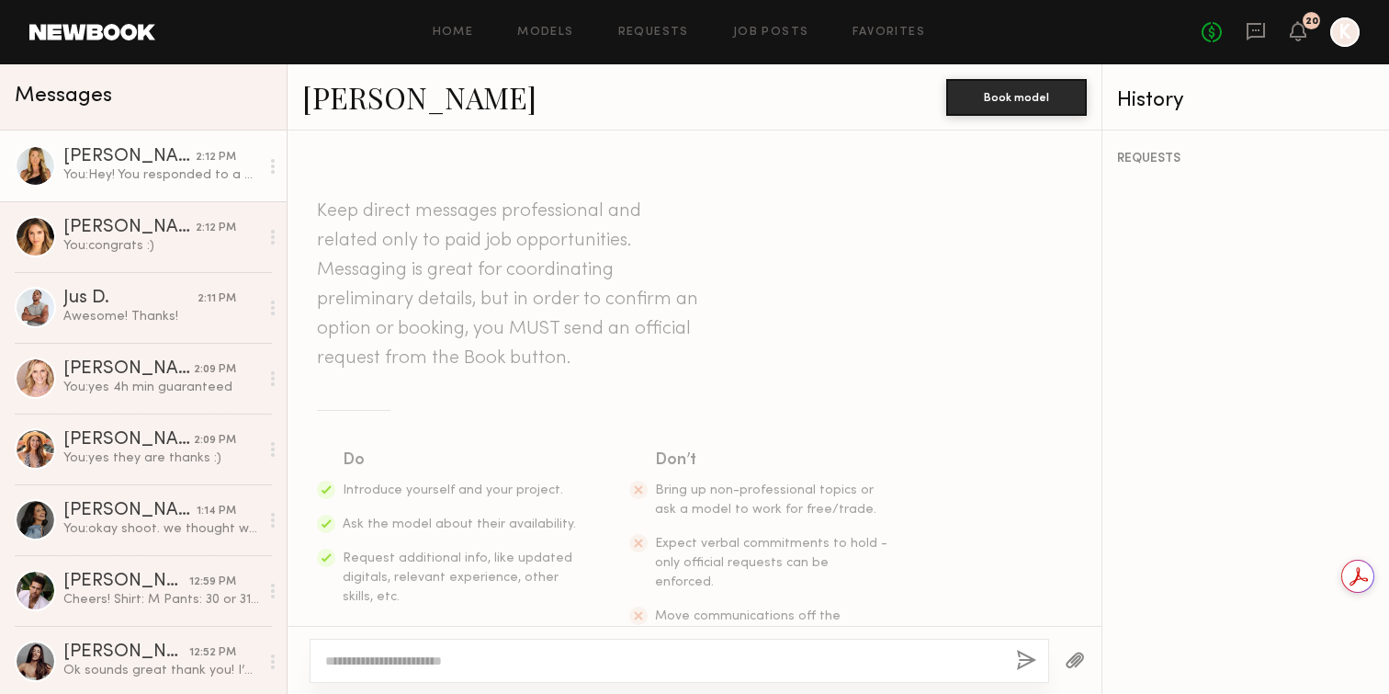
click at [23, 161] on div at bounding box center [35, 165] width 41 height 41
click at [335, 98] on link "Kelli R." at bounding box center [419, 97] width 234 height 40
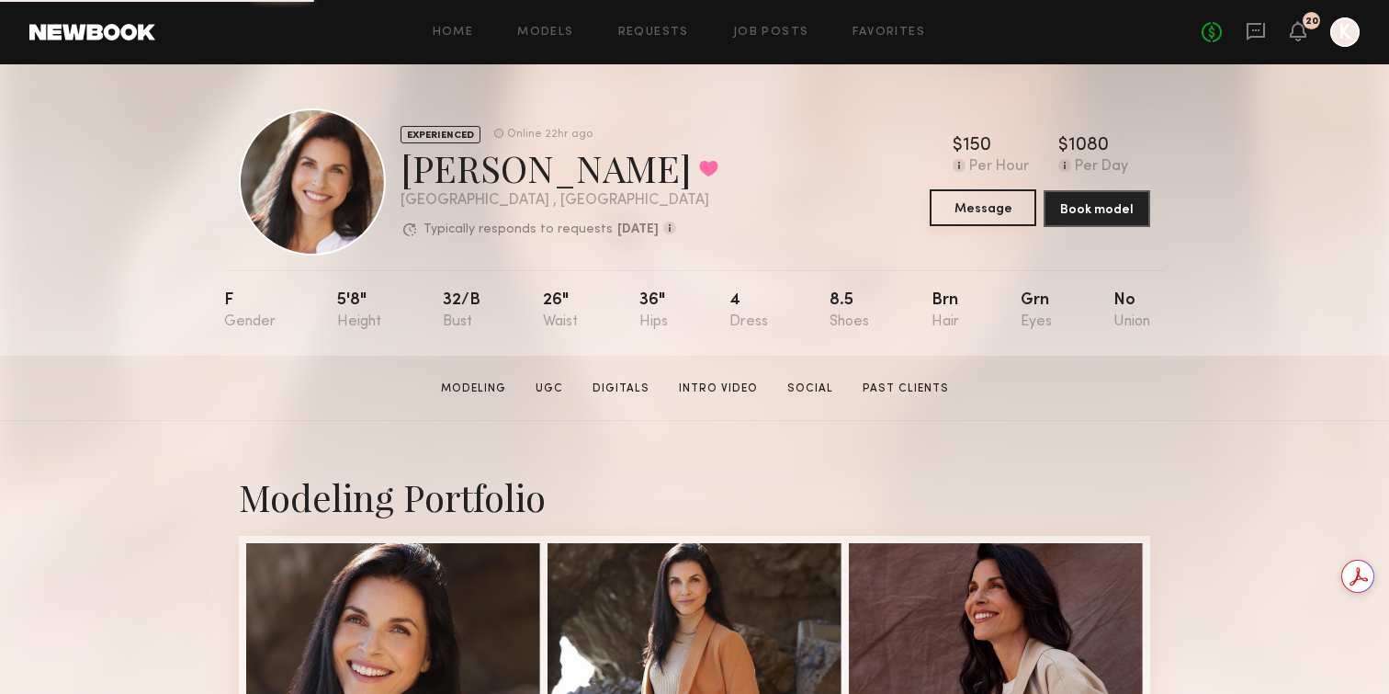
click at [976, 211] on button "Message" at bounding box center [983, 207] width 107 height 37
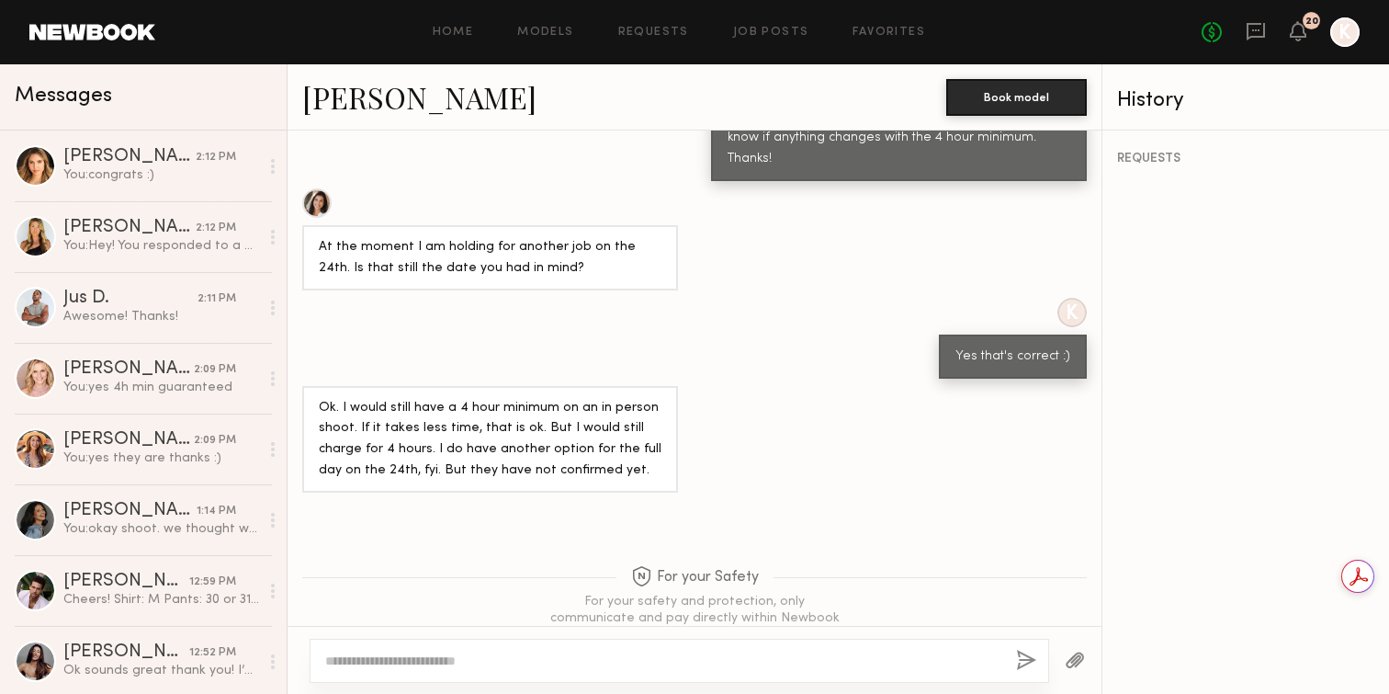
scroll to position [2400, 0]
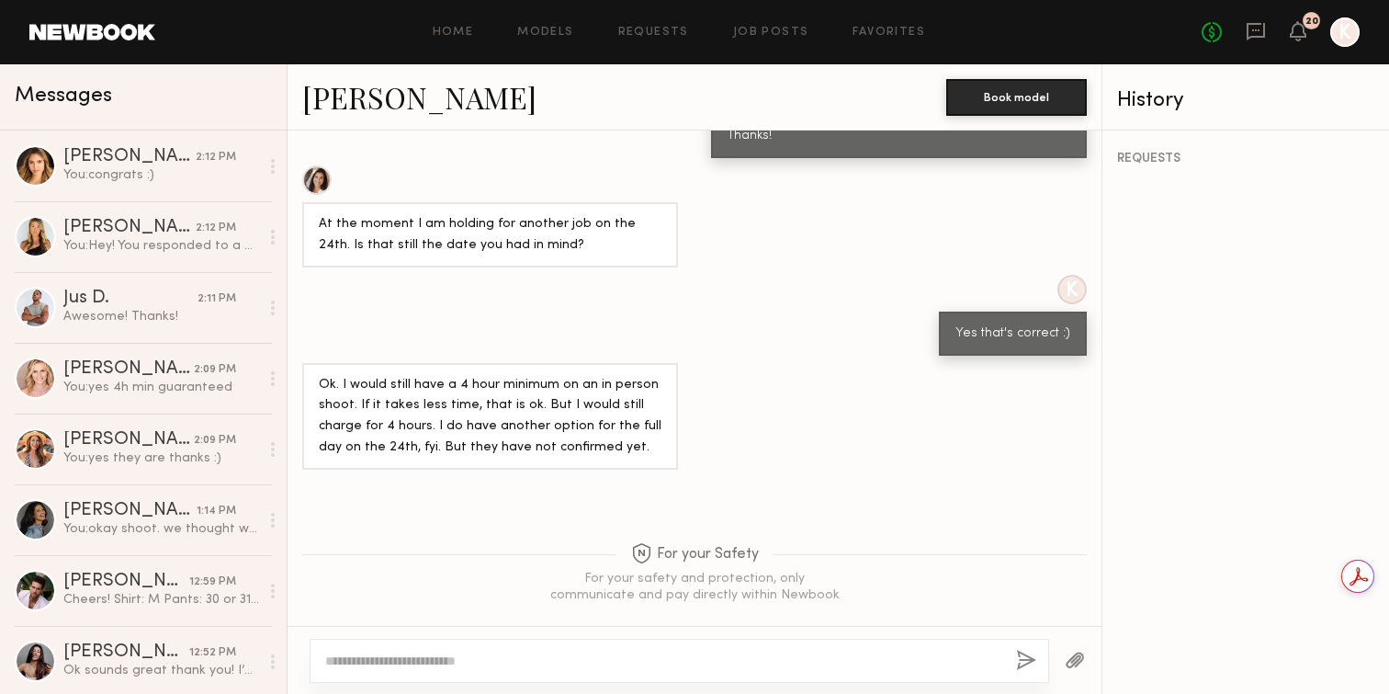
click at [570, 657] on textarea at bounding box center [663, 660] width 676 height 18
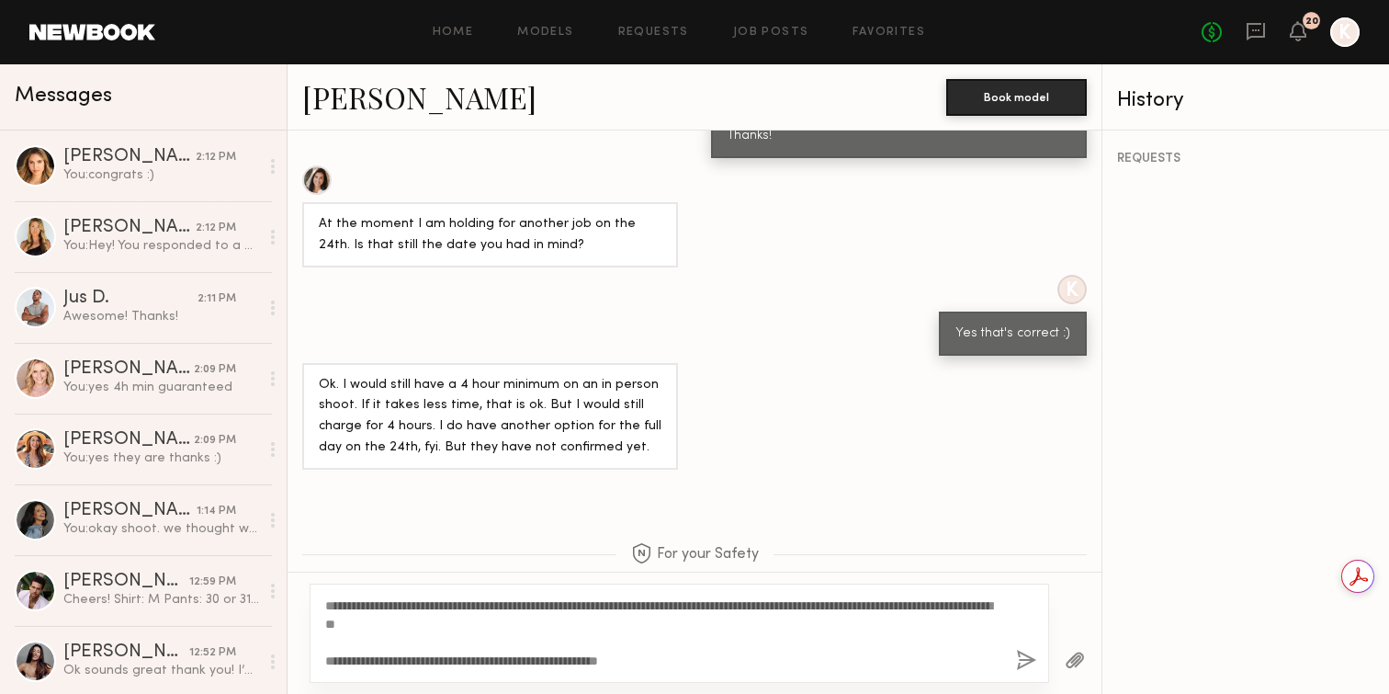
type textarea "**********"
click at [1024, 660] on button "button" at bounding box center [1026, 660] width 20 height 23
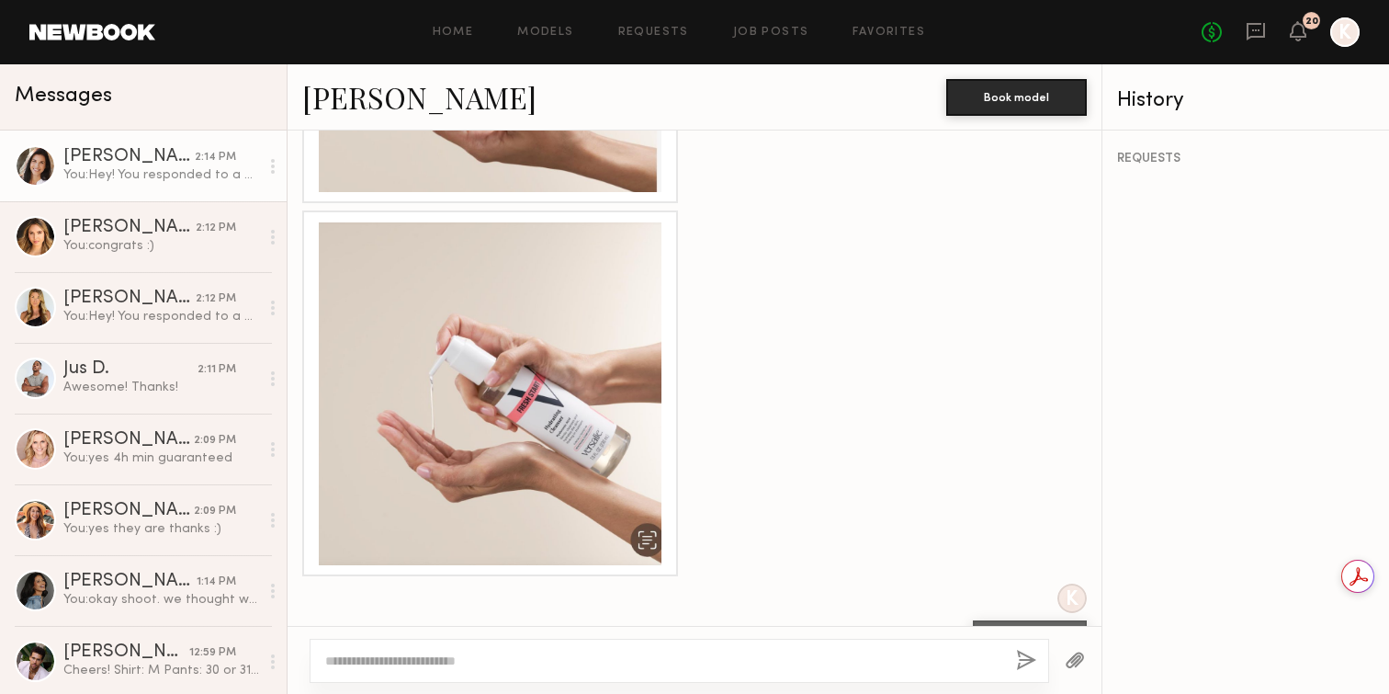
scroll to position [1571, 0]
